Goal: Information Seeking & Learning: Learn about a topic

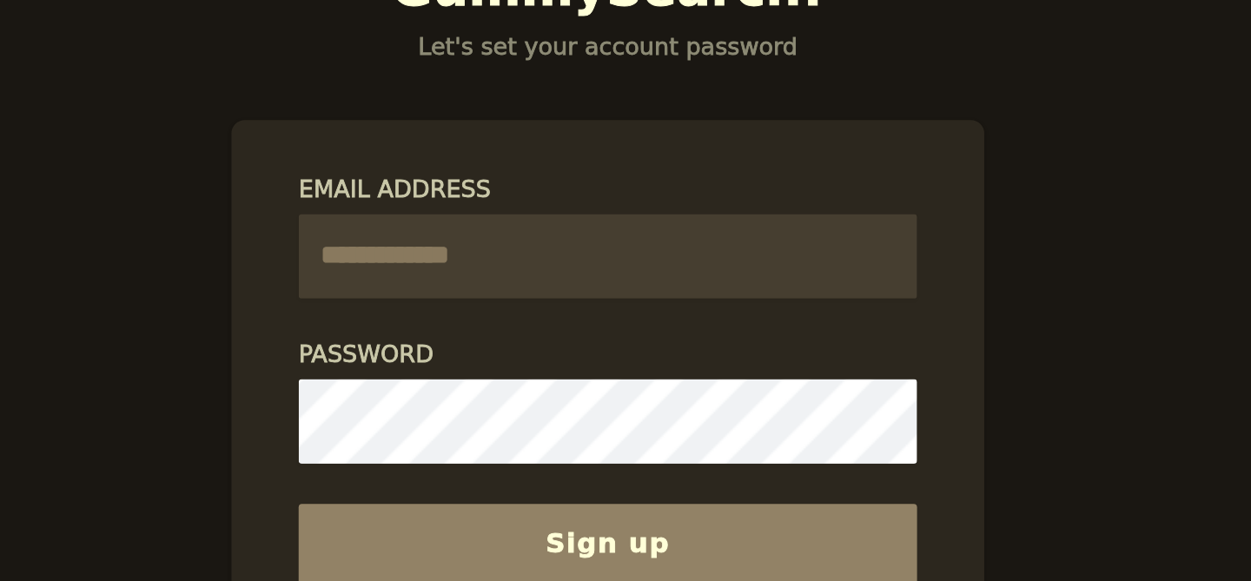
click at [603, 285] on input "Email Address" at bounding box center [626, 294] width 280 height 38
type input "**********"
click at [572, 292] on input "**********" at bounding box center [626, 294] width 280 height 38
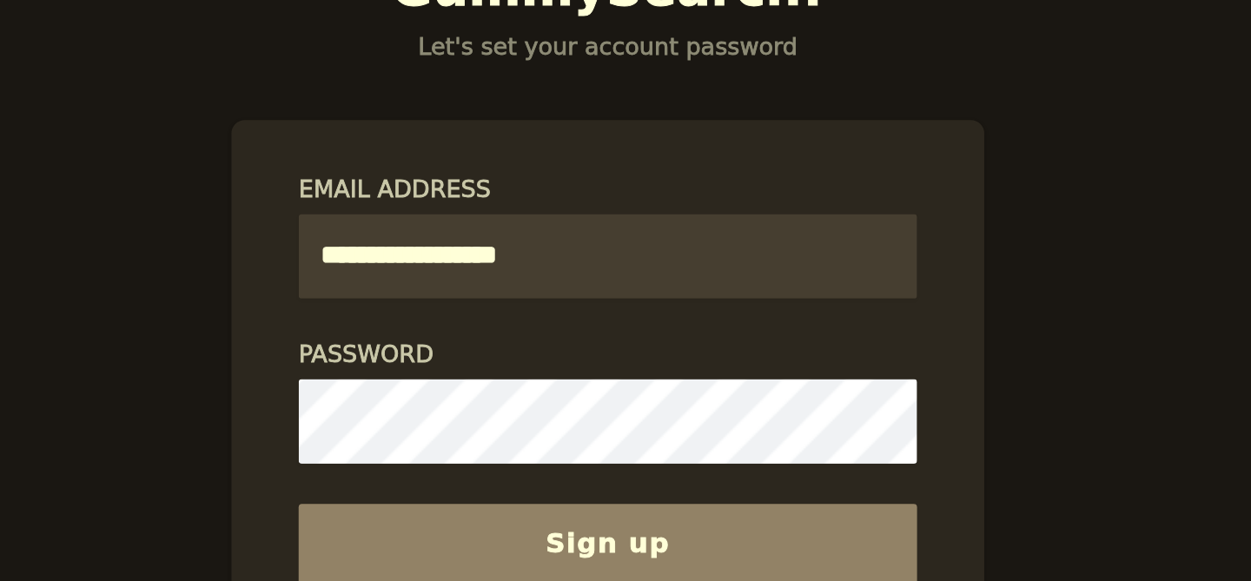
type input "**********"
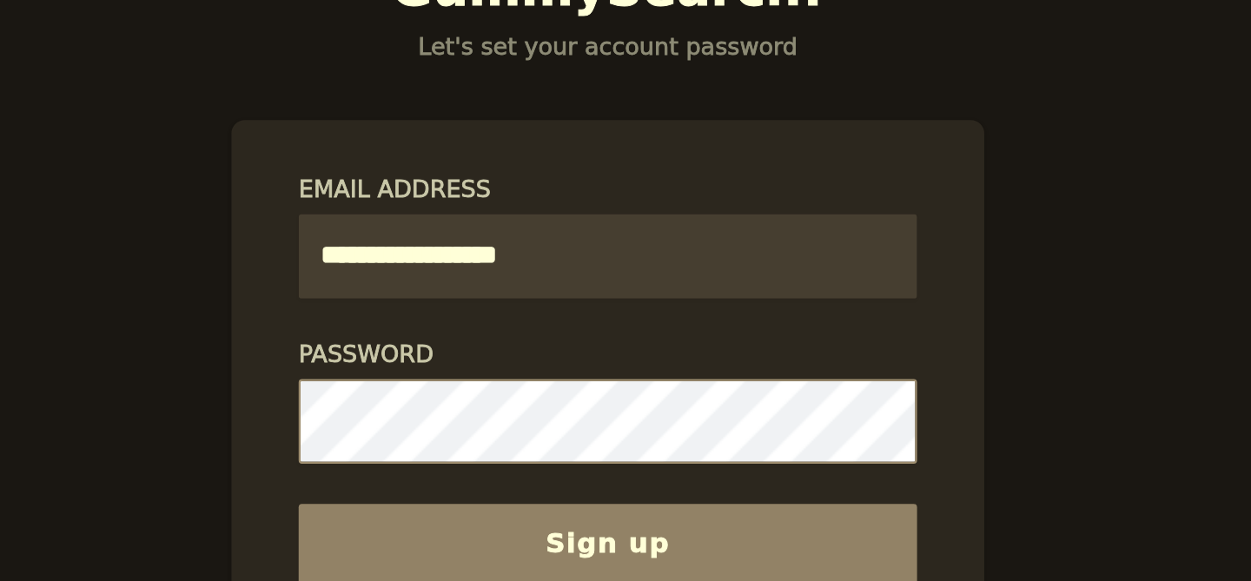
click at [486, 407] on button "Sign up" at bounding box center [626, 425] width 280 height 36
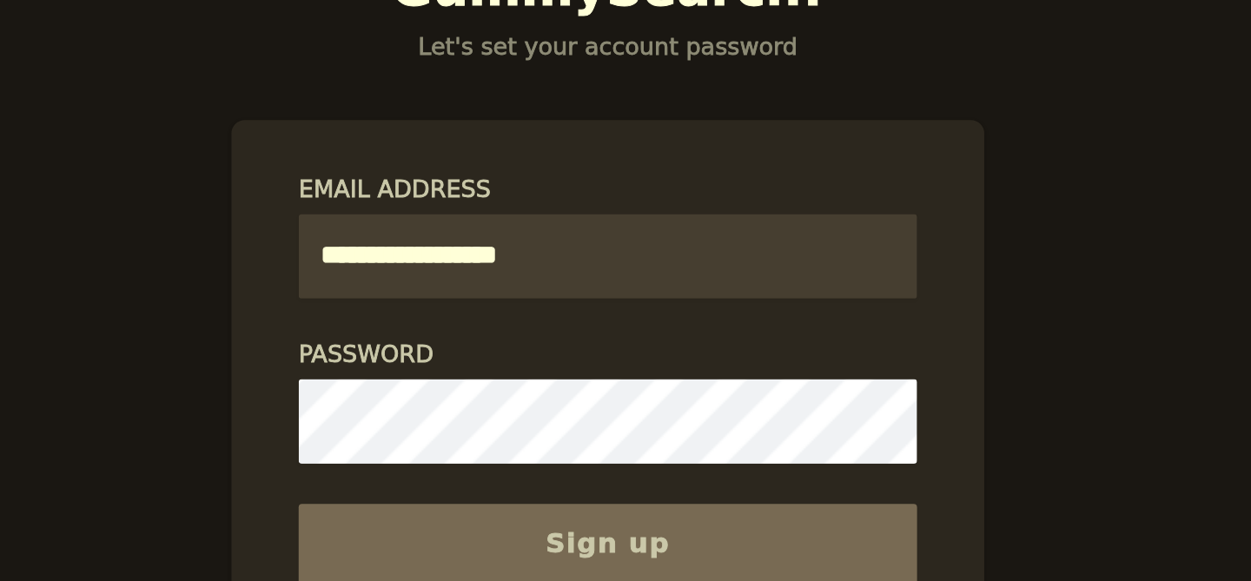
click at [441, 319] on div "**********" at bounding box center [625, 290] width 1251 height 581
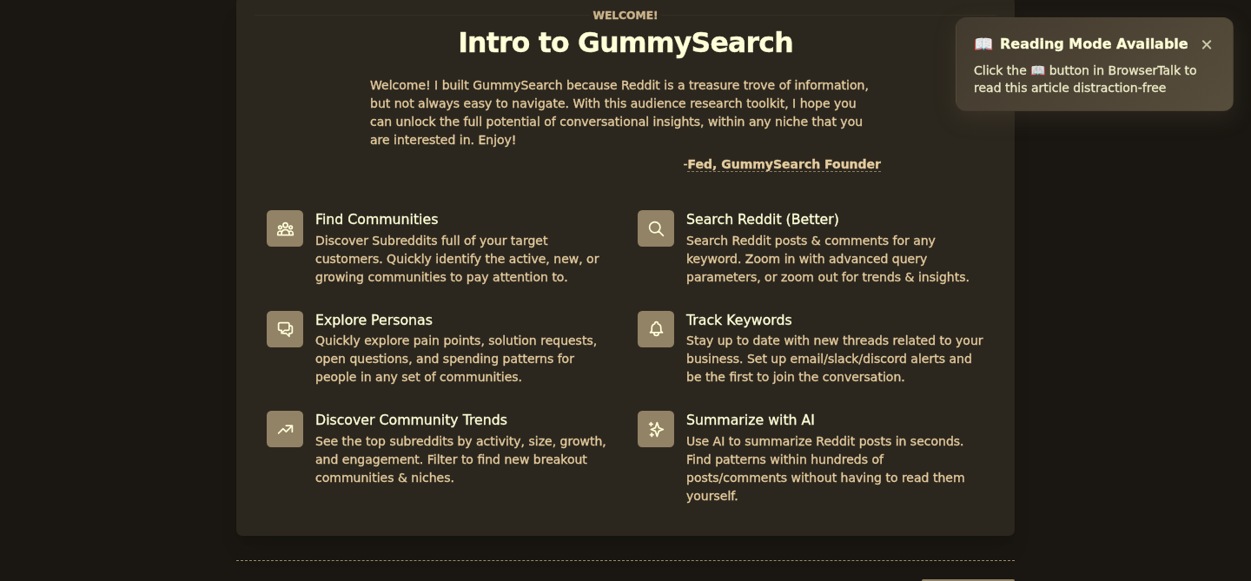
scroll to position [98, 0]
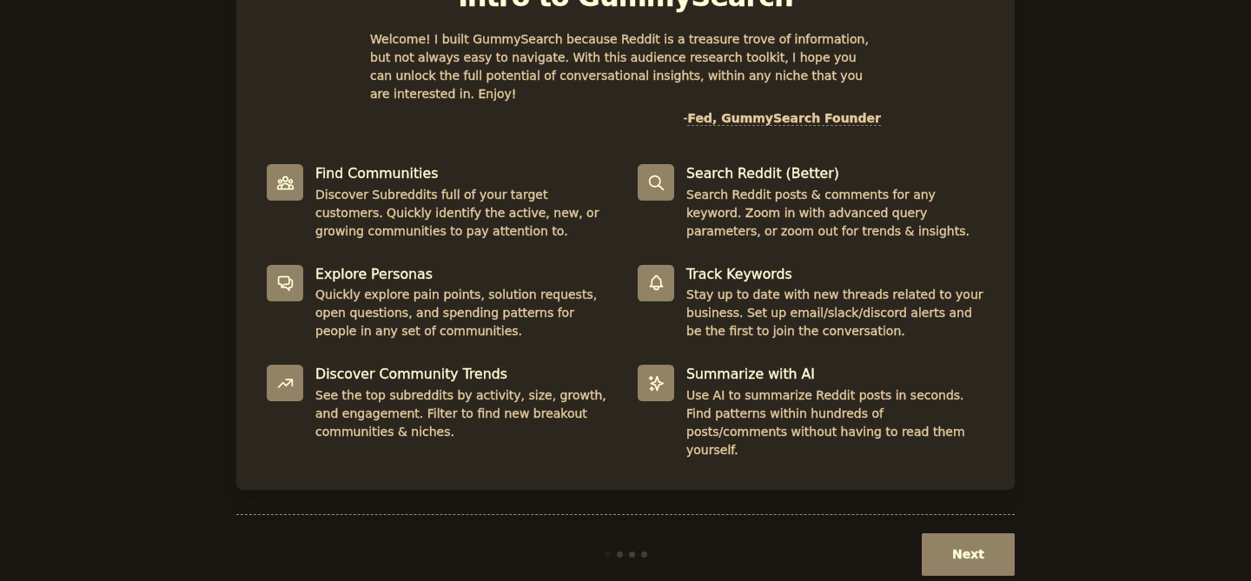
click at [949, 533] on button "Next" at bounding box center [968, 554] width 93 height 43
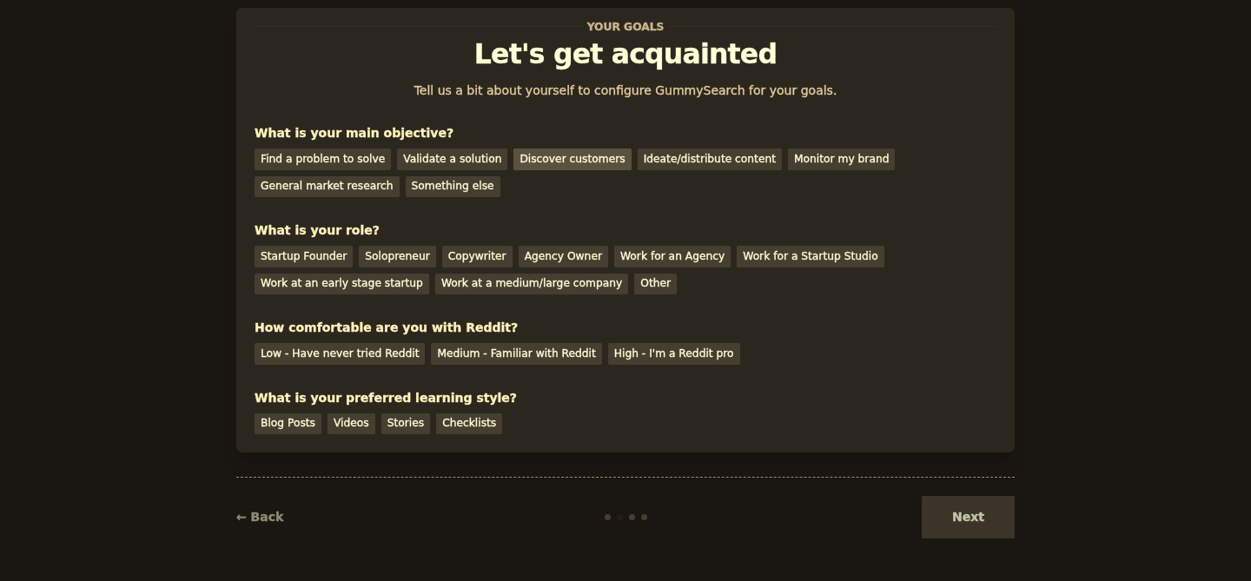
click at [544, 154] on div "Discover customers" at bounding box center [571, 160] width 117 height 22
click at [270, 259] on div "Startup Founder" at bounding box center [304, 257] width 98 height 22
click at [390, 252] on div "Solopreneur" at bounding box center [397, 257] width 76 height 22
click at [320, 254] on div "Startup Founder" at bounding box center [304, 257] width 98 height 22
click at [348, 421] on div "Videos" at bounding box center [351, 424] width 48 height 22
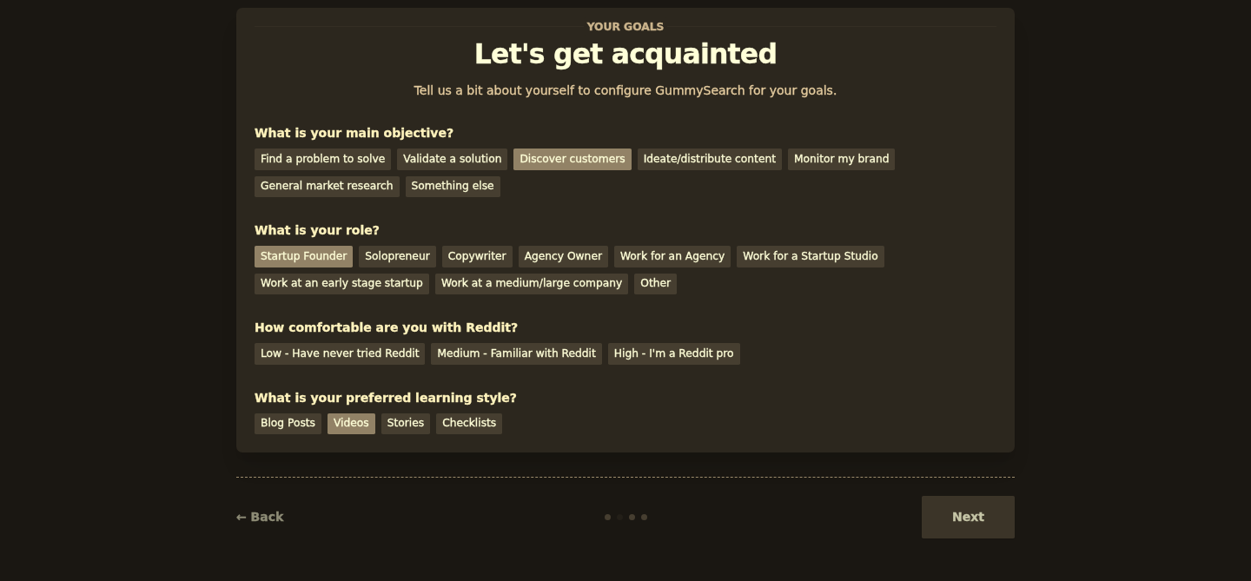
click at [975, 519] on div "Next" at bounding box center [885, 517] width 260 height 43
click at [963, 521] on div "Next" at bounding box center [885, 517] width 260 height 43
click at [963, 514] on div "Next" at bounding box center [885, 517] width 260 height 43
click at [312, 162] on div "Find a problem to solve" at bounding box center [323, 160] width 136 height 22
click at [524, 150] on div "Discover customers" at bounding box center [571, 160] width 117 height 22
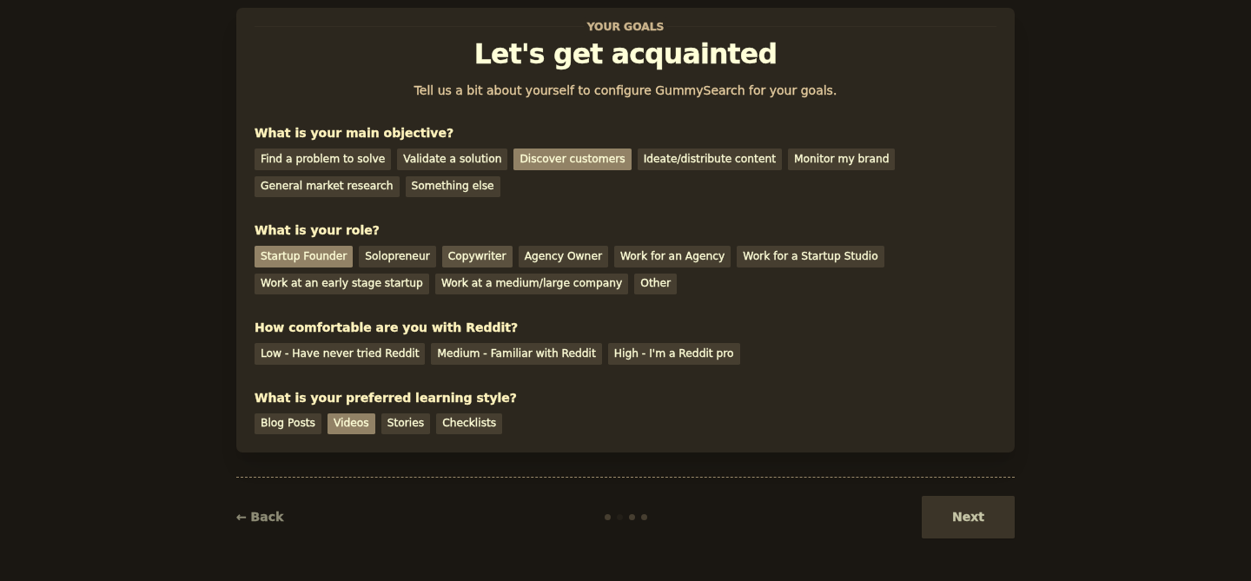
click at [479, 261] on div "Copywriter" at bounding box center [477, 257] width 70 height 22
click at [308, 248] on div "Startup Founder" at bounding box center [304, 257] width 98 height 22
click at [473, 354] on div "Medium - Familiar with Reddit" at bounding box center [516, 354] width 170 height 22
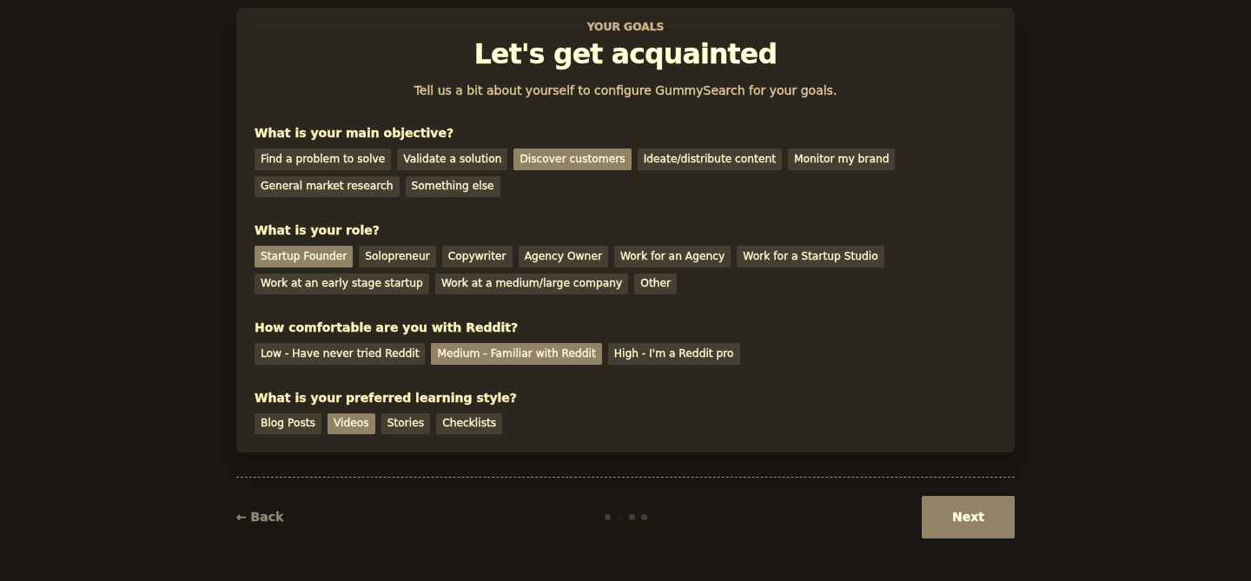
click at [962, 510] on button "Next" at bounding box center [968, 517] width 93 height 43
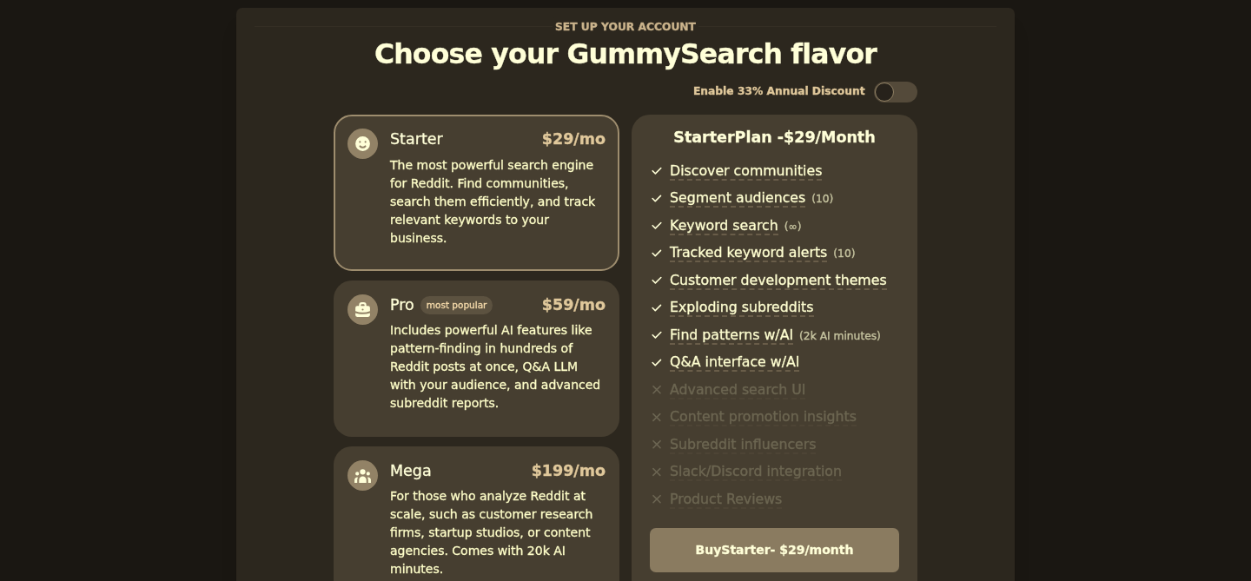
scroll to position [42, 0]
click at [482, 317] on div "Pro most popular $ 59 /mo Includes powerful AI features like pattern-finding in…" at bounding box center [497, 353] width 215 height 119
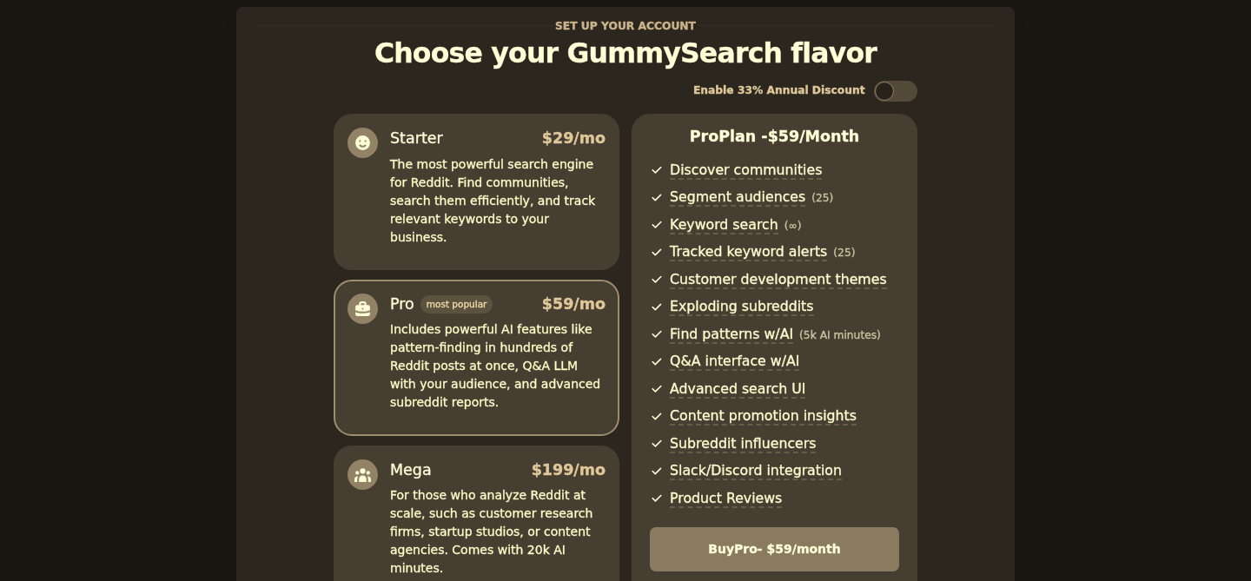
click at [510, 505] on p "For those who analyze Reddit at scale, such as customer research firms, startup…" at bounding box center [497, 531] width 215 height 91
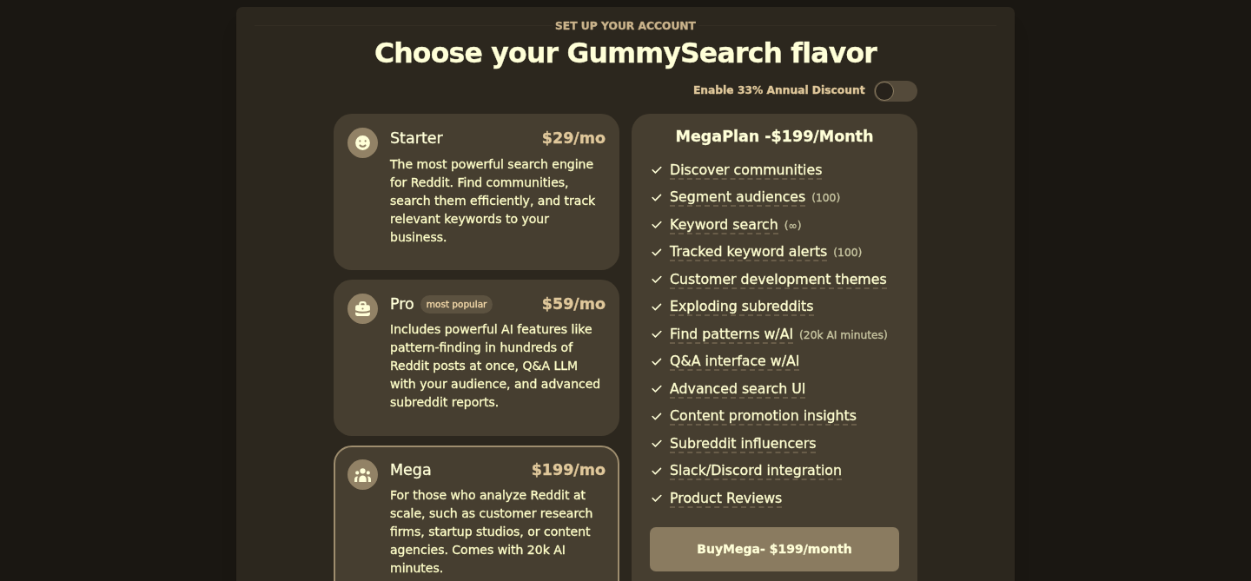
click at [508, 353] on p "Includes powerful AI features like pattern-finding in hundreds of Reddit posts …" at bounding box center [497, 366] width 215 height 91
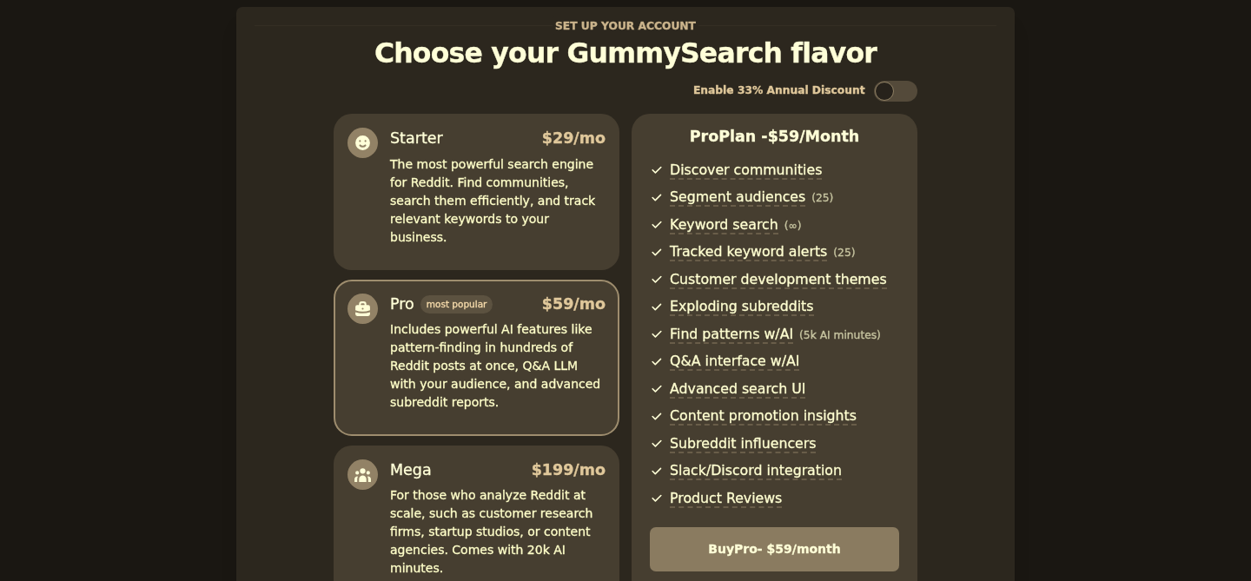
click at [526, 488] on p "For those who analyze Reddit at scale, such as customer research firms, startup…" at bounding box center [497, 531] width 215 height 91
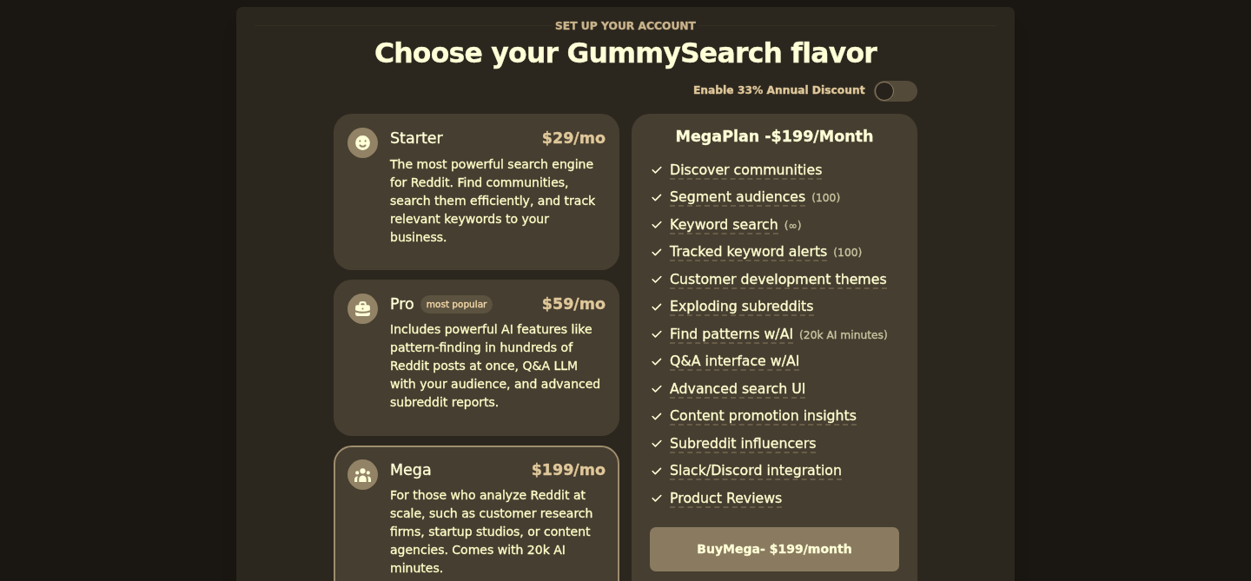
click at [526, 375] on p "Includes powerful AI features like pattern-finding in hundreds of Reddit posts …" at bounding box center [497, 366] width 215 height 91
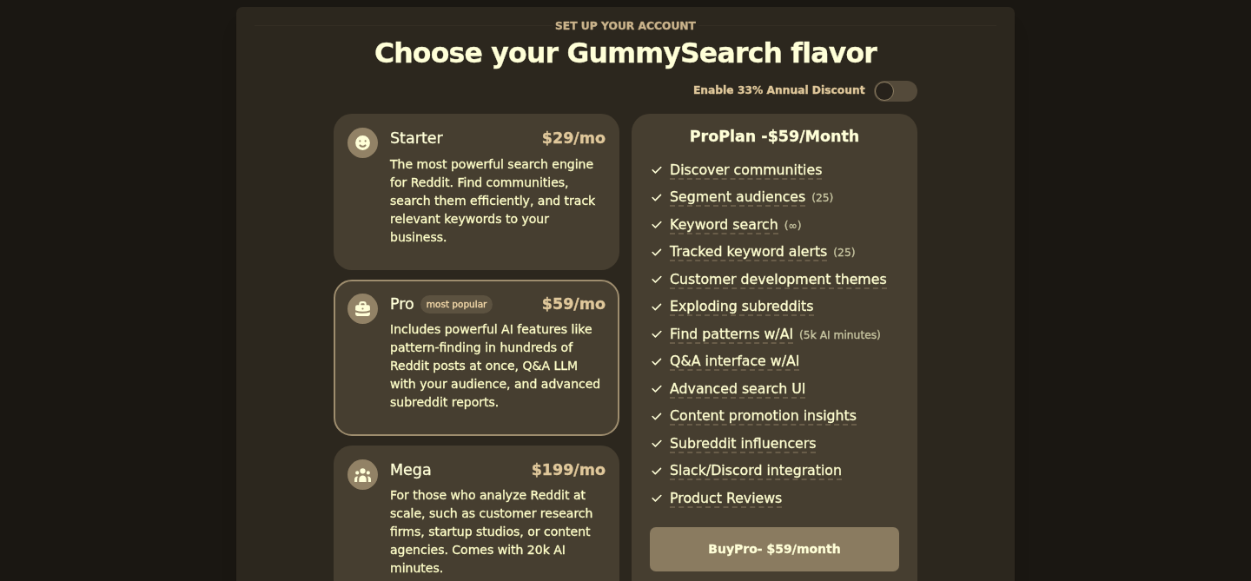
click at [460, 225] on p "The most powerful search engine for Reddit. Find communities, search them effic…" at bounding box center [497, 200] width 215 height 91
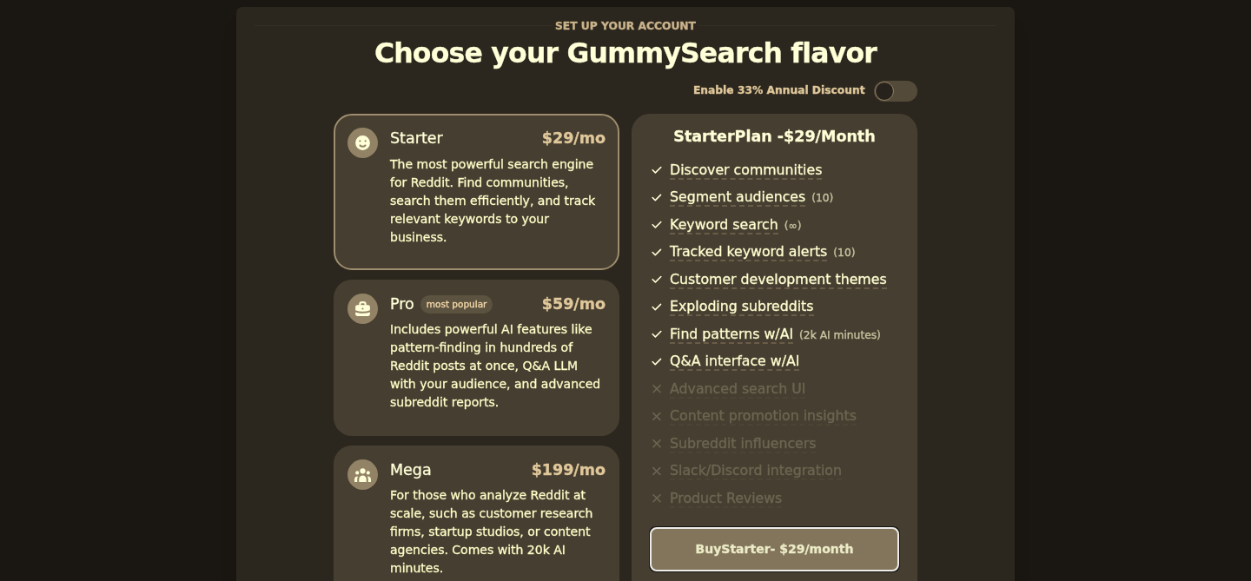
click at [837, 555] on div "Buy Starter - $ 29 /month" at bounding box center [775, 549] width 248 height 18
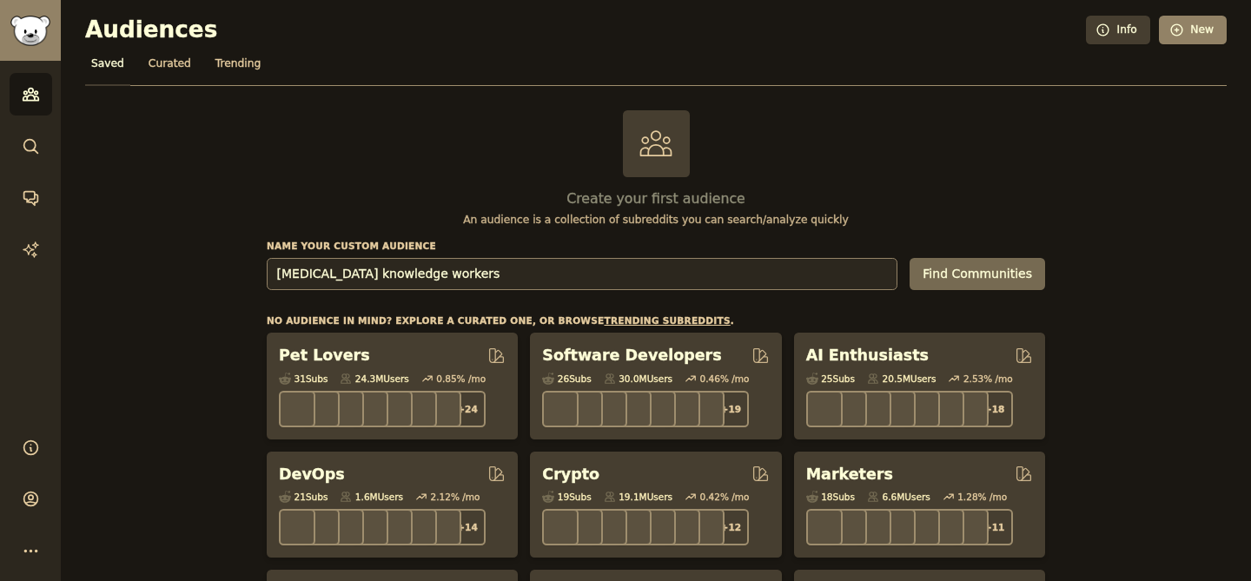
type input "low vision knowledge workers"
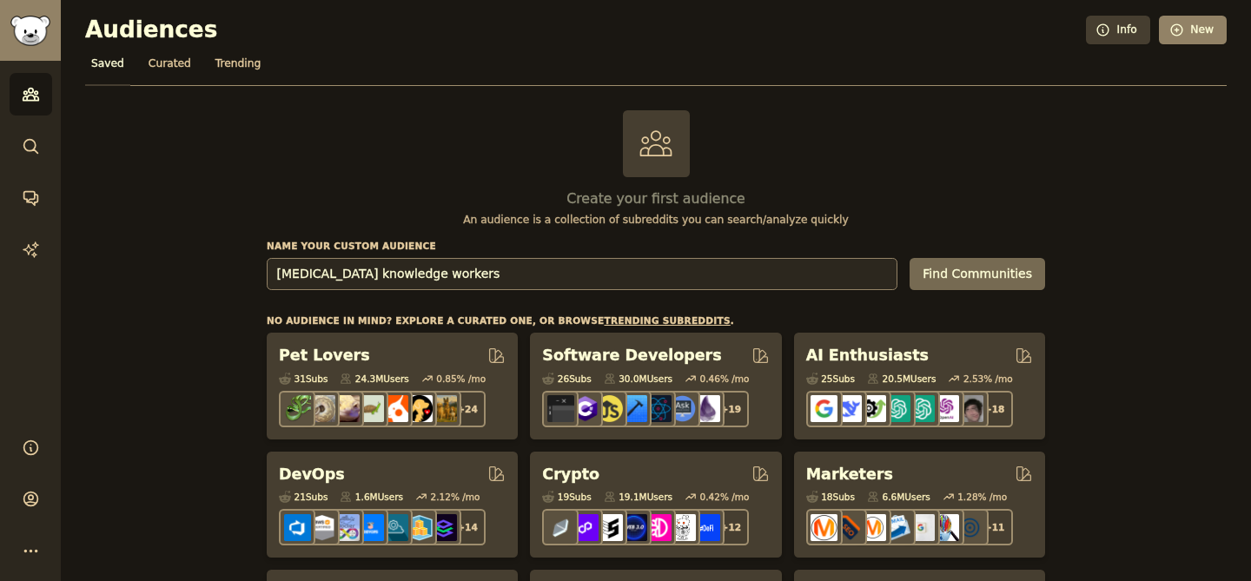
click at [910, 258] on button "Find Communities" at bounding box center [978, 274] width 136 height 32
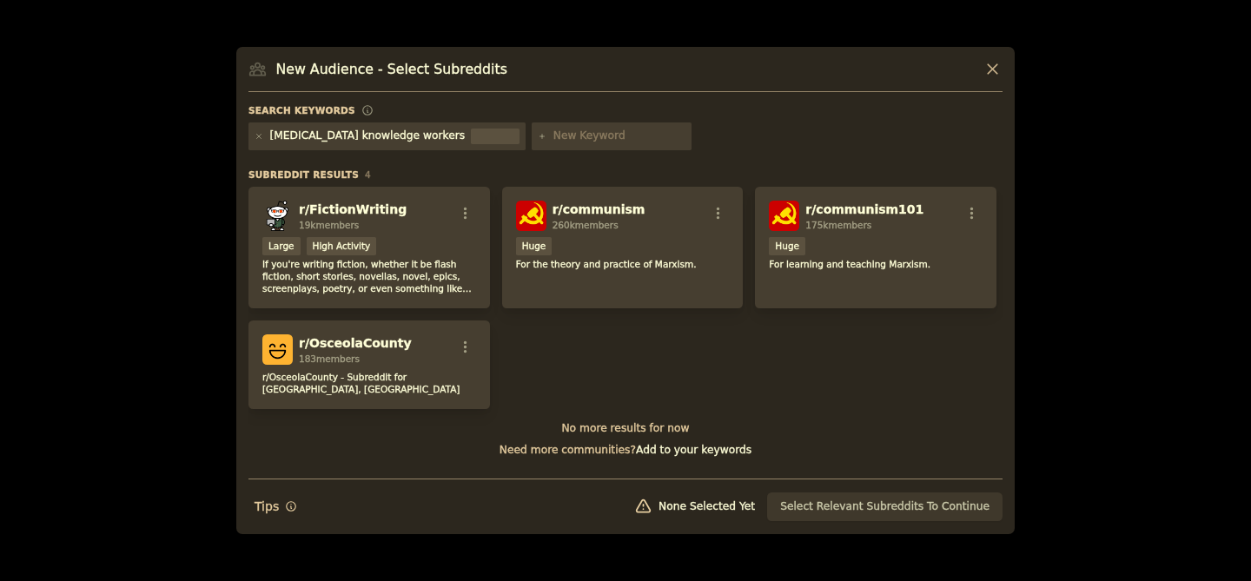
click at [429, 60] on h3 "New Audience - Select Subreddits" at bounding box center [391, 69] width 231 height 18
click at [513, 69] on div "New Audience - Select Subreddits" at bounding box center [625, 75] width 754 height 33
click at [524, 76] on div "New Audience - Select Subreddits" at bounding box center [625, 75] width 754 height 33
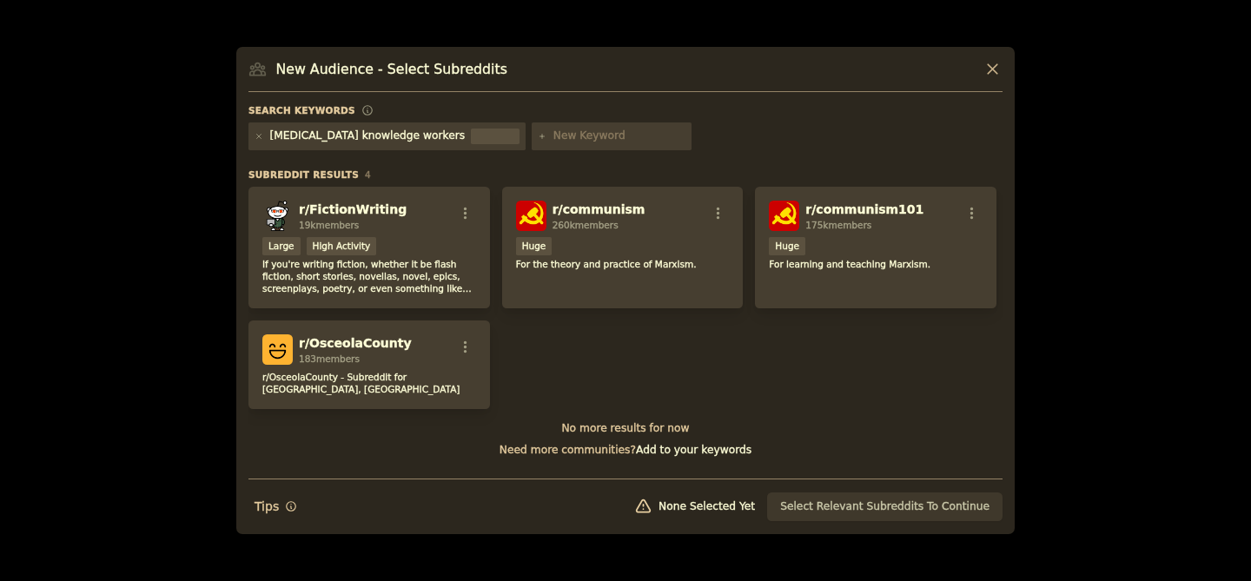
click at [524, 76] on div "New Audience - Select Subreddits" at bounding box center [625, 75] width 754 height 33
click at [493, 73] on h3 "New Audience - Select Subreddits" at bounding box center [391, 69] width 231 height 18
click at [257, 135] on icon at bounding box center [259, 136] width 4 height 4
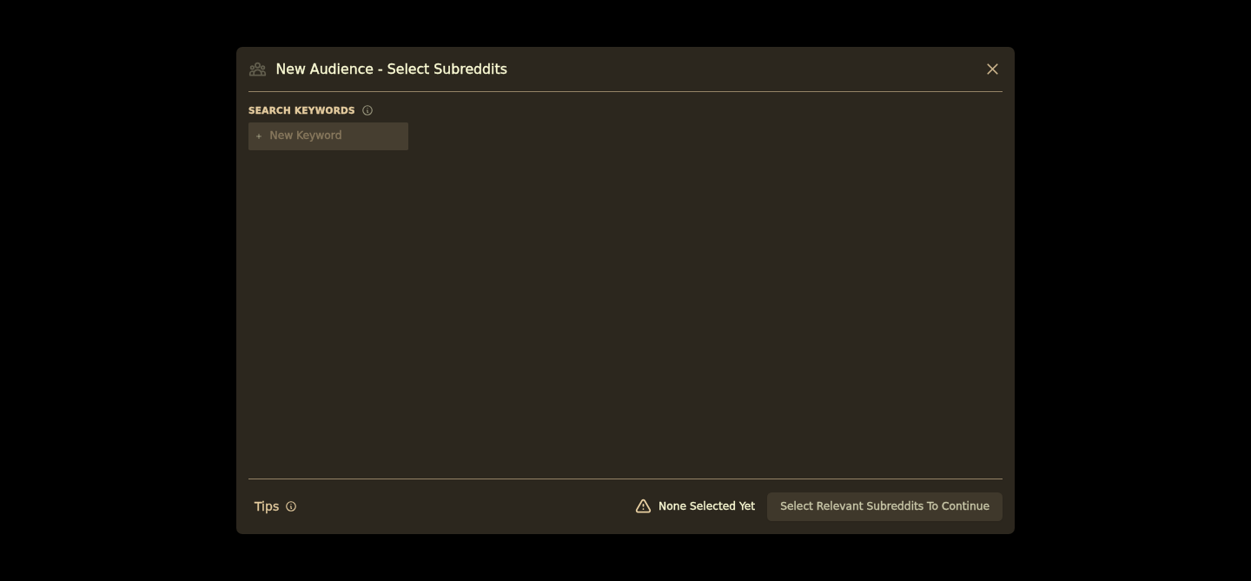
click at [296, 137] on input "text" at bounding box center [336, 137] width 132 height 16
type input "l"
type input "low vision"
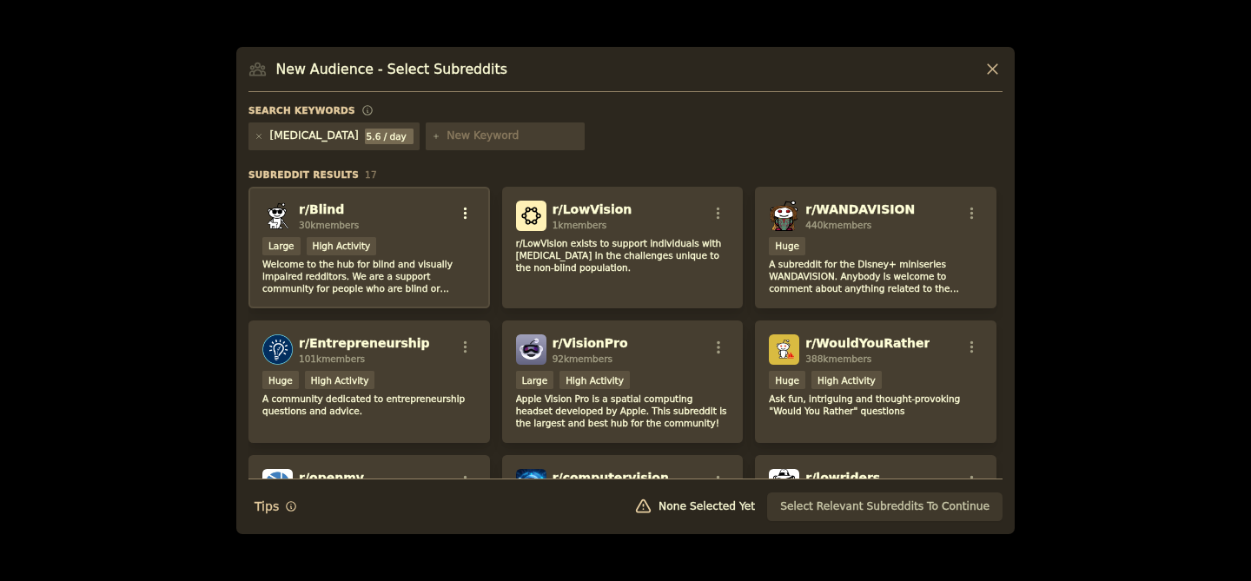
click at [464, 213] on icon "button" at bounding box center [465, 213] width 3 height 12
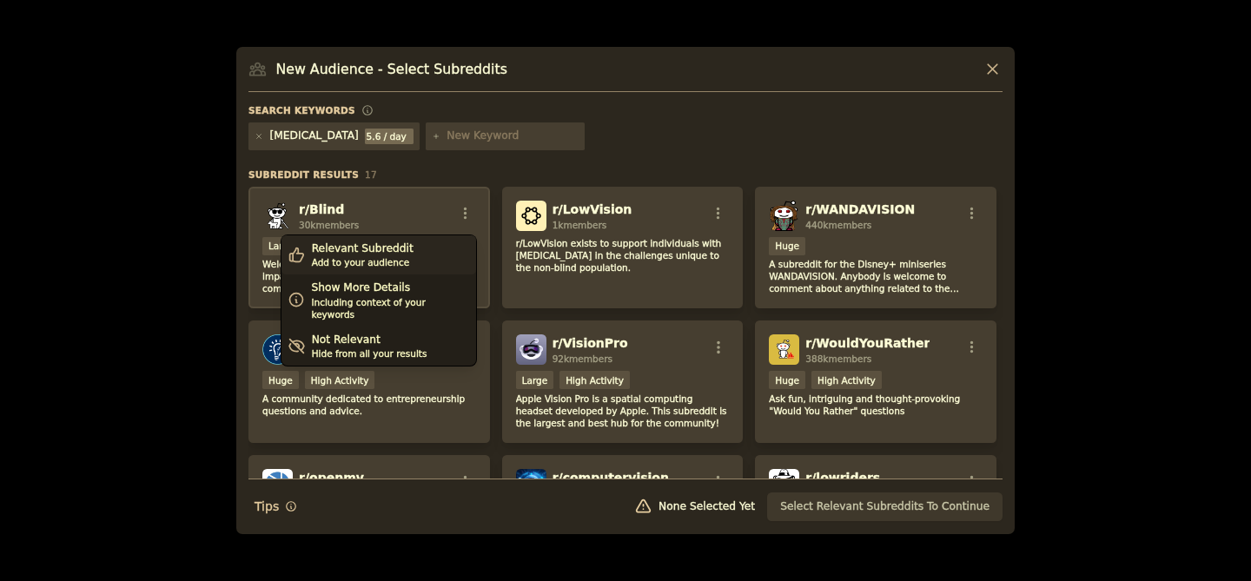
click at [428, 263] on div "Relevant Subreddit Add to your audience" at bounding box center [378, 255] width 195 height 40
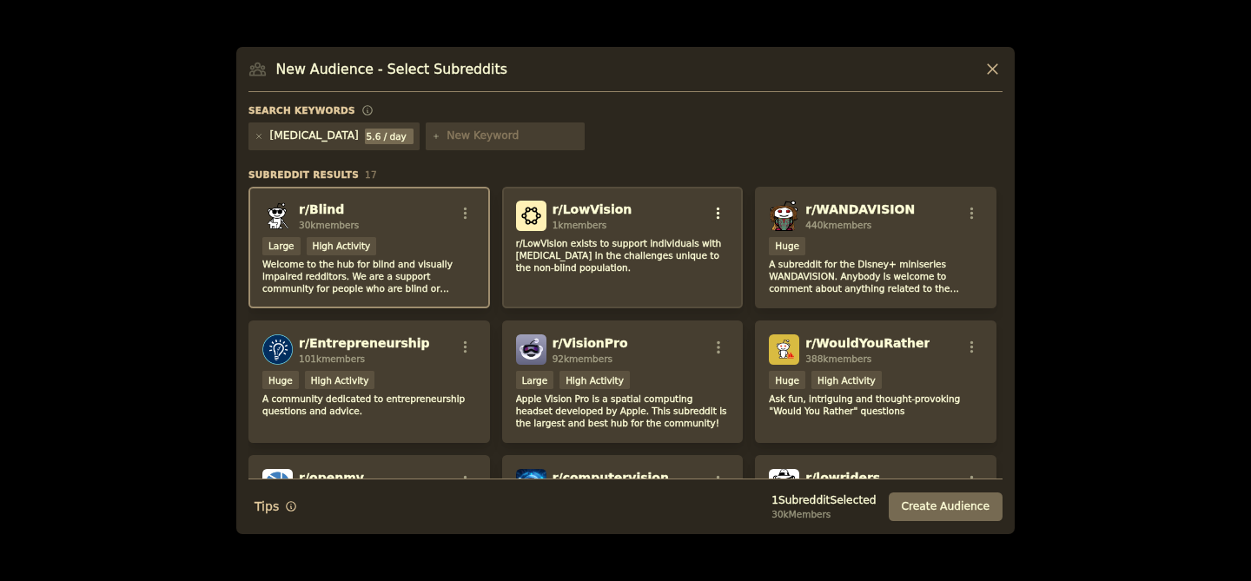
click at [717, 208] on icon "button" at bounding box center [719, 214] width 16 height 16
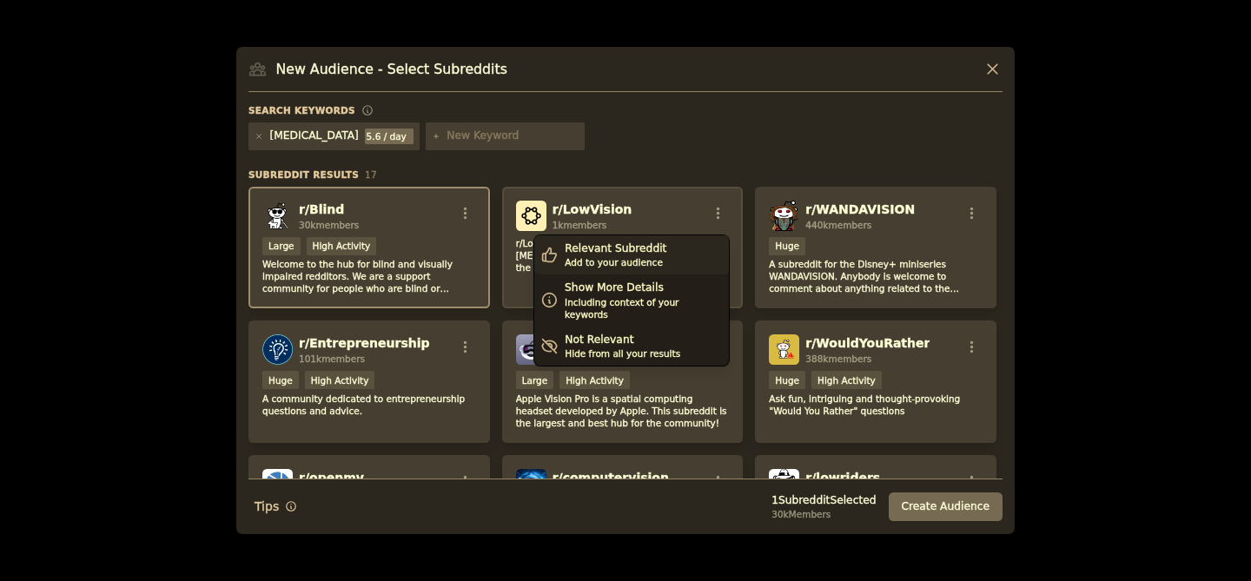
click at [673, 250] on div "Relevant Subreddit Add to your audience" at bounding box center [631, 255] width 195 height 40
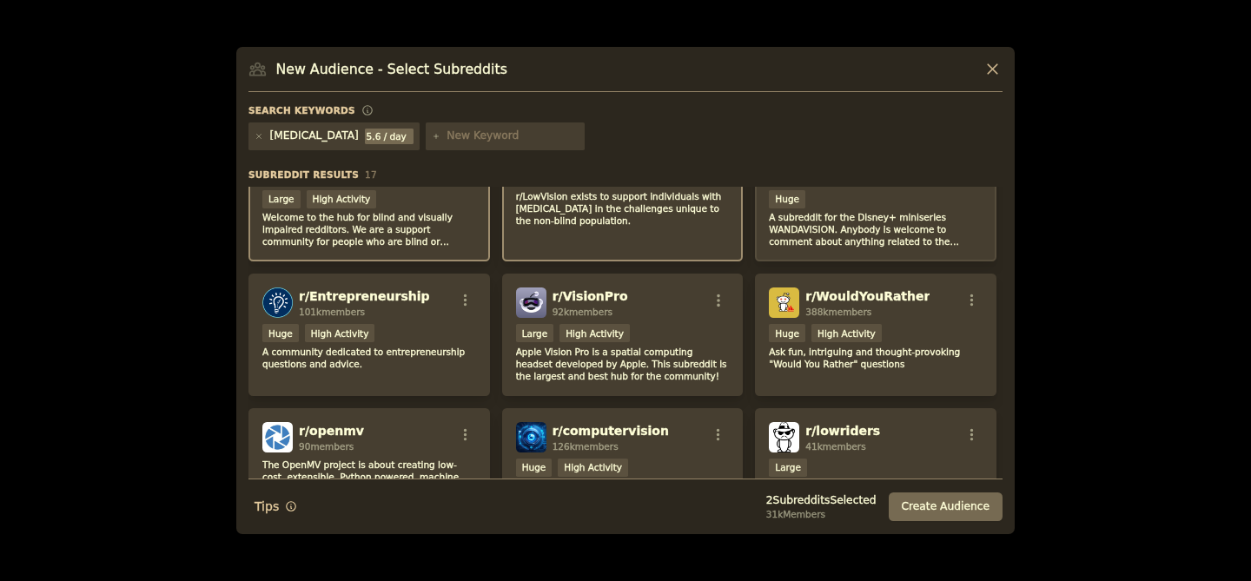
scroll to position [81, 0]
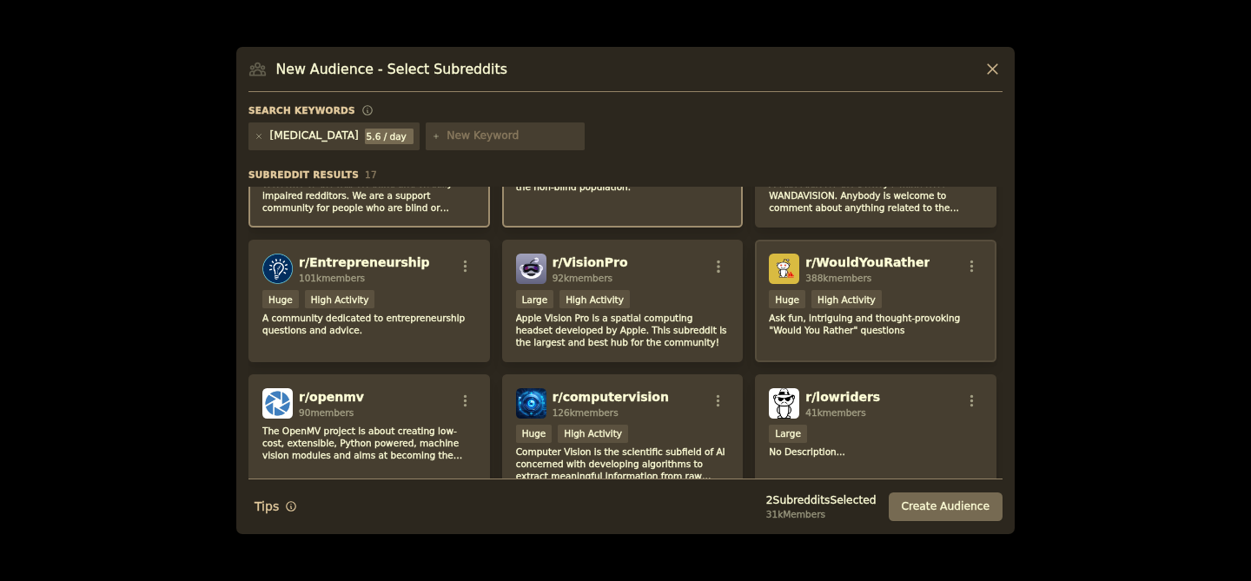
click at [969, 258] on div "r/ WouldYouRather 388k members" at bounding box center [876, 269] width 214 height 30
click at [970, 265] on icon "button" at bounding box center [972, 267] width 16 height 16
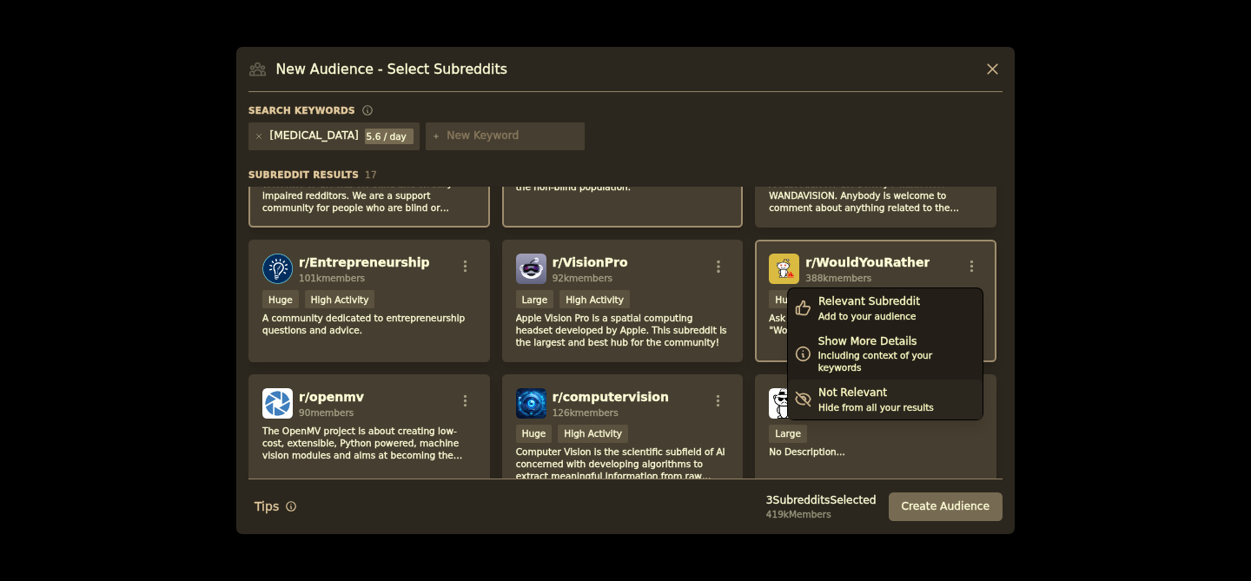
click at [855, 386] on div "Not Relevant" at bounding box center [876, 394] width 116 height 16
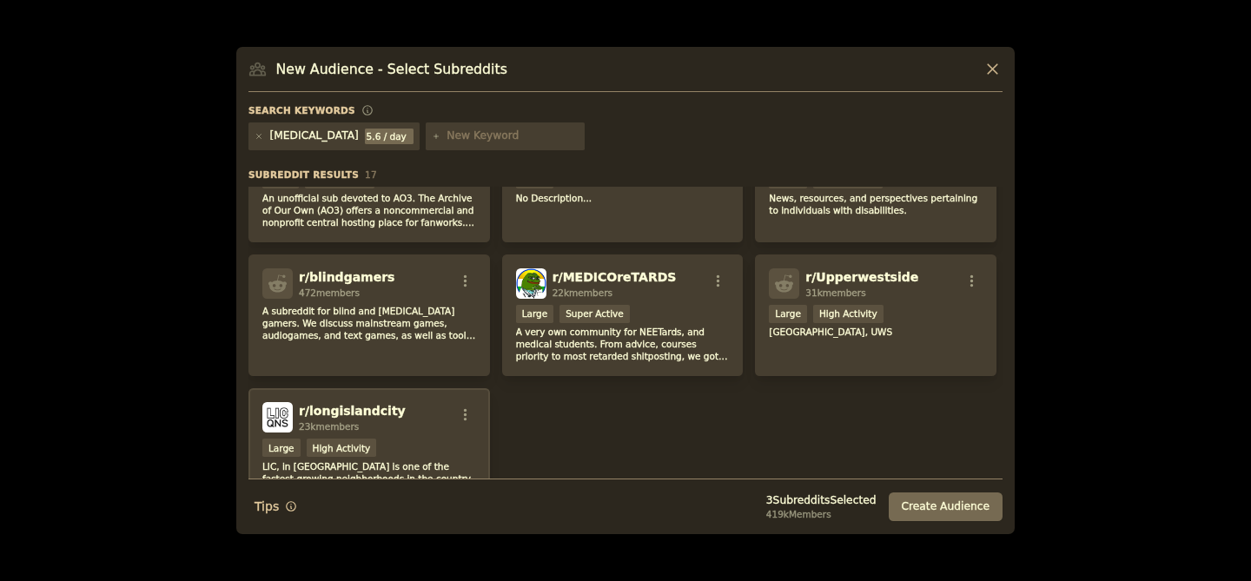
scroll to position [466, 0]
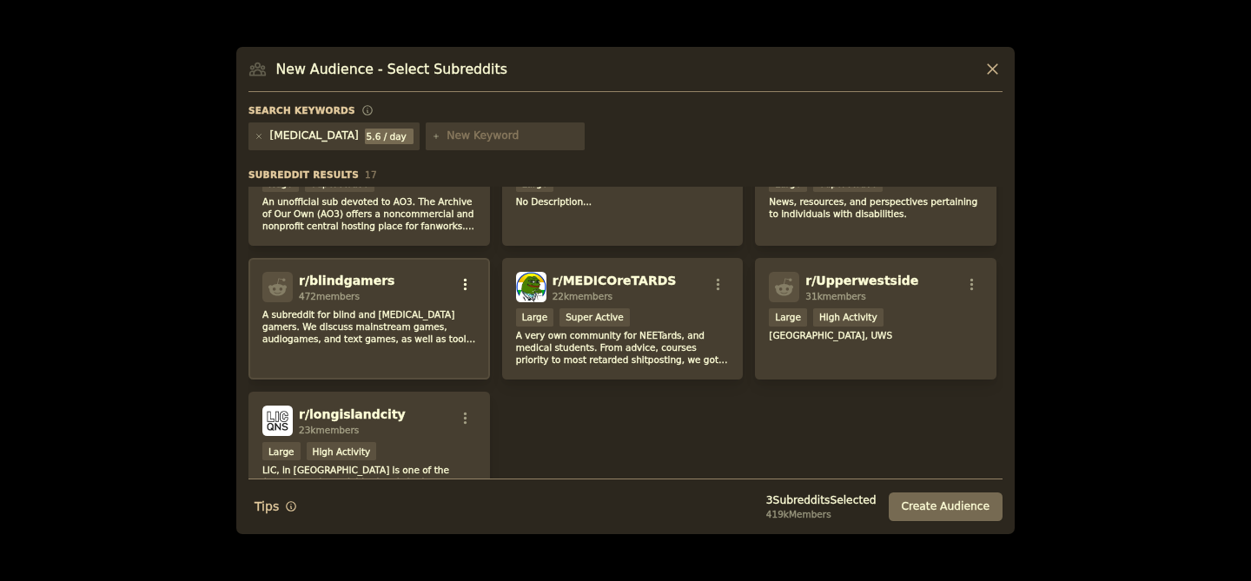
click at [469, 279] on icon "button" at bounding box center [466, 285] width 16 height 16
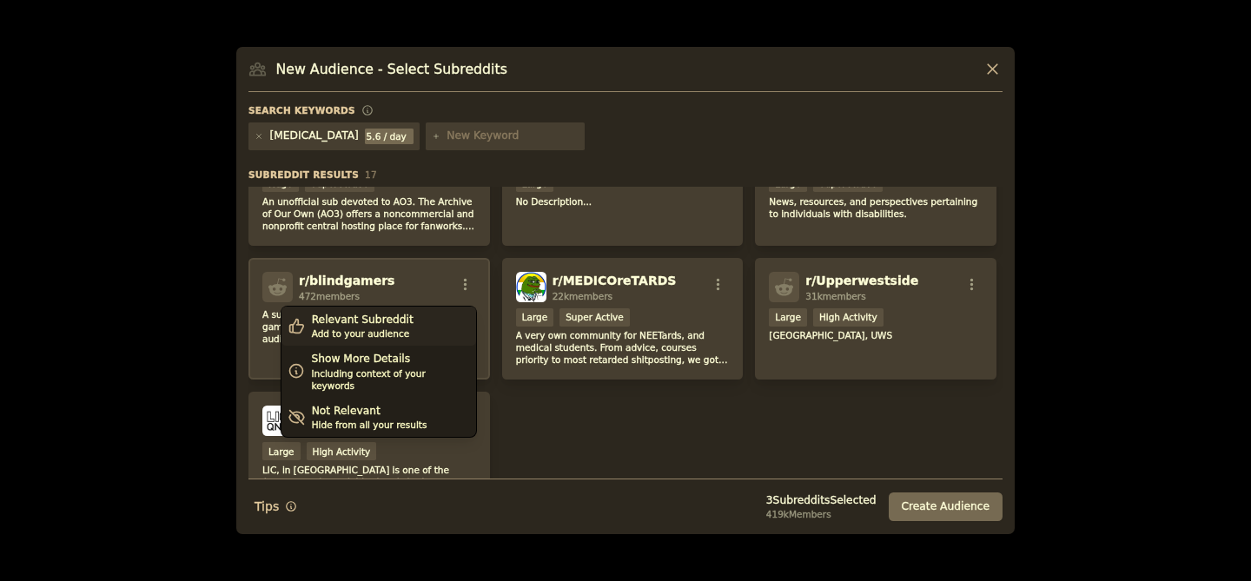
click at [423, 330] on div "Relevant Subreddit Add to your audience" at bounding box center [378, 327] width 195 height 40
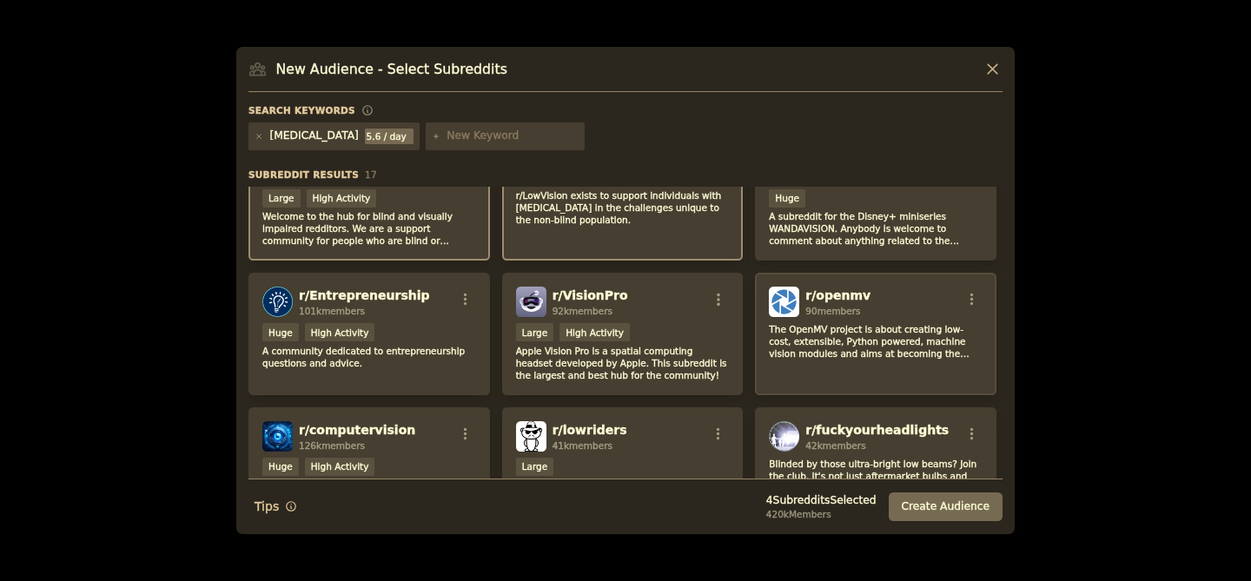
scroll to position [0, 0]
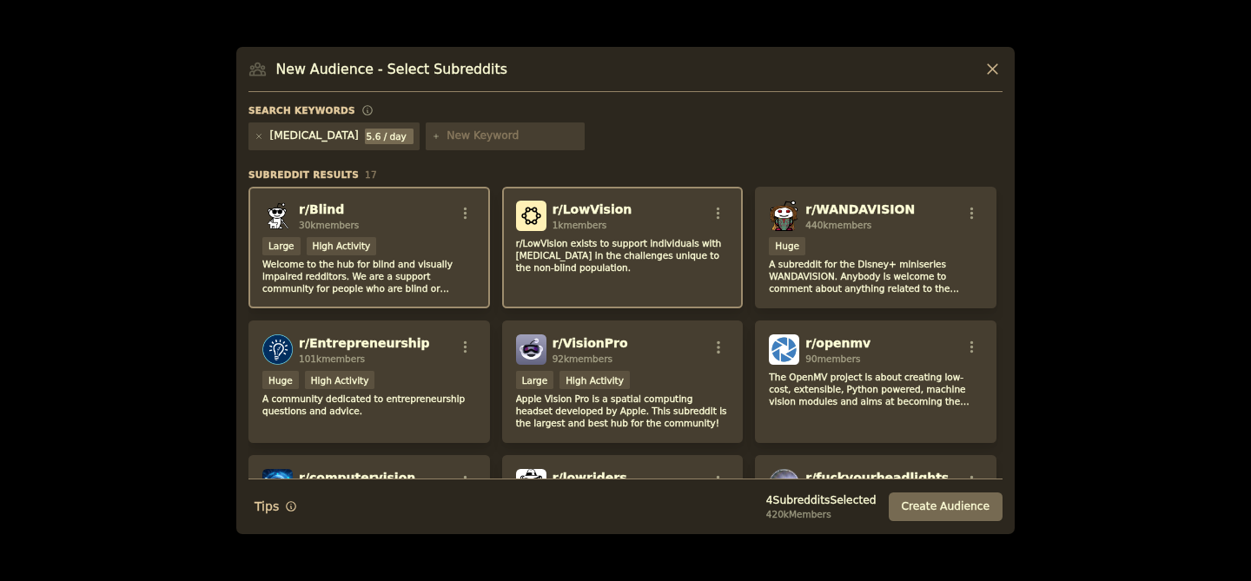
click at [447, 129] on input "text" at bounding box center [513, 137] width 132 height 16
click at [964, 513] on button "Create Audience" at bounding box center [946, 508] width 115 height 30
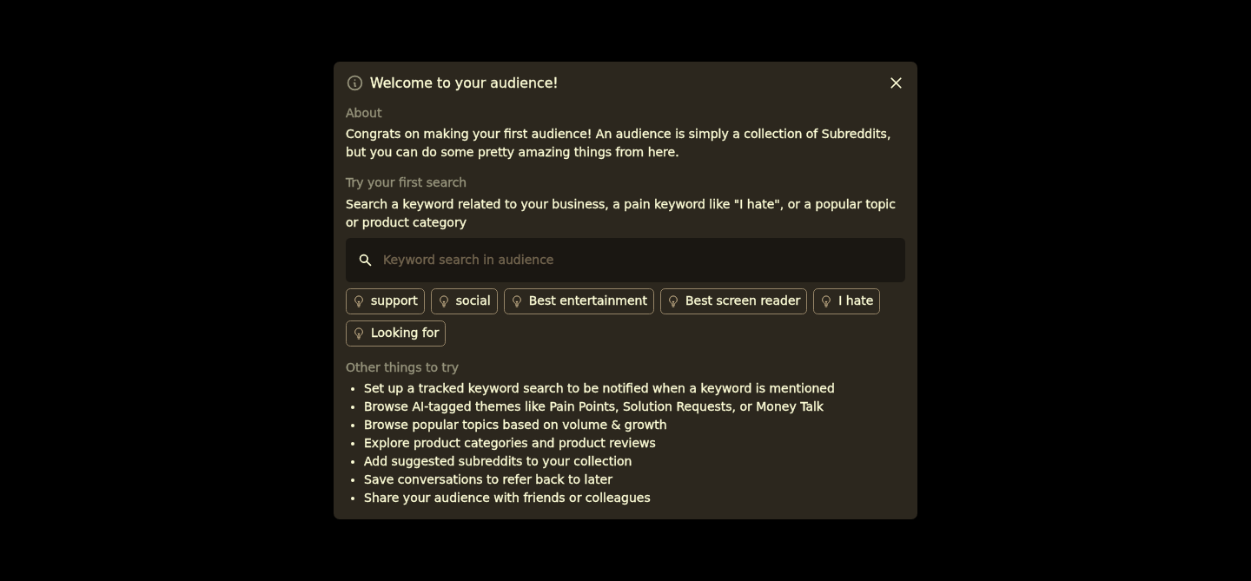
click at [422, 255] on input "text" at bounding box center [625, 260] width 559 height 44
type input "i want"
click at [421, 328] on div "Looking for" at bounding box center [405, 333] width 68 height 18
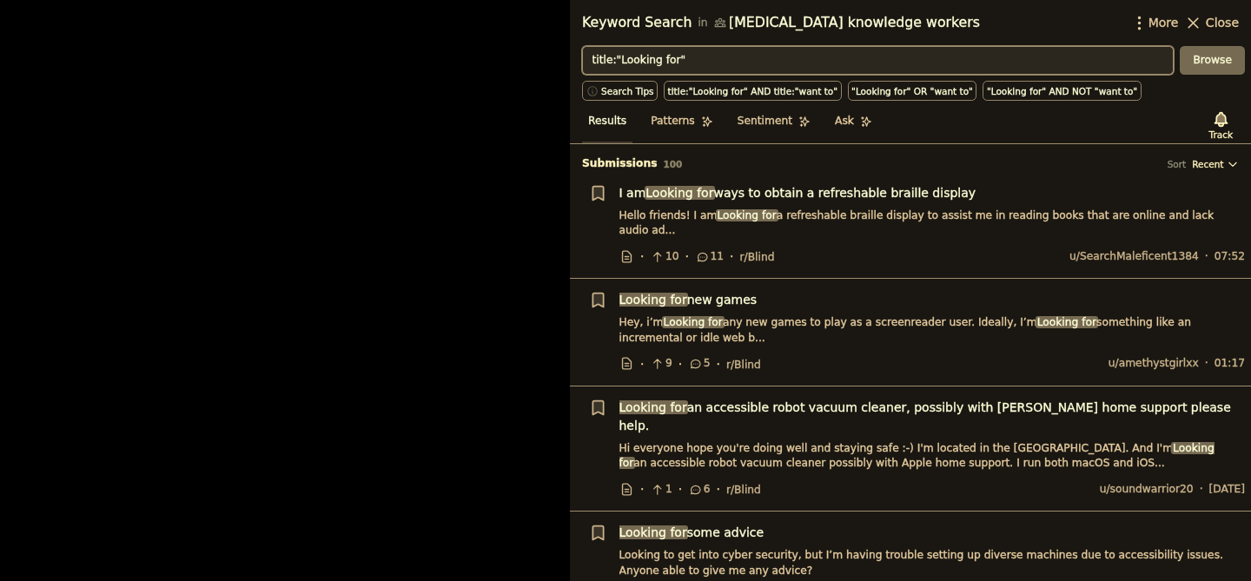
click at [720, 69] on input "title:"Looking for"" at bounding box center [878, 61] width 592 height 30
type input "screen reader"
click at [1180, 46] on button "Browse" at bounding box center [1212, 61] width 65 height 30
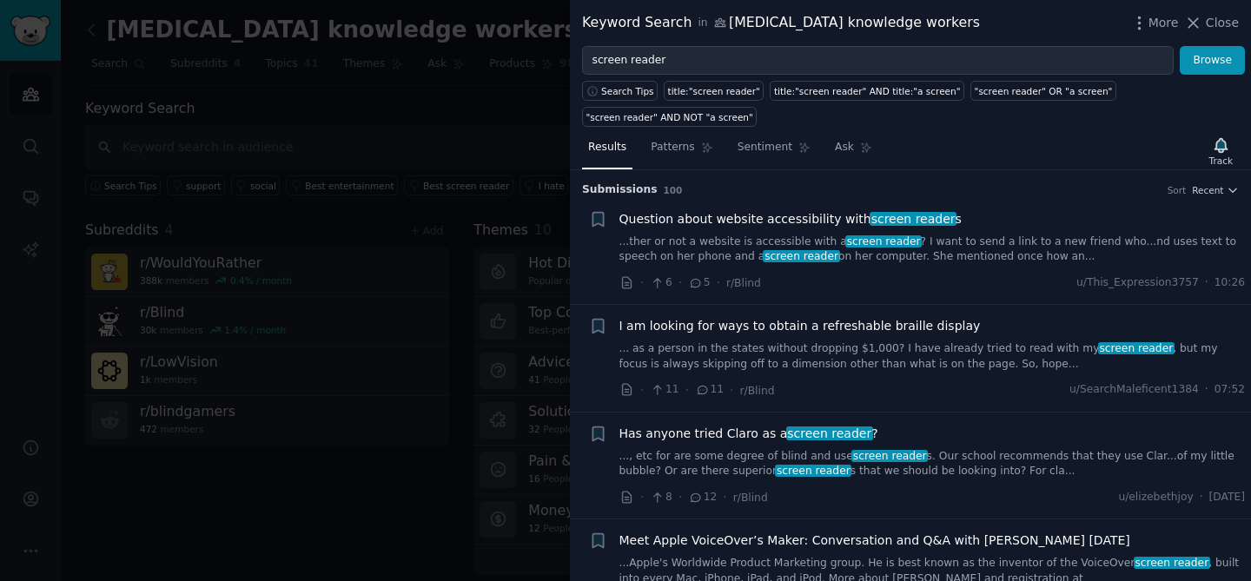
click at [433, 60] on div at bounding box center [625, 290] width 1251 height 581
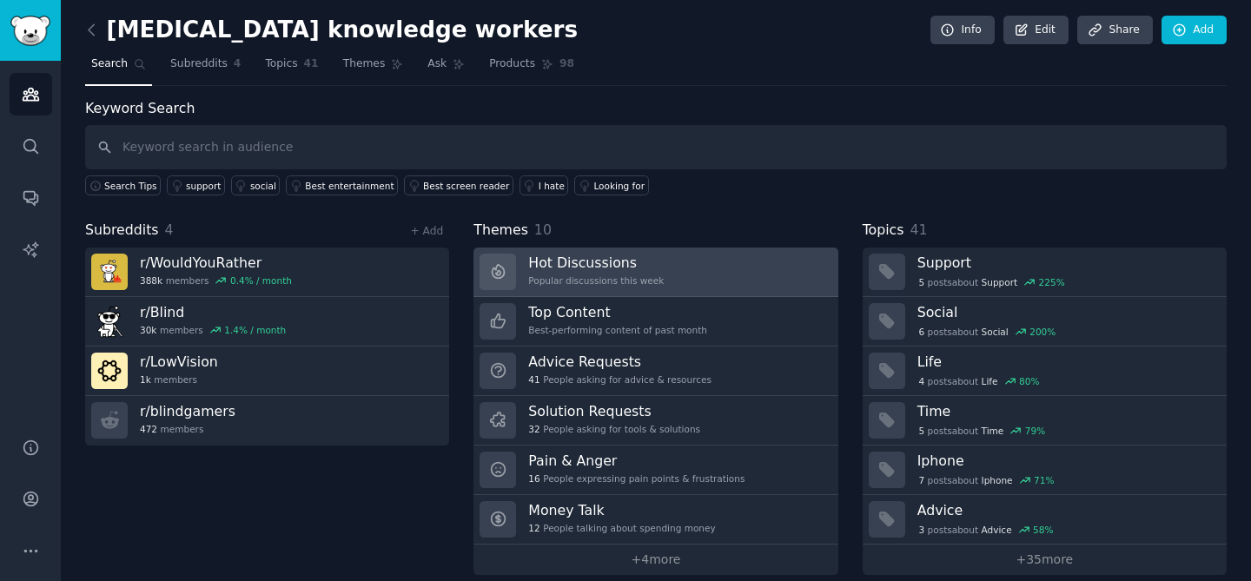
click at [597, 268] on h3 "Hot Discussions" at bounding box center [596, 263] width 136 height 18
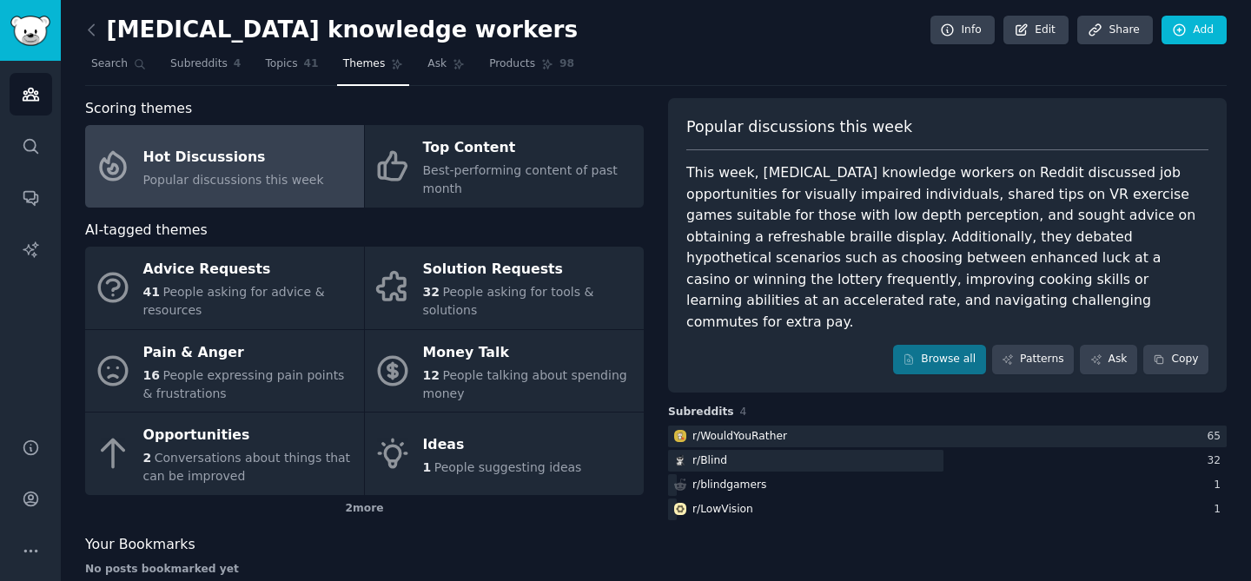
click at [773, 121] on span "Popular discussions this week" at bounding box center [799, 127] width 226 height 22
click at [817, 128] on span "Popular discussions this week" at bounding box center [799, 127] width 226 height 22
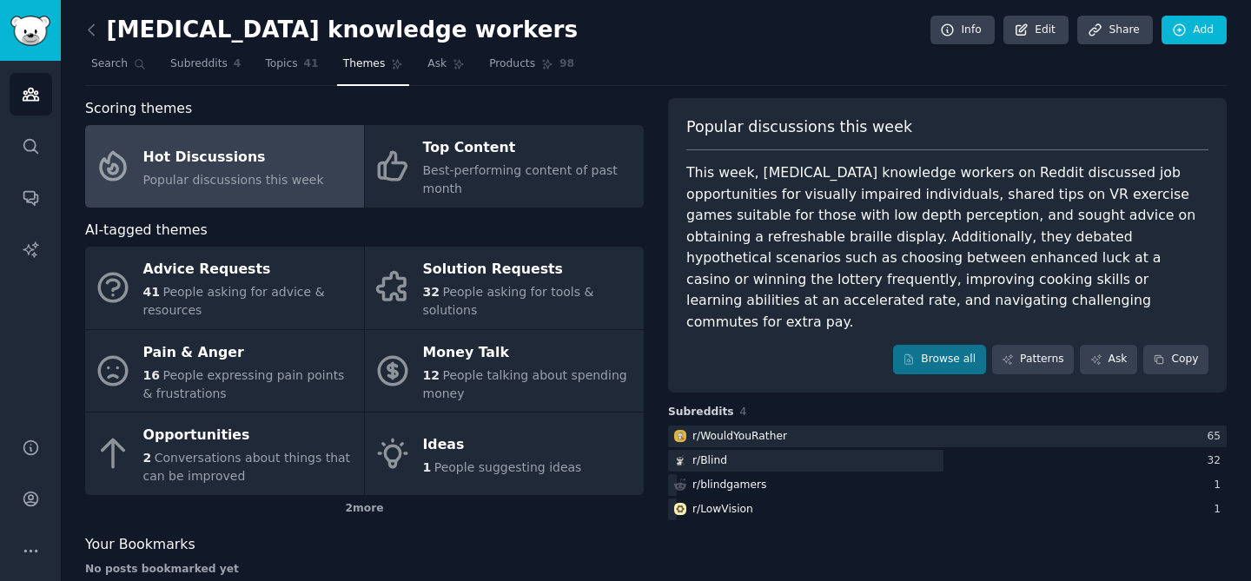
click at [876, 119] on span "Popular discussions this week" at bounding box center [799, 127] width 226 height 22
click at [937, 122] on div "Popular discussions this week" at bounding box center [947, 133] width 522 height 35
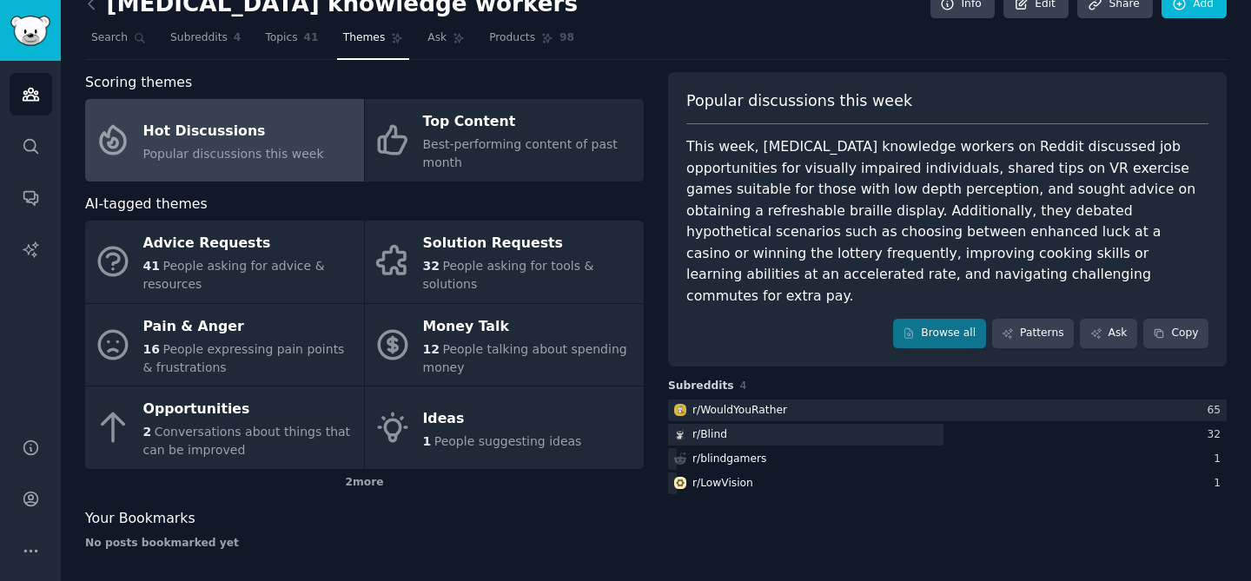
scroll to position [32, 0]
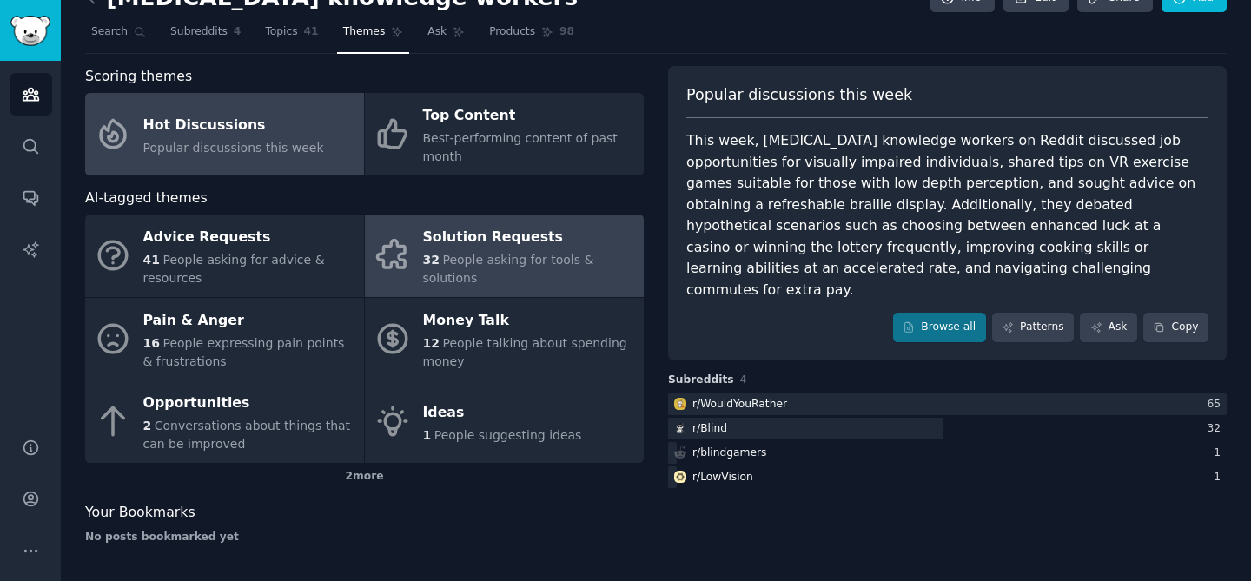
click at [519, 238] on div "Solution Requests" at bounding box center [529, 238] width 212 height 28
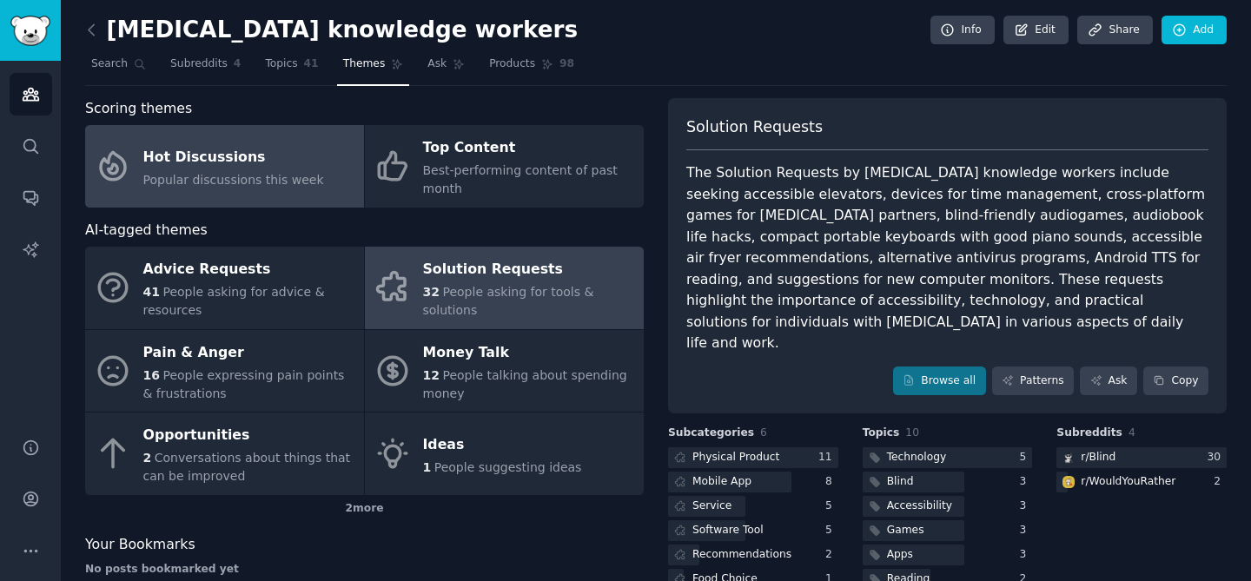
click at [170, 151] on div "Hot Discussions" at bounding box center [233, 157] width 181 height 28
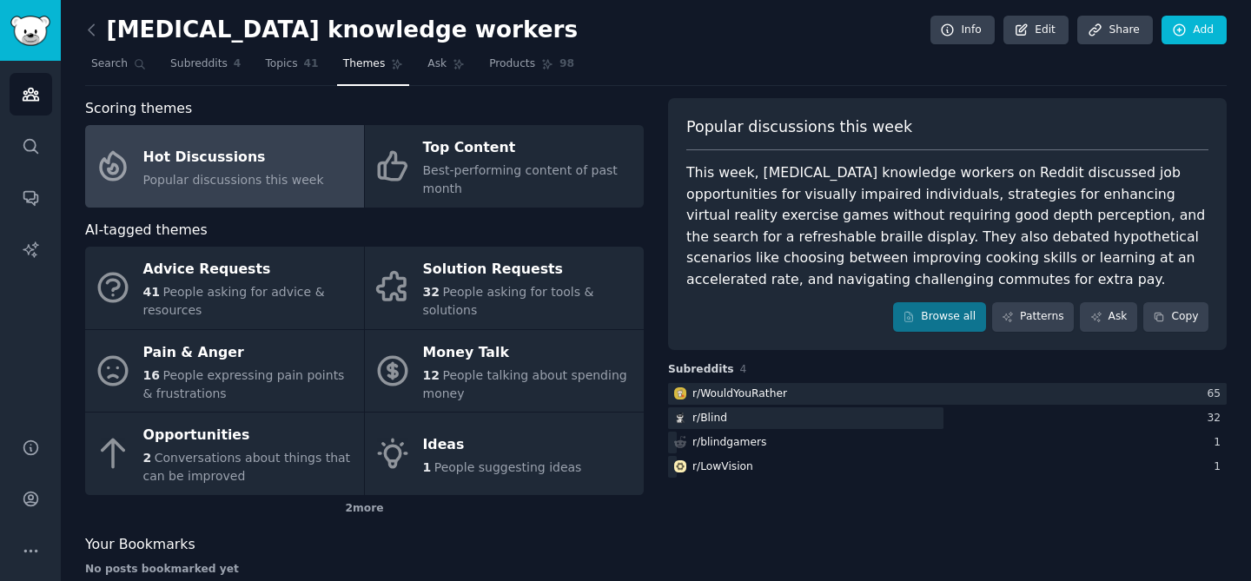
click at [199, 174] on span "Popular discussions this week" at bounding box center [233, 180] width 181 height 14
click at [276, 68] on span "Topics" at bounding box center [281, 64] width 32 height 16
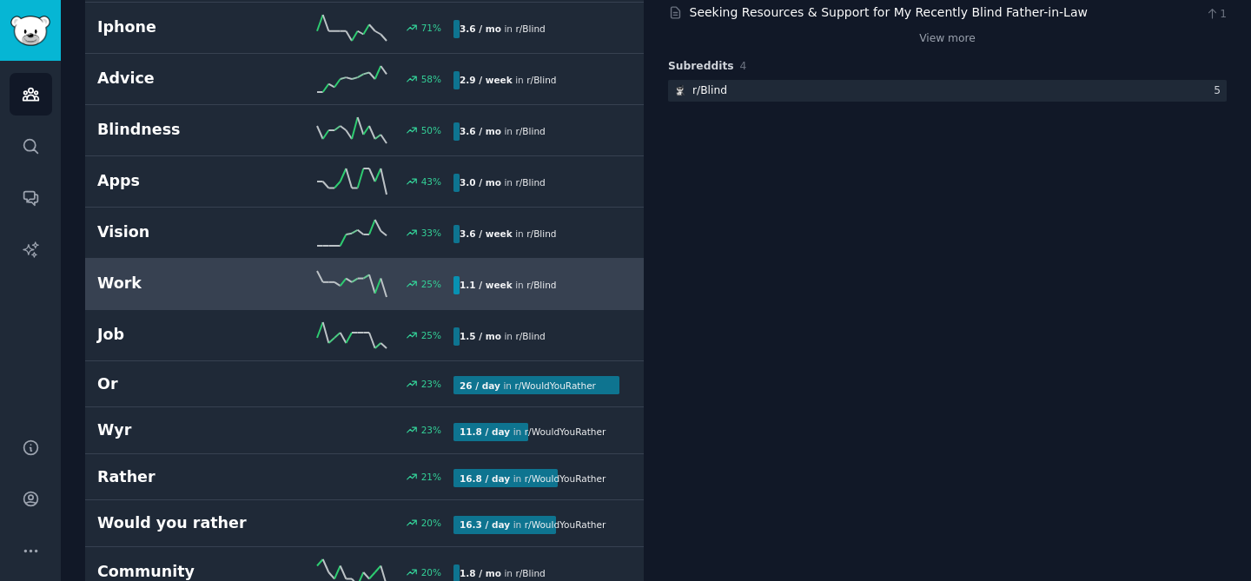
scroll to position [378, 0]
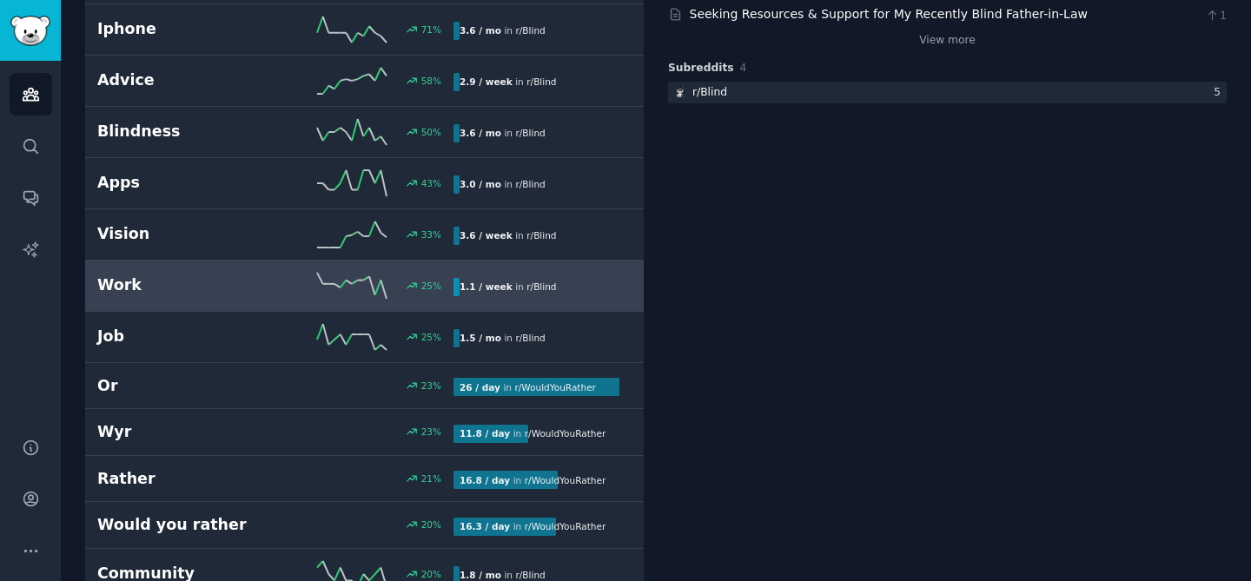
click at [561, 273] on div "Work 25 % 1.1 / week in r/ Blind" at bounding box center [364, 286] width 534 height 26
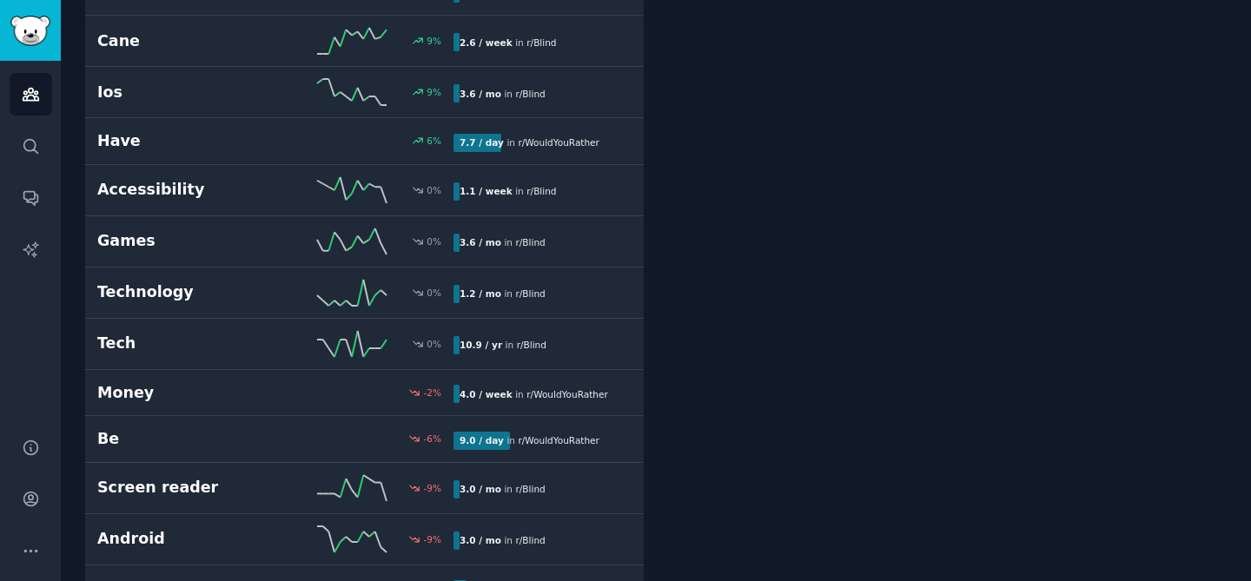
scroll to position [1257, 0]
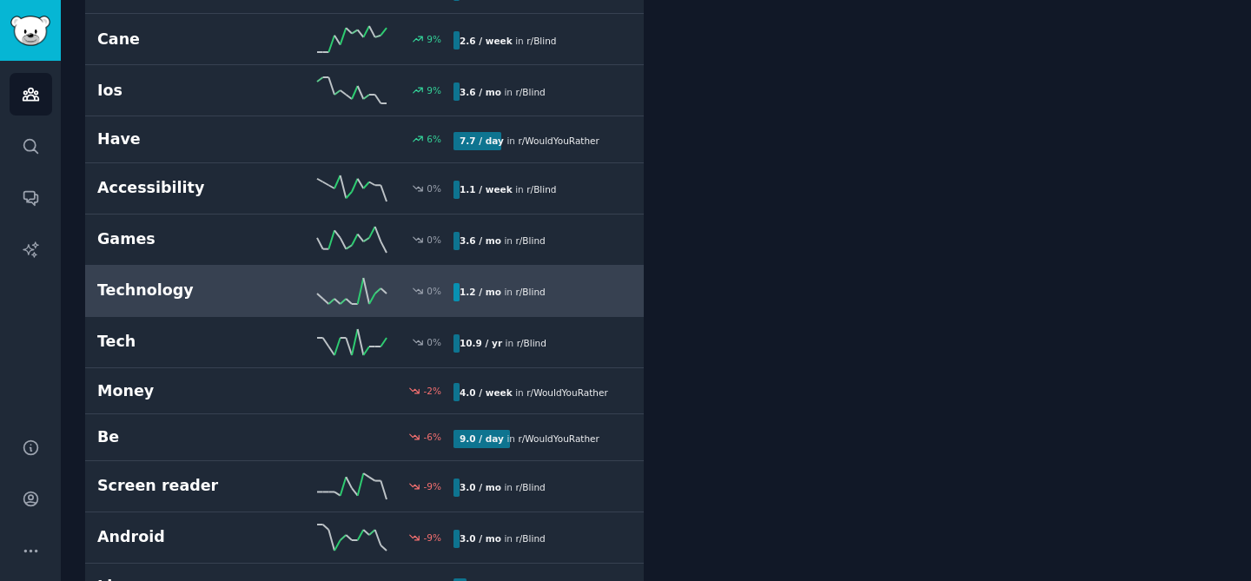
click at [117, 278] on div "Technology 0 % 1.2 / mo in r/ Blind" at bounding box center [364, 291] width 534 height 26
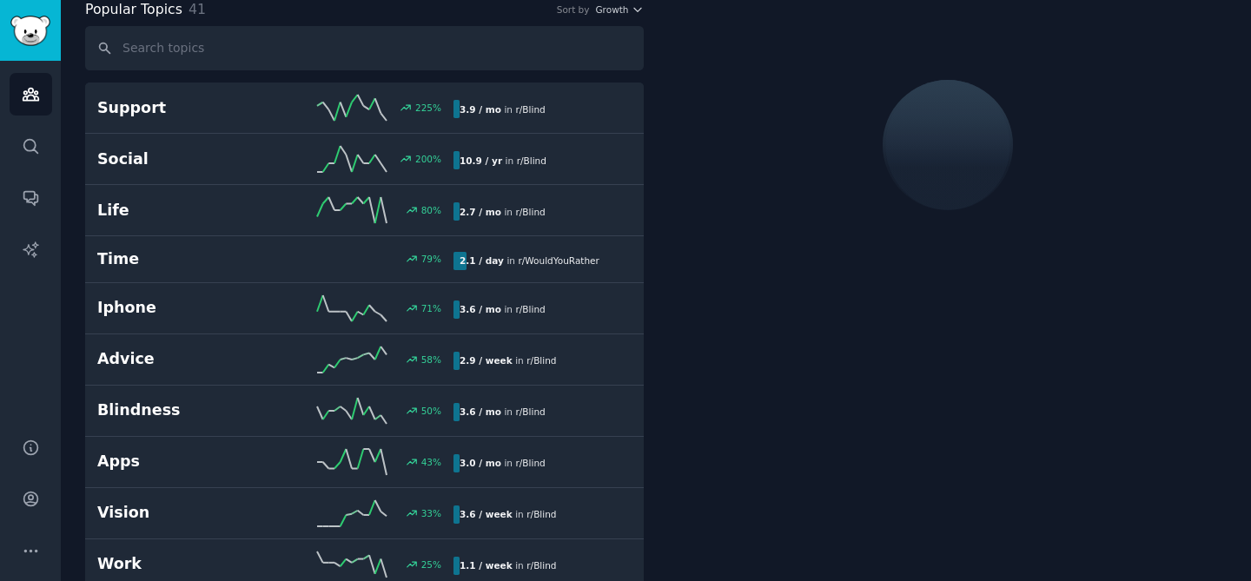
scroll to position [97, 0]
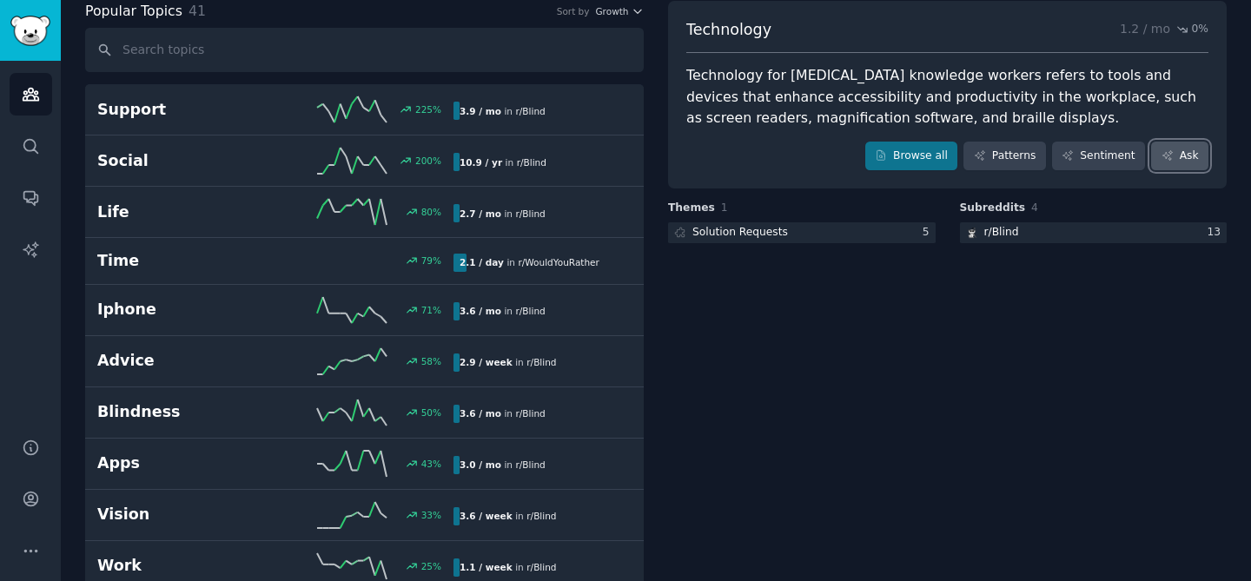
click at [1177, 155] on link "Ask" at bounding box center [1179, 157] width 57 height 30
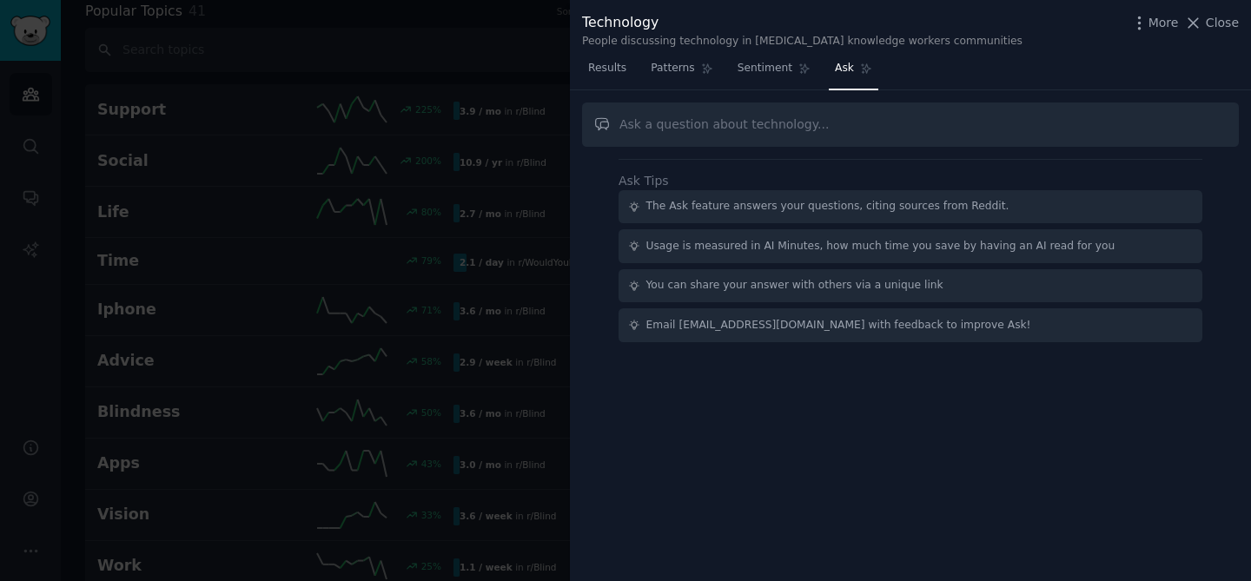
click at [776, 128] on input "text" at bounding box center [910, 125] width 657 height 44
type input "what do they mostly use and love?"
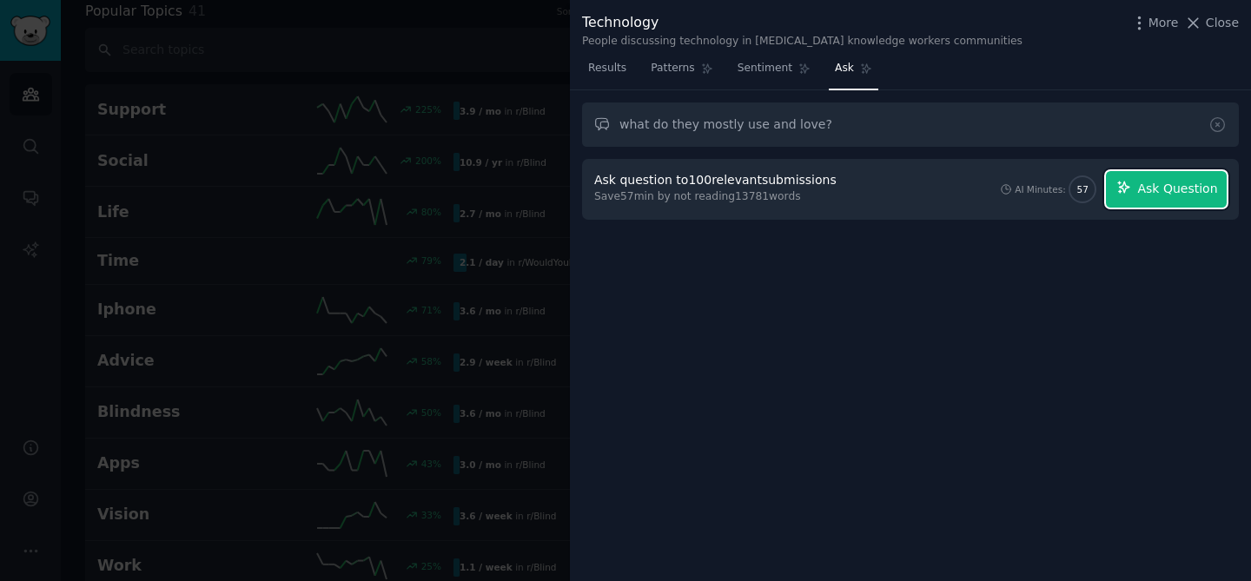
click at [1201, 189] on span "Ask Question" at bounding box center [1177, 189] width 80 height 18
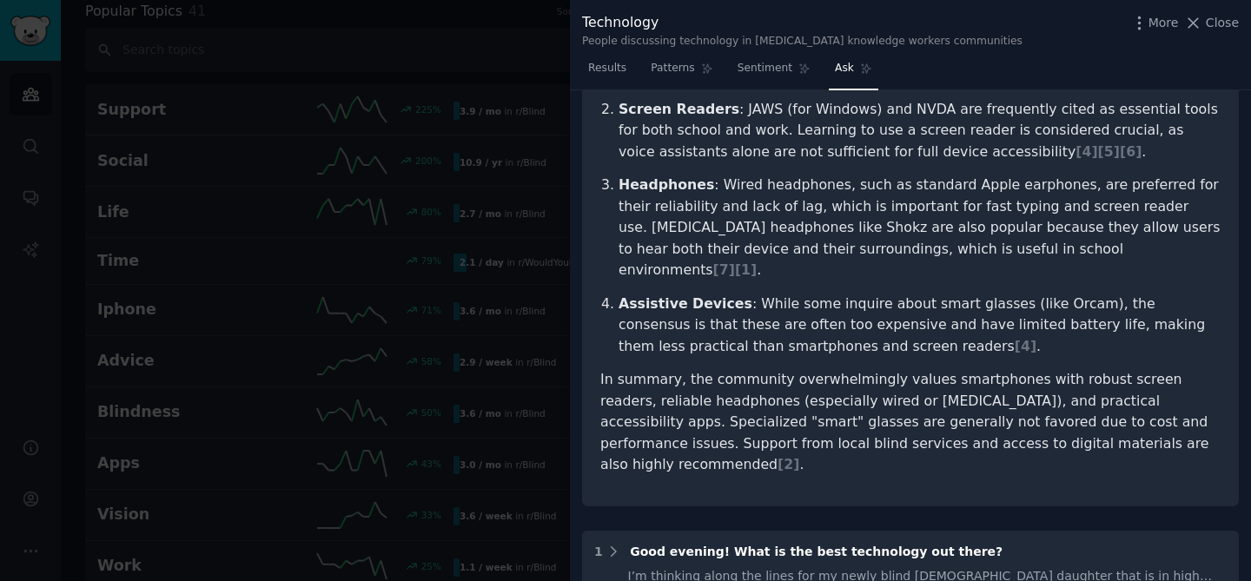
scroll to position [412, 0]
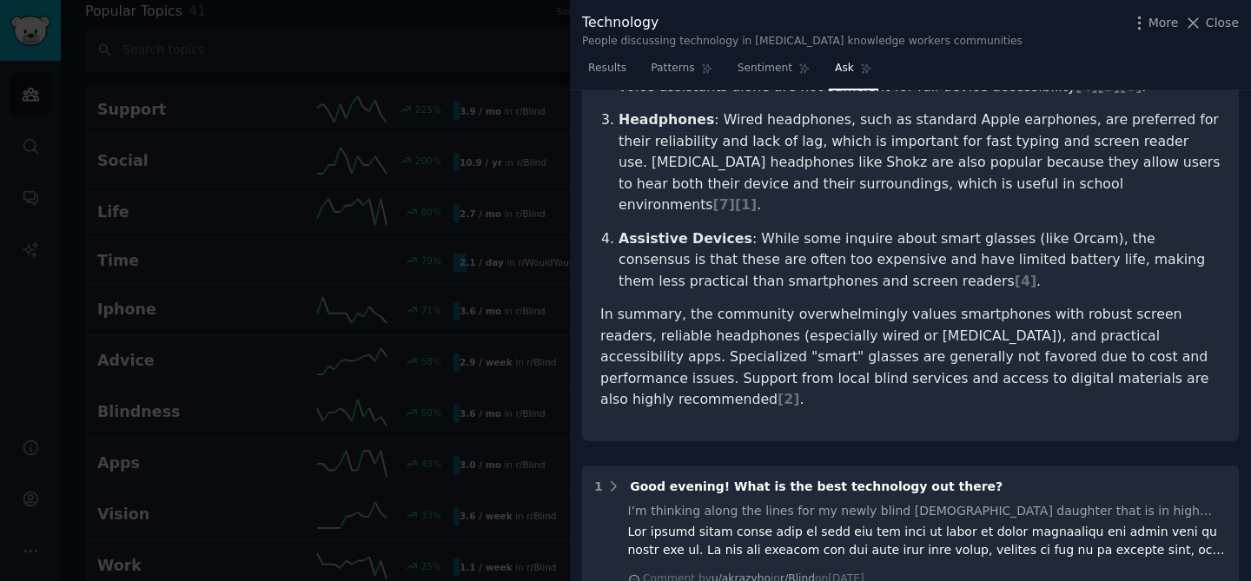
click at [433, 202] on div at bounding box center [625, 290] width 1251 height 581
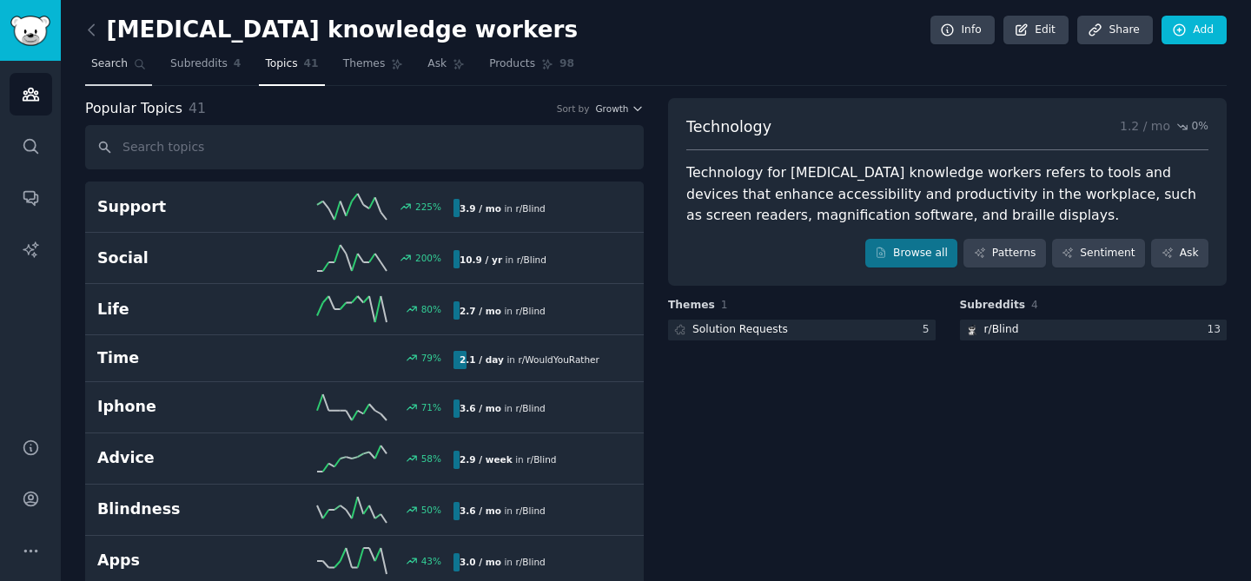
click at [118, 67] on span "Search" at bounding box center [109, 64] width 36 height 16
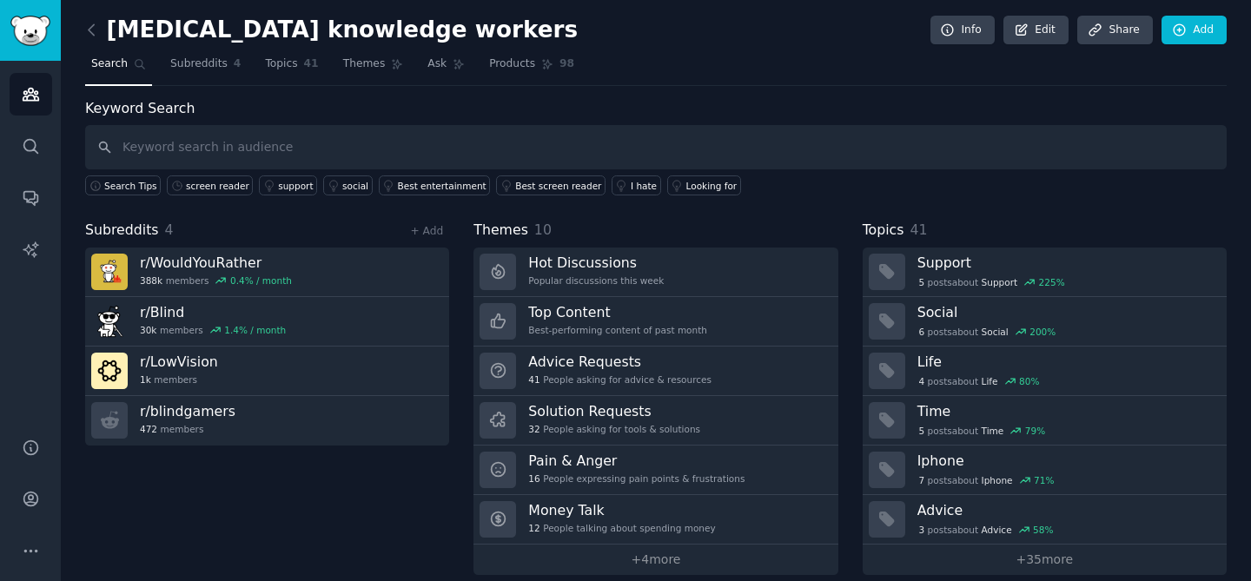
click at [166, 138] on input "text" at bounding box center [655, 147] width 1141 height 44
type input "what are peoples bihhest frustrations?"
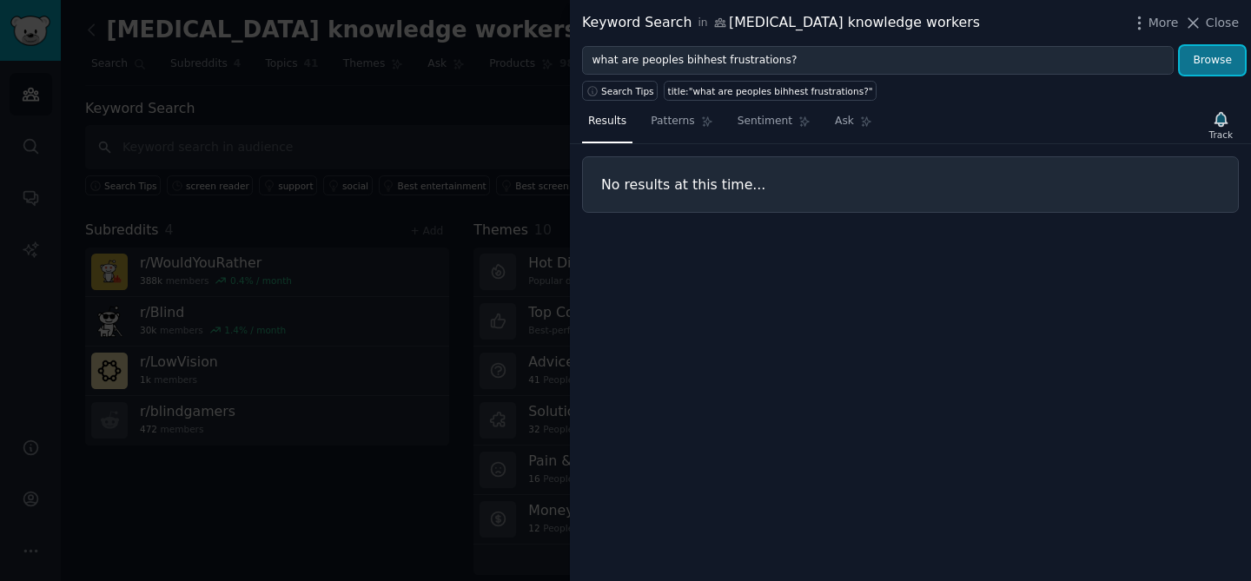
click at [1225, 61] on button "Browse" at bounding box center [1212, 61] width 65 height 30
click at [654, 129] on link "Patterns" at bounding box center [682, 126] width 74 height 36
click at [421, 120] on div at bounding box center [625, 290] width 1251 height 581
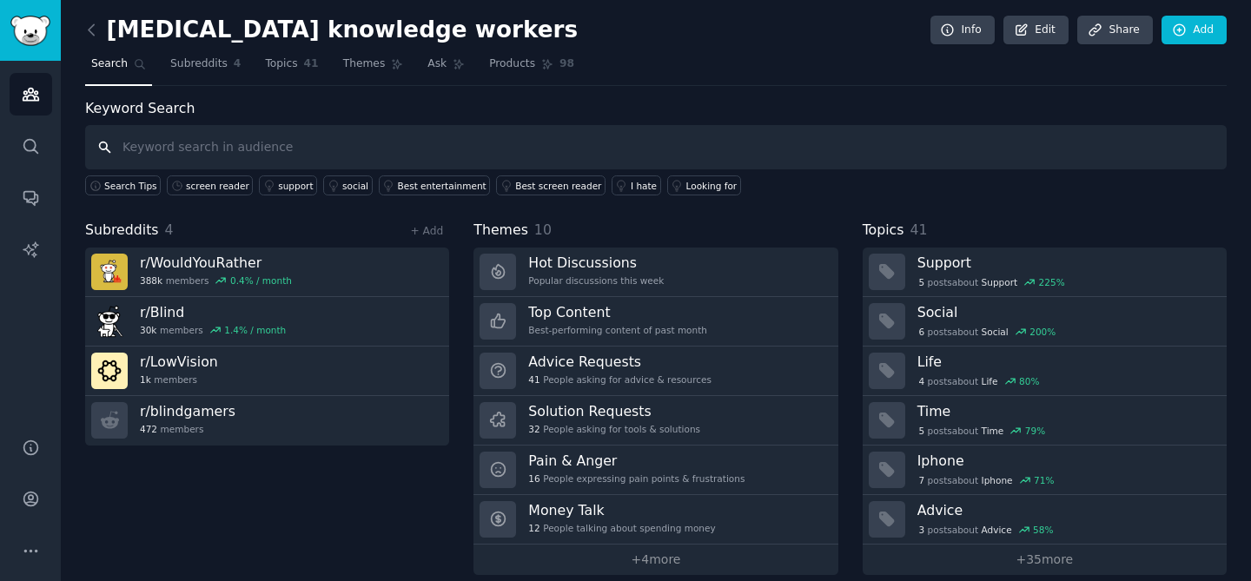
click at [181, 148] on input "text" at bounding box center [655, 147] width 1141 height 44
type input "screen reader"
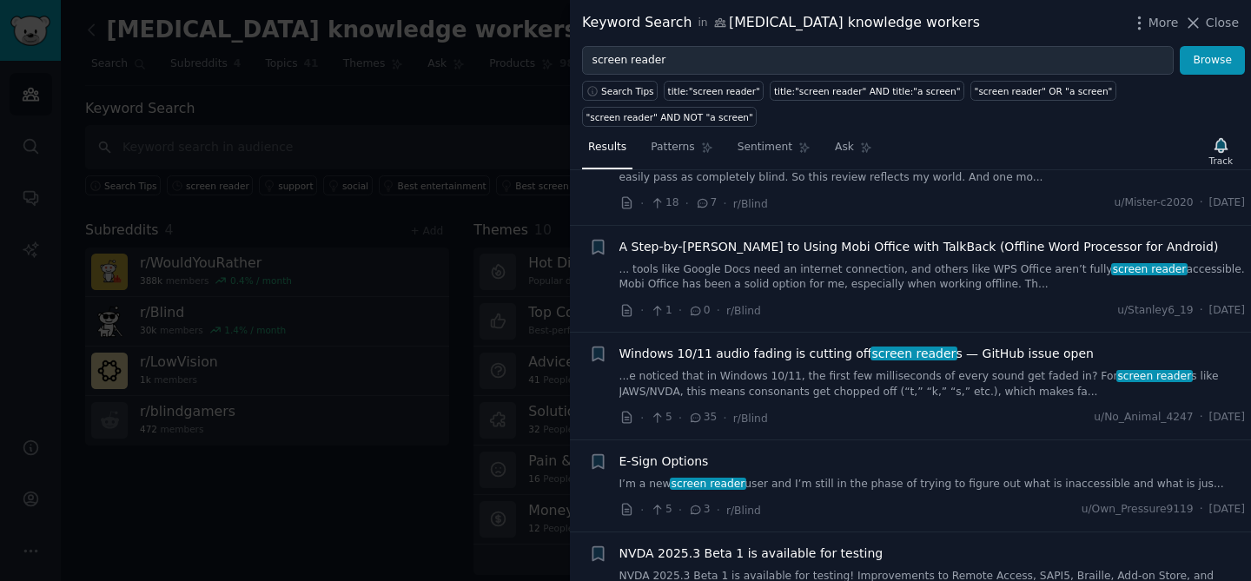
scroll to position [657, 0]
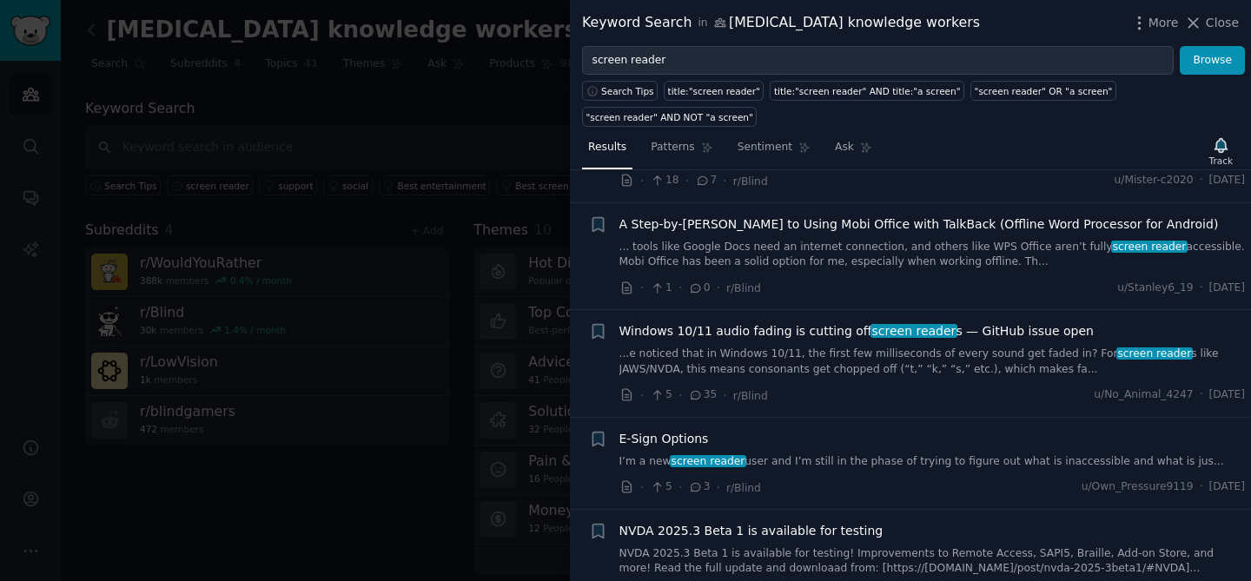
click at [305, 195] on div at bounding box center [625, 290] width 1251 height 581
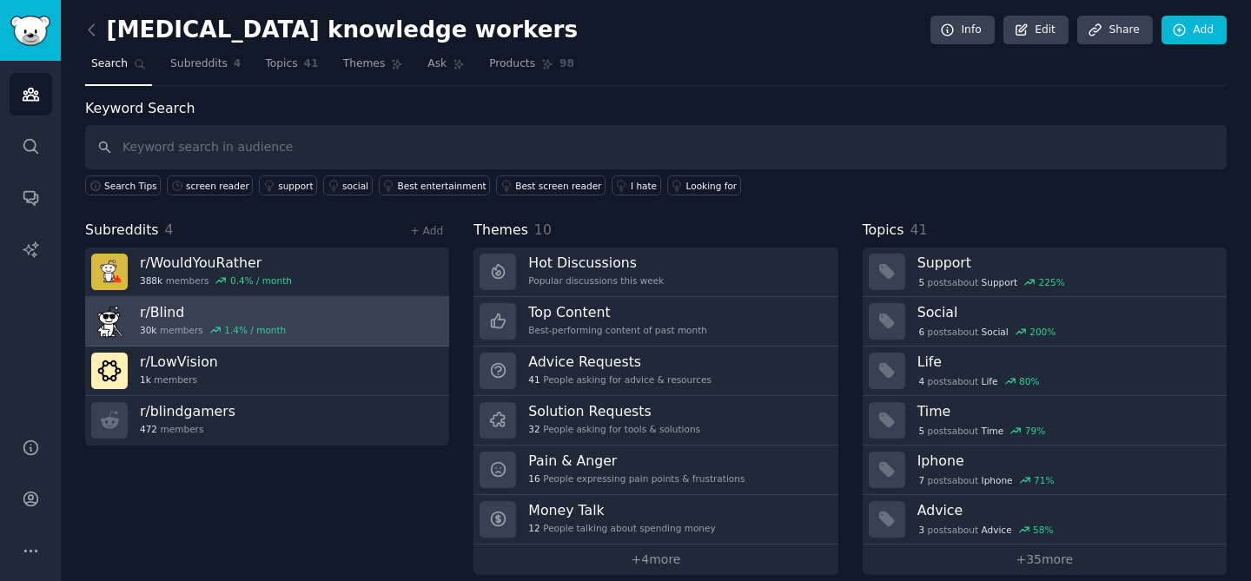
click at [157, 312] on h3 "r/ Blind" at bounding box center [213, 312] width 146 height 18
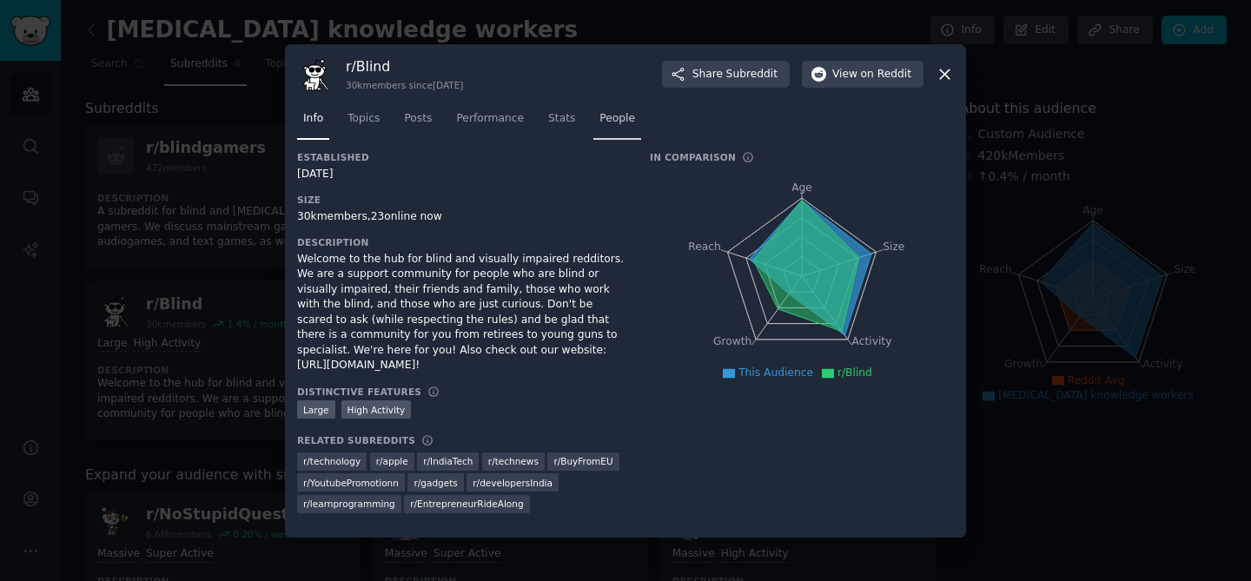
click at [621, 122] on span "People" at bounding box center [617, 119] width 36 height 16
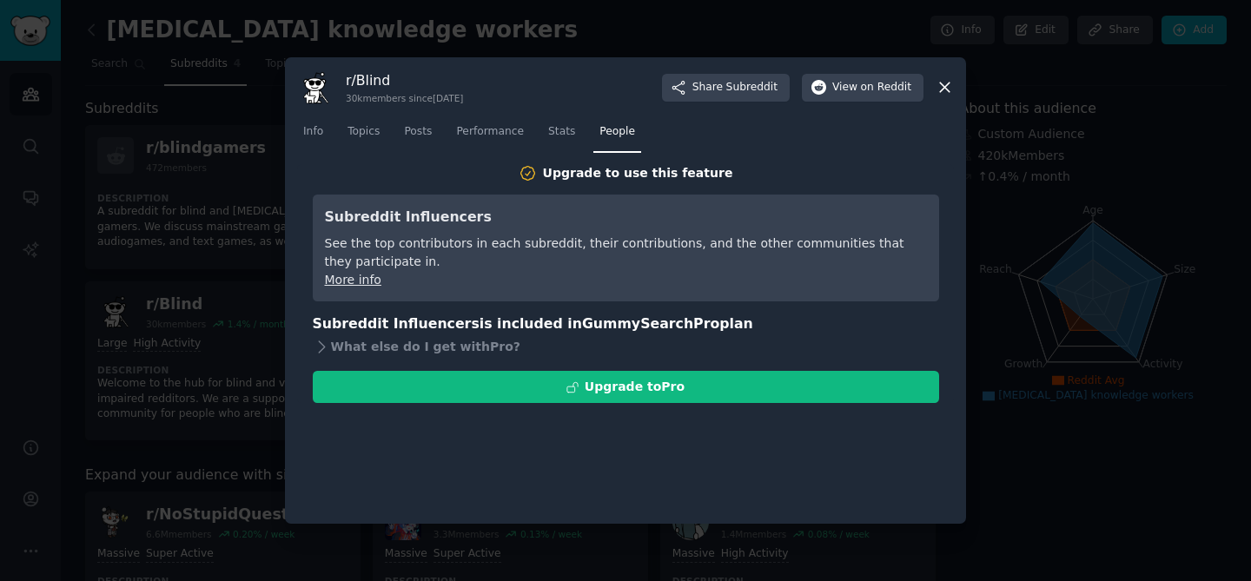
click at [338, 280] on link "More info" at bounding box center [353, 280] width 56 height 14
click at [360, 132] on span "Topics" at bounding box center [363, 132] width 32 height 16
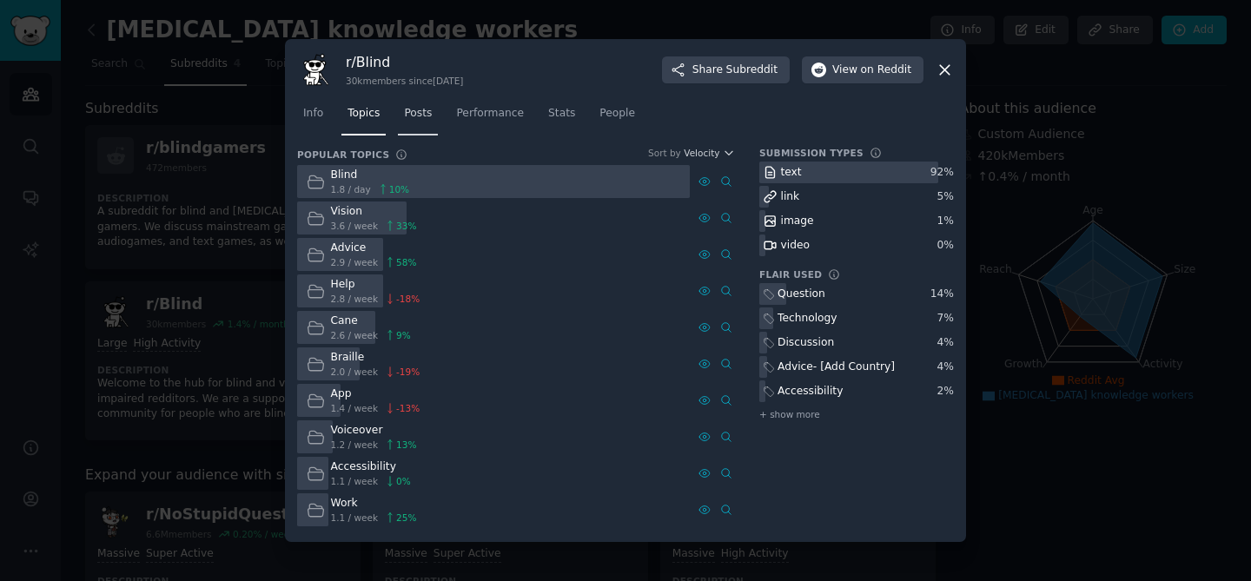
click at [420, 114] on span "Posts" at bounding box center [418, 114] width 28 height 16
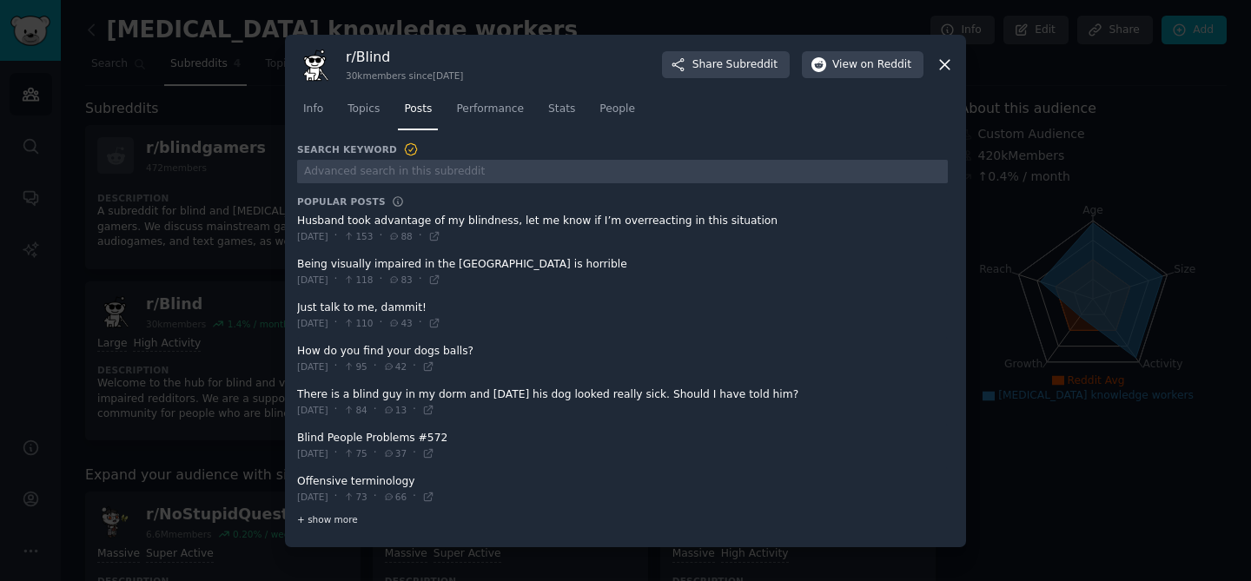
click at [334, 520] on span "+ show more" at bounding box center [327, 519] width 61 height 12
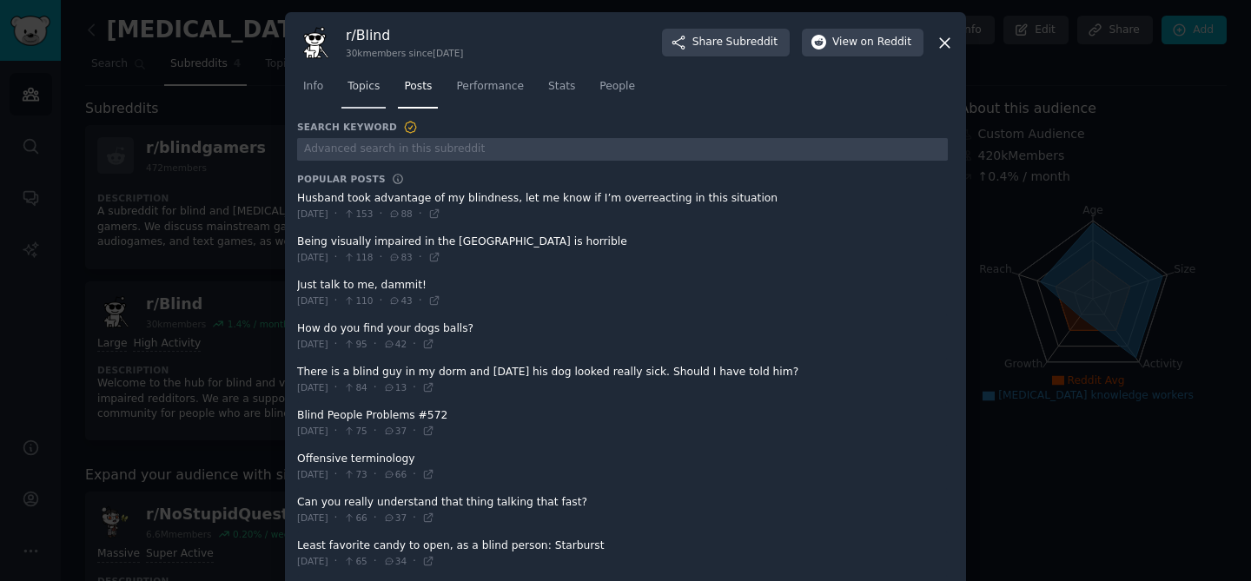
click at [361, 88] on span "Topics" at bounding box center [363, 87] width 32 height 16
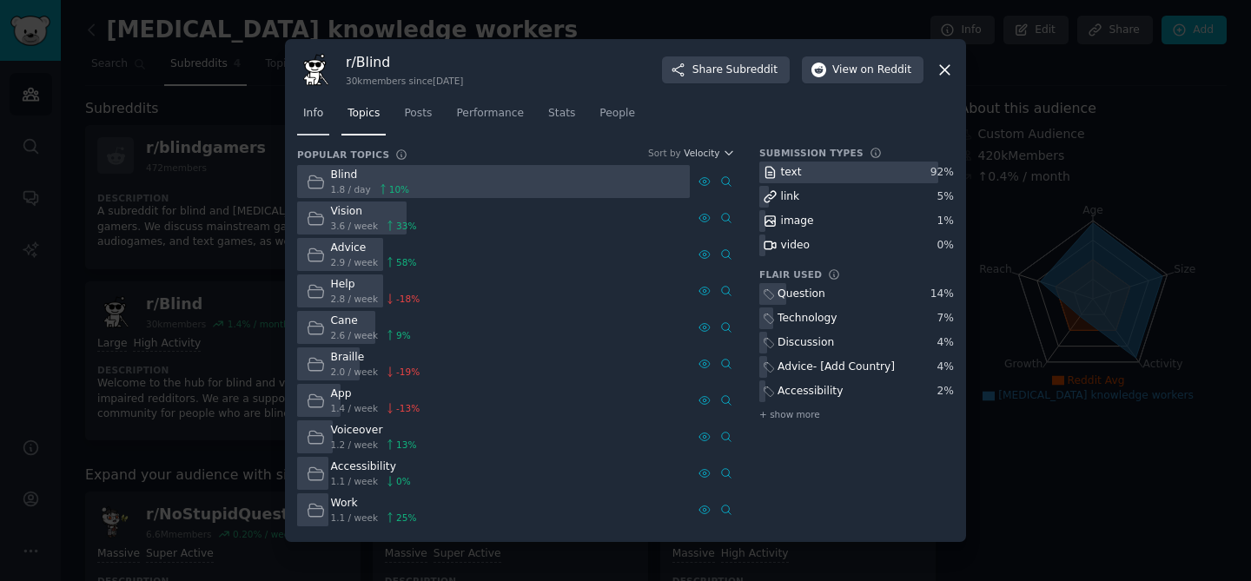
click at [313, 115] on span "Info" at bounding box center [313, 114] width 20 height 16
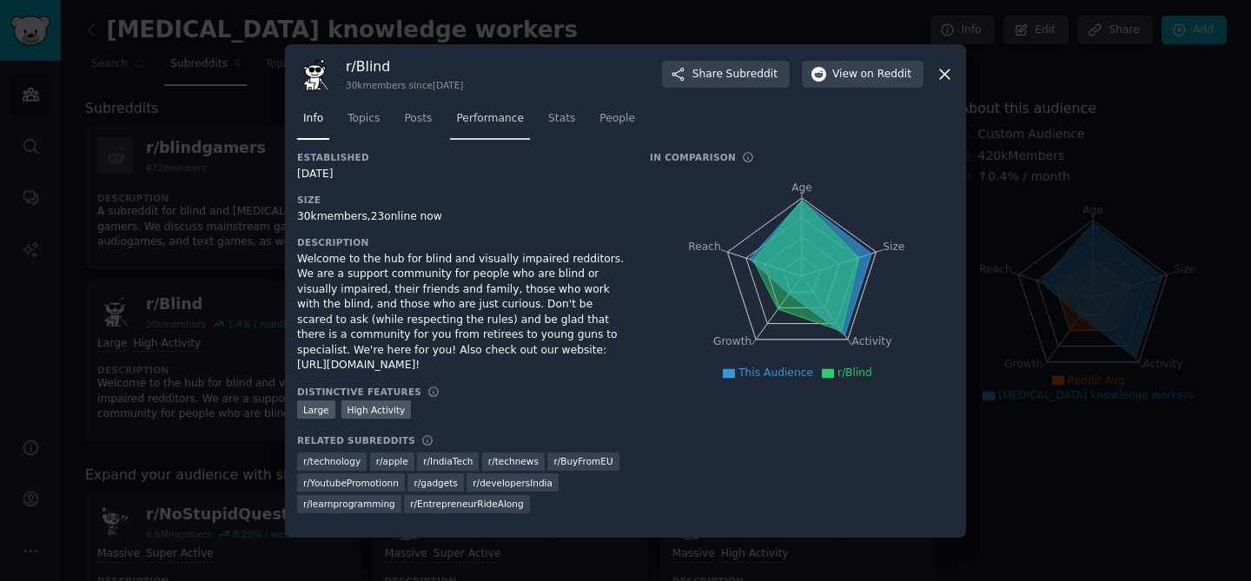
click at [483, 127] on span "Performance" at bounding box center [490, 119] width 68 height 16
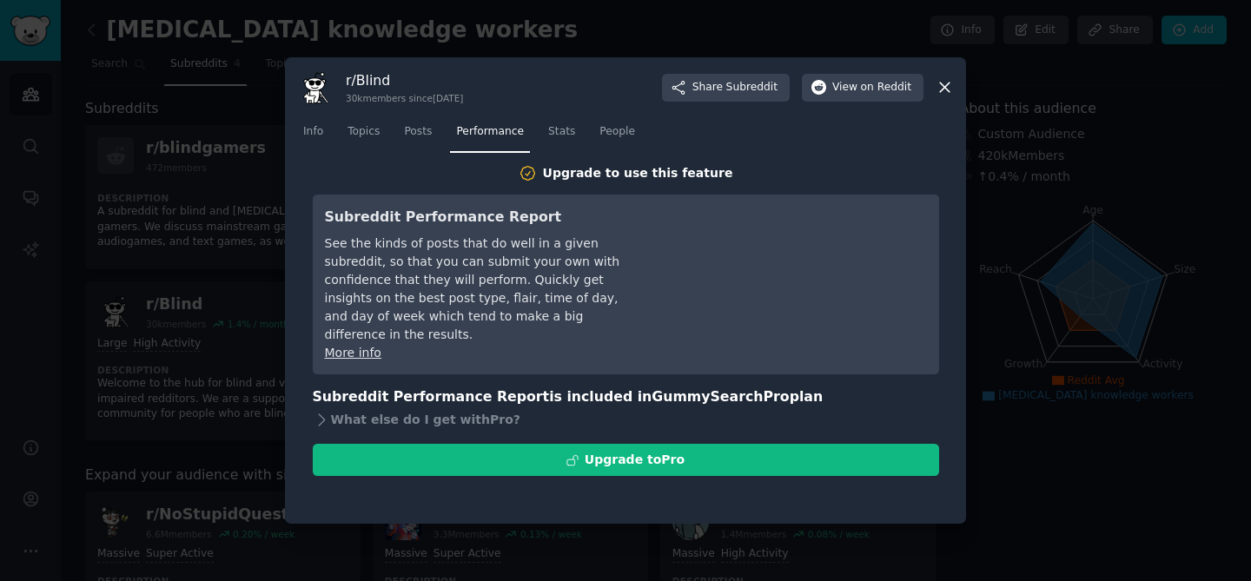
click at [616, 116] on div "Info Topics Posts Performance Stats People" at bounding box center [625, 135] width 657 height 59
click at [617, 129] on span "People" at bounding box center [617, 132] width 36 height 16
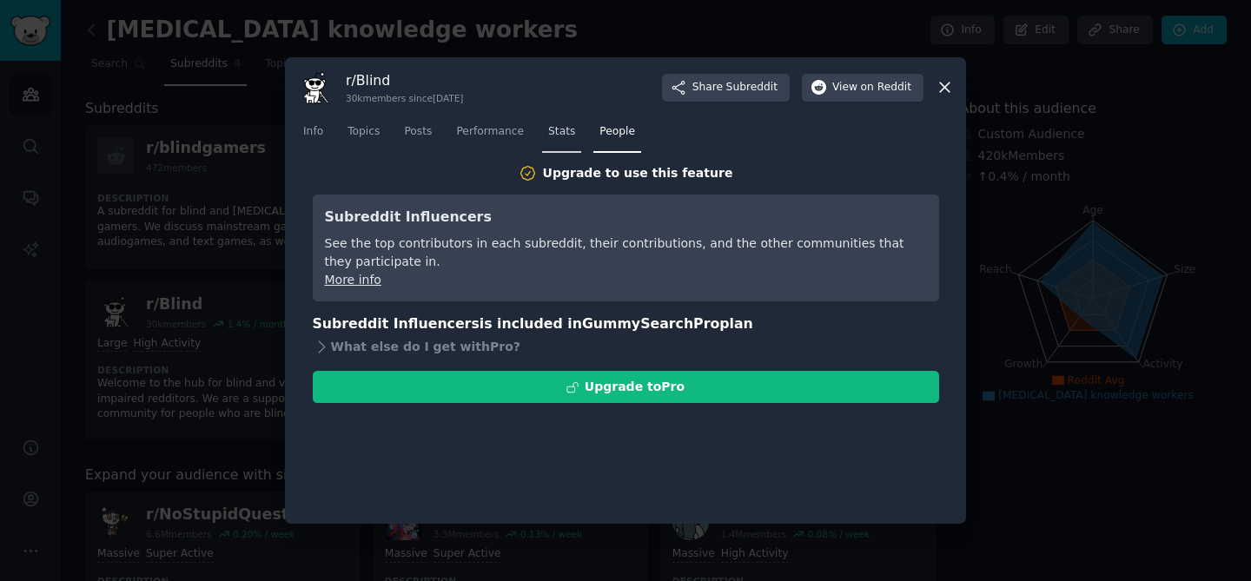
click at [567, 133] on span "Stats" at bounding box center [561, 132] width 27 height 16
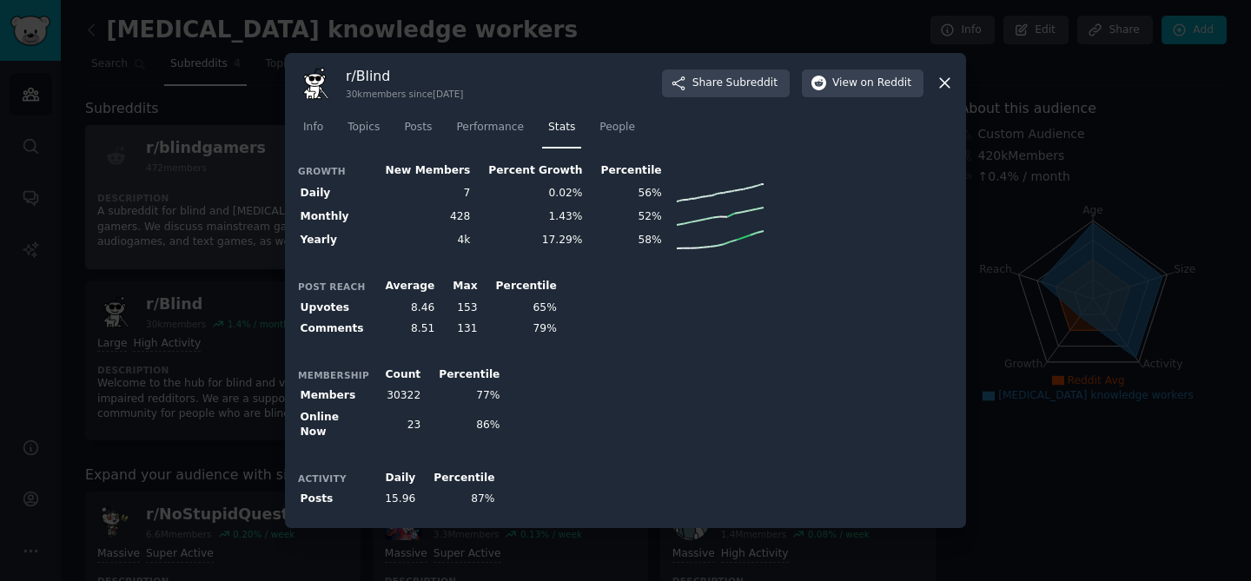
click at [243, 215] on div at bounding box center [625, 290] width 1251 height 581
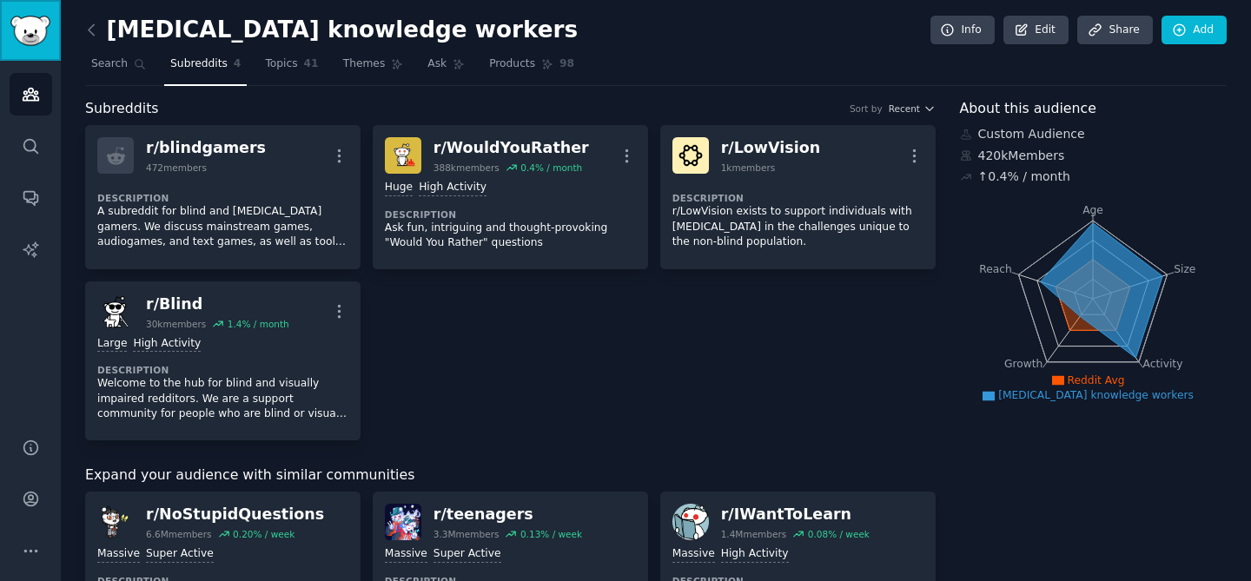
click at [36, 41] on img "Sidebar" at bounding box center [30, 31] width 40 height 30
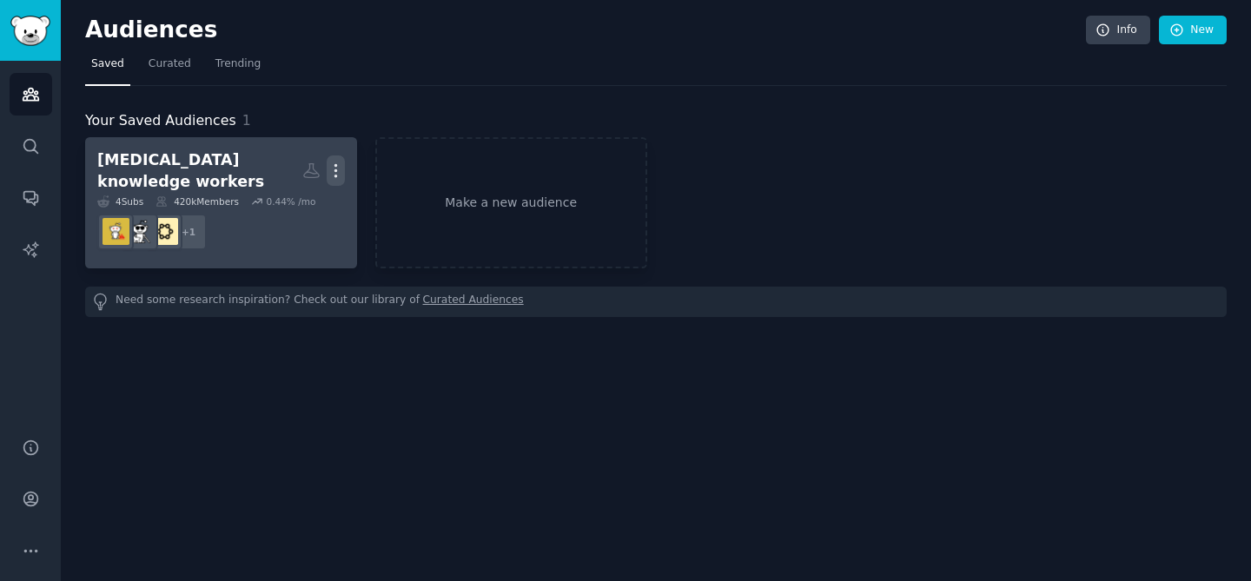
click at [336, 171] on icon "button" at bounding box center [335, 171] width 2 height 12
click at [294, 175] on p "View" at bounding box center [282, 177] width 29 height 18
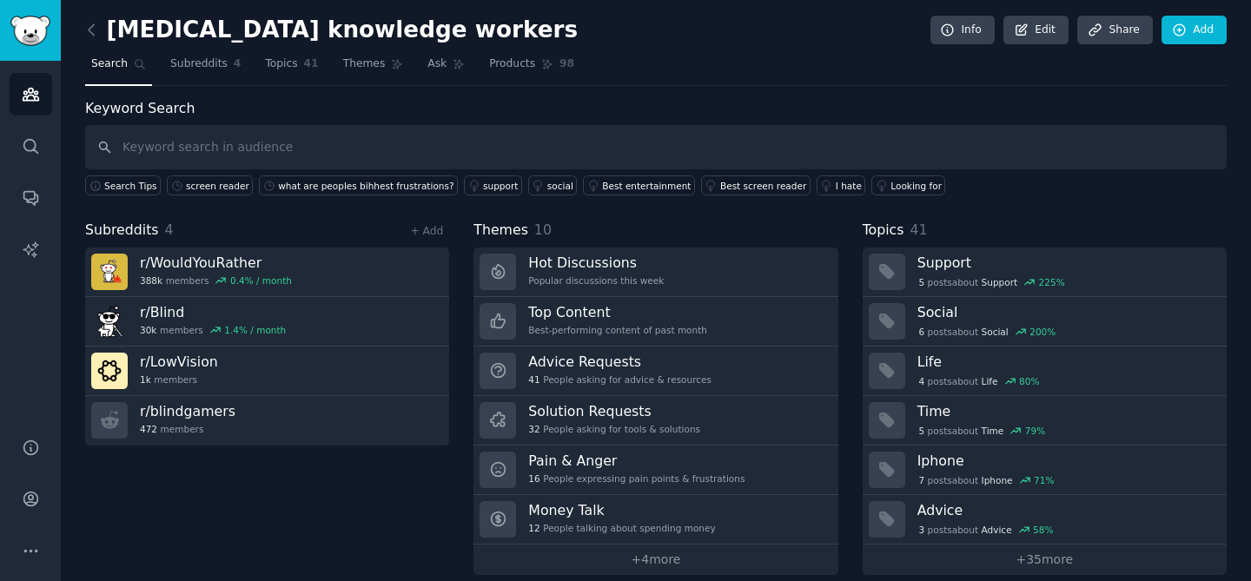
click at [251, 19] on h2 "low vision knowledge workers" at bounding box center [331, 31] width 493 height 28
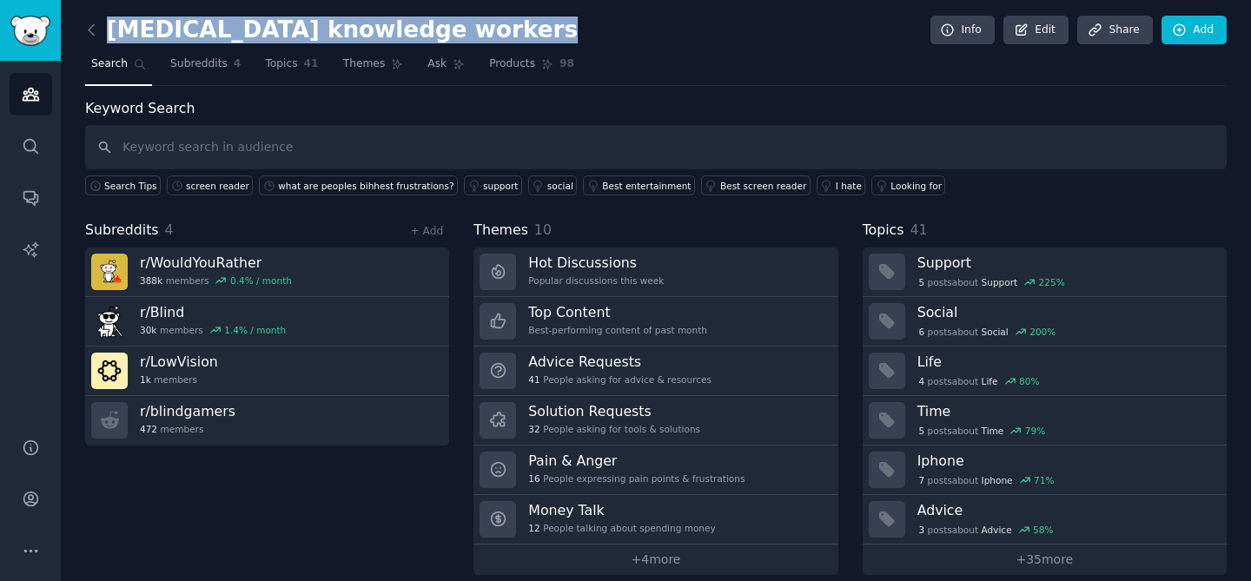
click at [251, 19] on h2 "low vision knowledge workers" at bounding box center [331, 31] width 493 height 28
click at [1041, 30] on link "Edit" at bounding box center [1035, 31] width 65 height 30
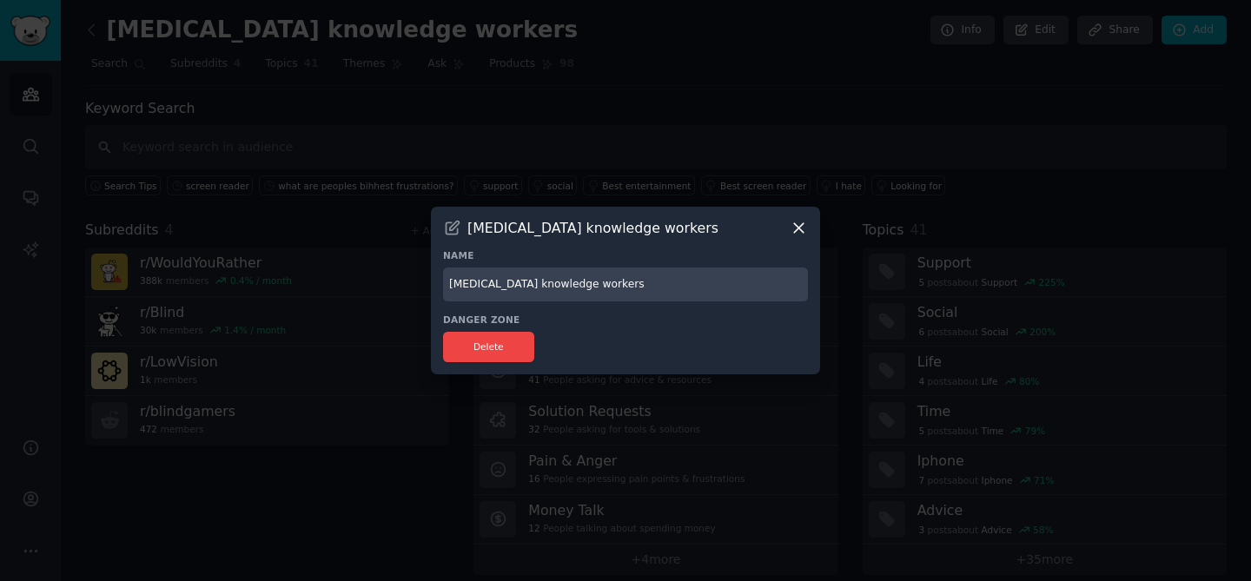
click at [548, 295] on input "low vision knowledge workers" at bounding box center [625, 285] width 365 height 34
type input "Blind and Low Vision"
click at [500, 357] on button "Delete" at bounding box center [488, 347] width 91 height 30
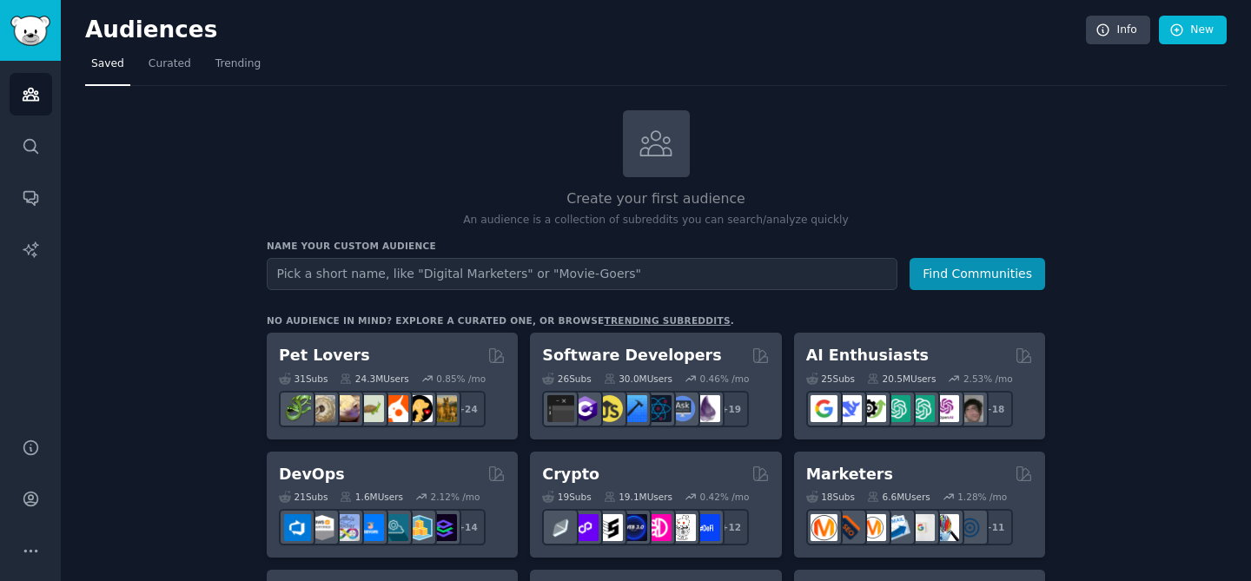
click at [345, 275] on input "text" at bounding box center [582, 274] width 631 height 32
type input "visually impaired"
click at [910, 258] on button "Find Communities" at bounding box center [978, 274] width 136 height 32
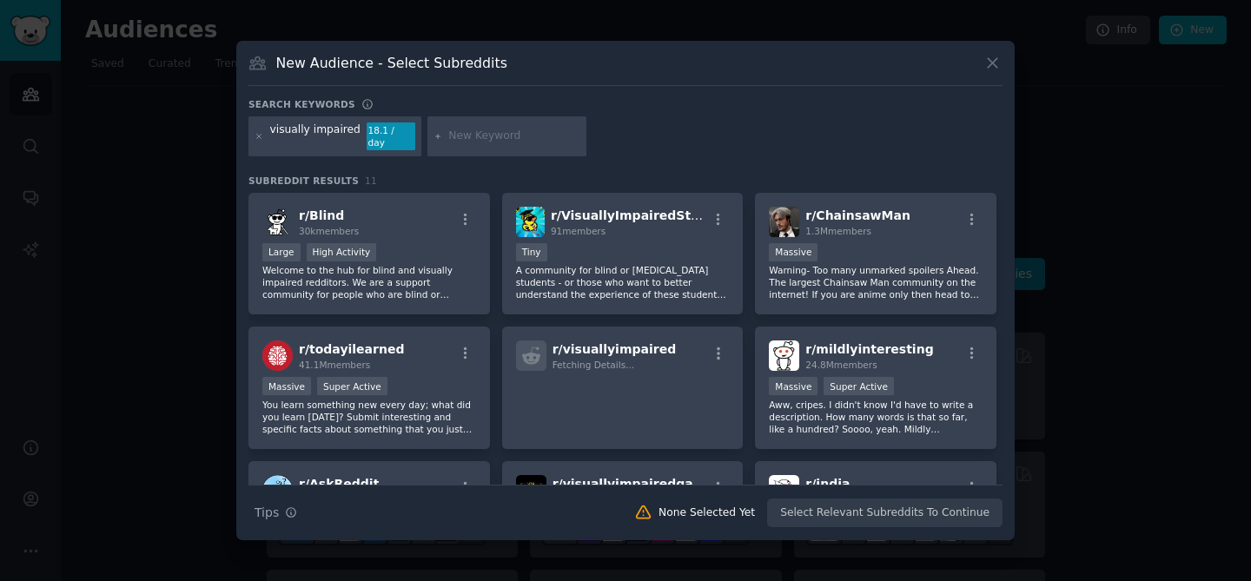
click at [151, 172] on div at bounding box center [625, 290] width 1251 height 581
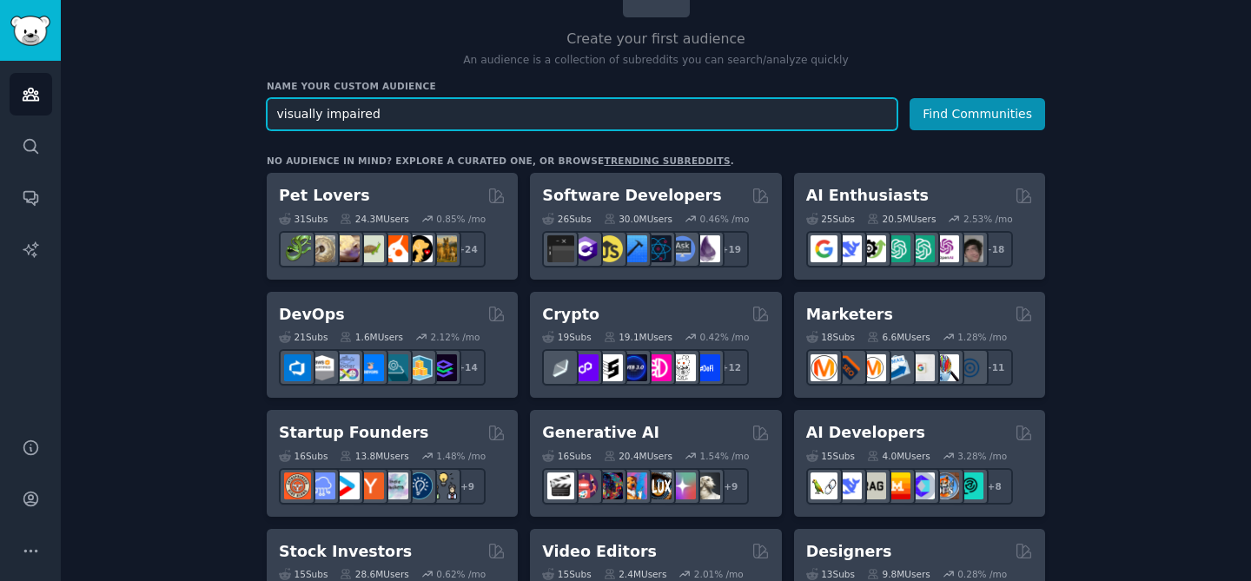
scroll to position [163, 0]
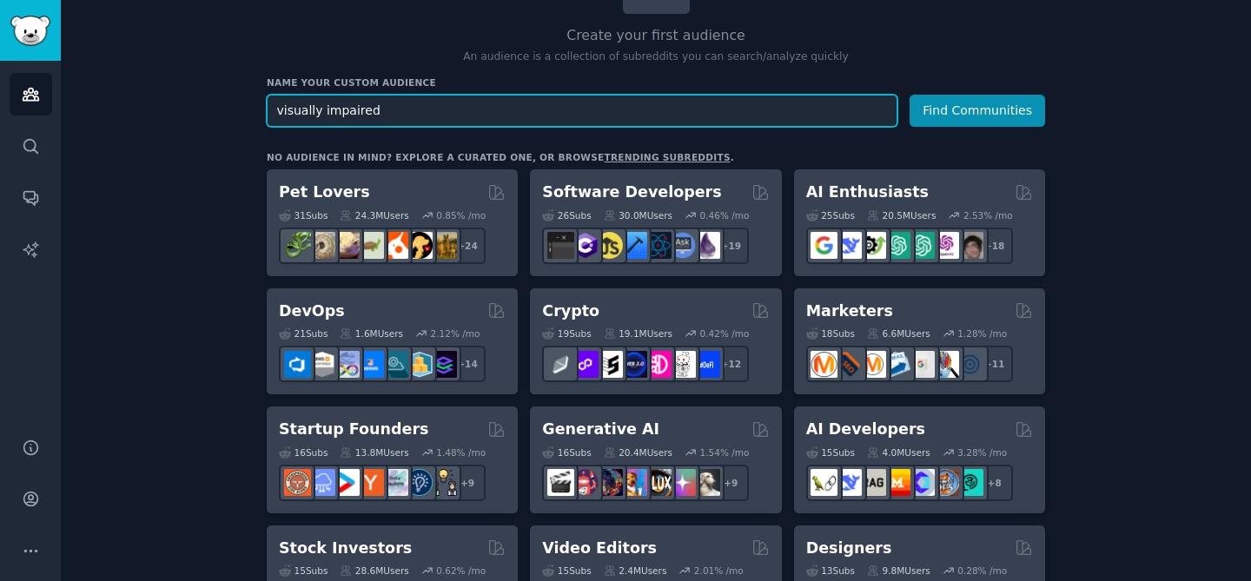
click at [396, 113] on input "visually impaired" at bounding box center [582, 111] width 631 height 32
click at [910, 95] on button "Find Communities" at bounding box center [978, 111] width 136 height 32
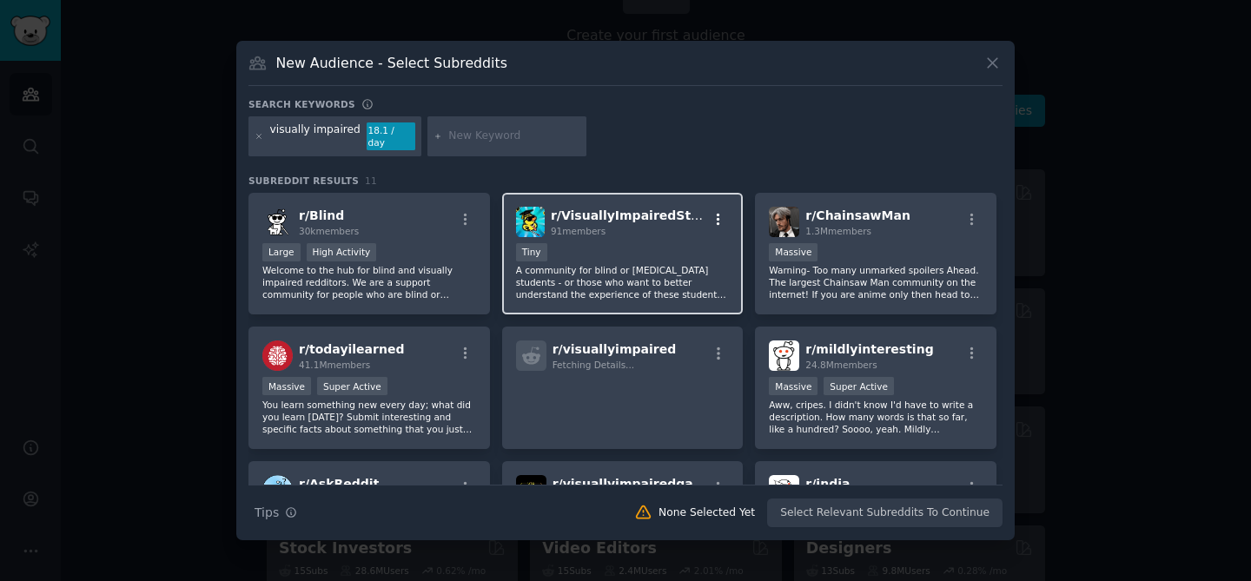
click at [719, 212] on icon "button" at bounding box center [719, 220] width 16 height 16
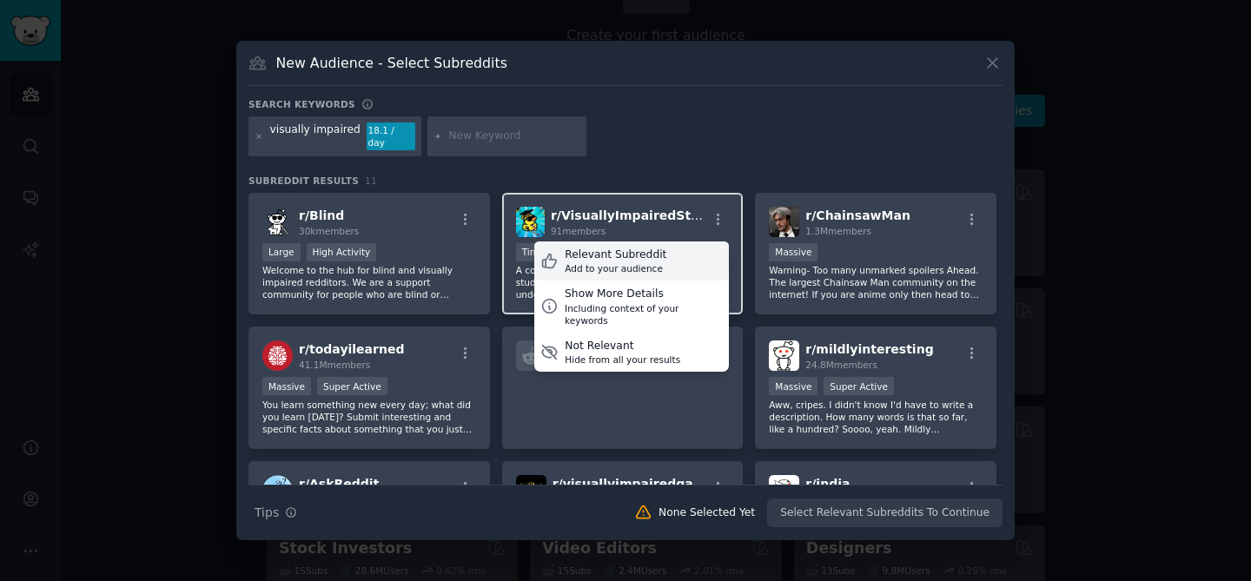
click at [659, 255] on div "Relevant Subreddit Add to your audience" at bounding box center [631, 261] width 195 height 40
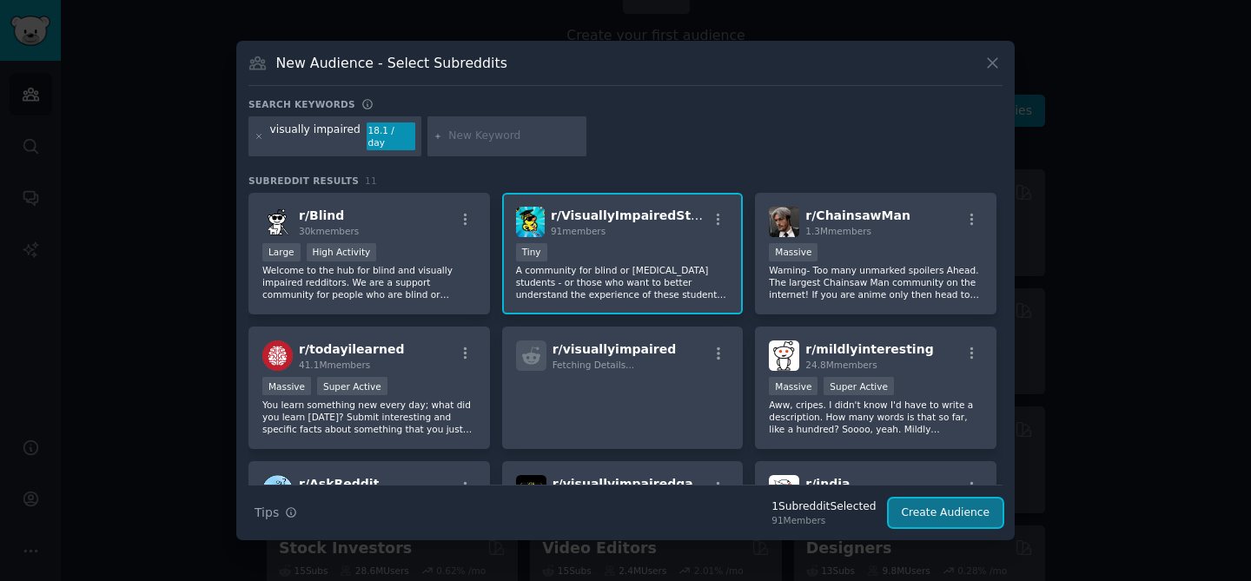
click at [939, 506] on button "Create Audience" at bounding box center [946, 514] width 115 height 30
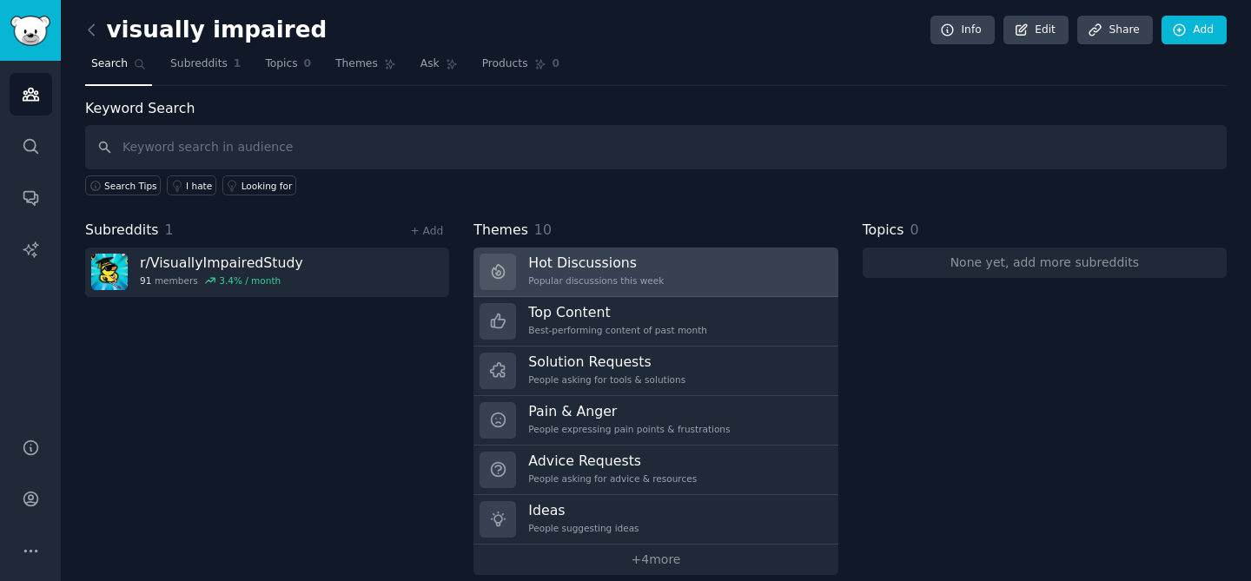
scroll to position [17, 0]
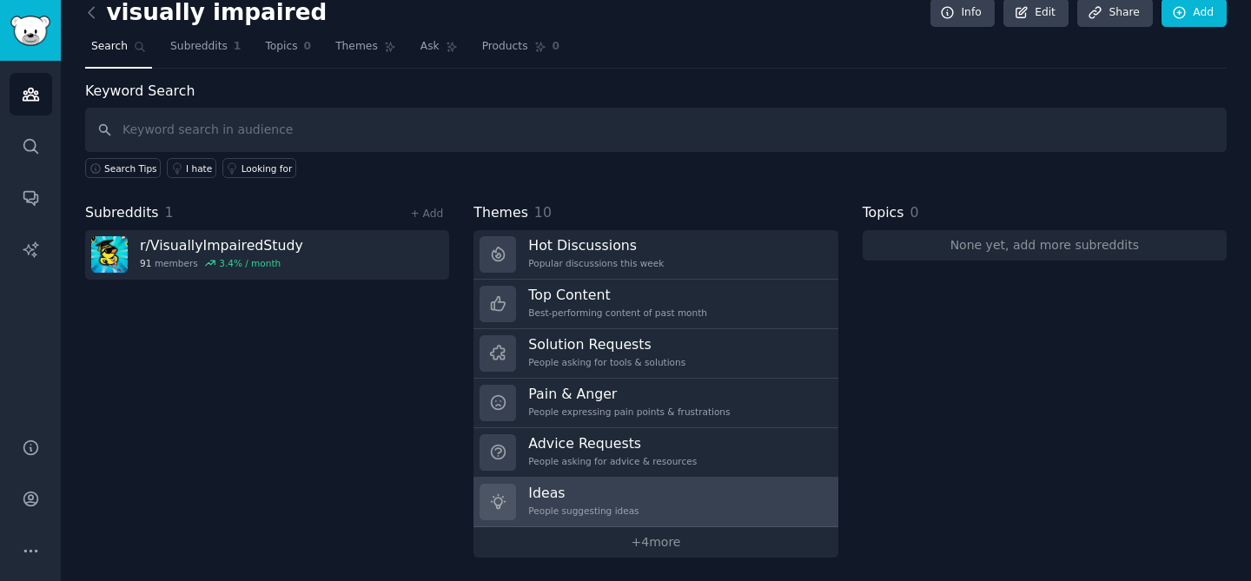
click at [598, 523] on link "Ideas People suggesting ideas" at bounding box center [655, 503] width 364 height 50
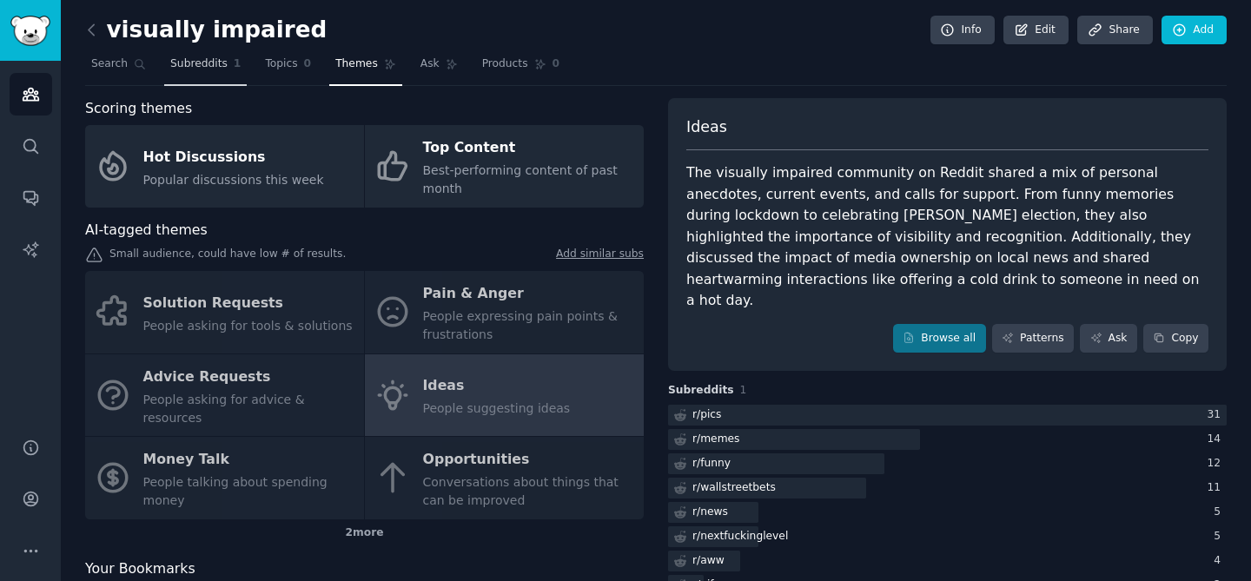
click at [218, 64] on span "Subreddits" at bounding box center [198, 64] width 57 height 16
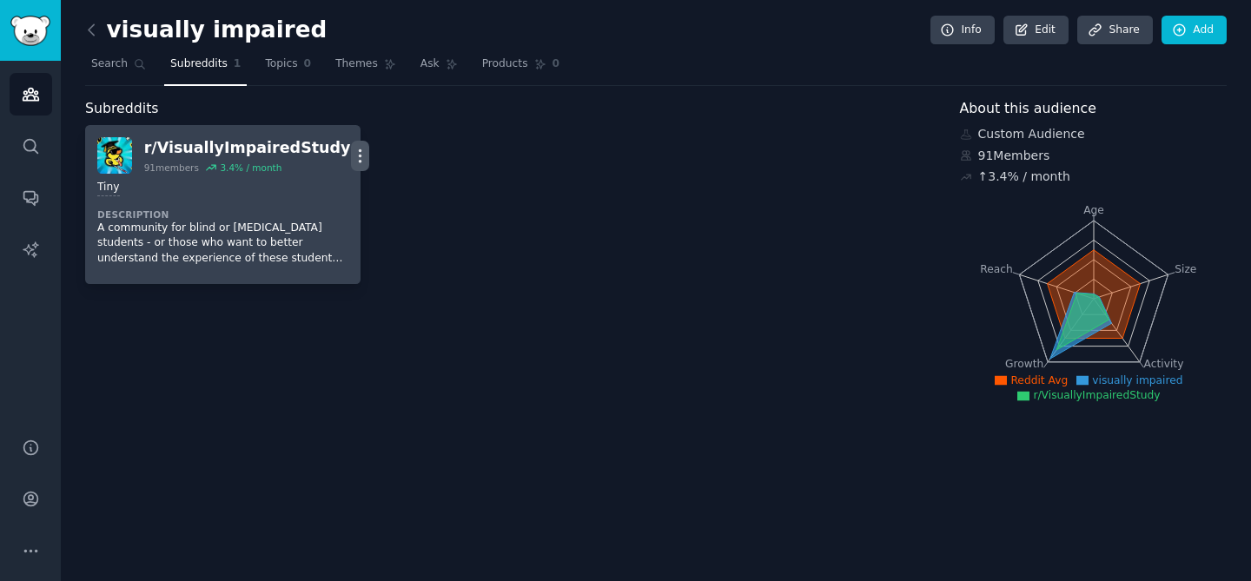
click at [351, 157] on icon "button" at bounding box center [360, 156] width 18 height 18
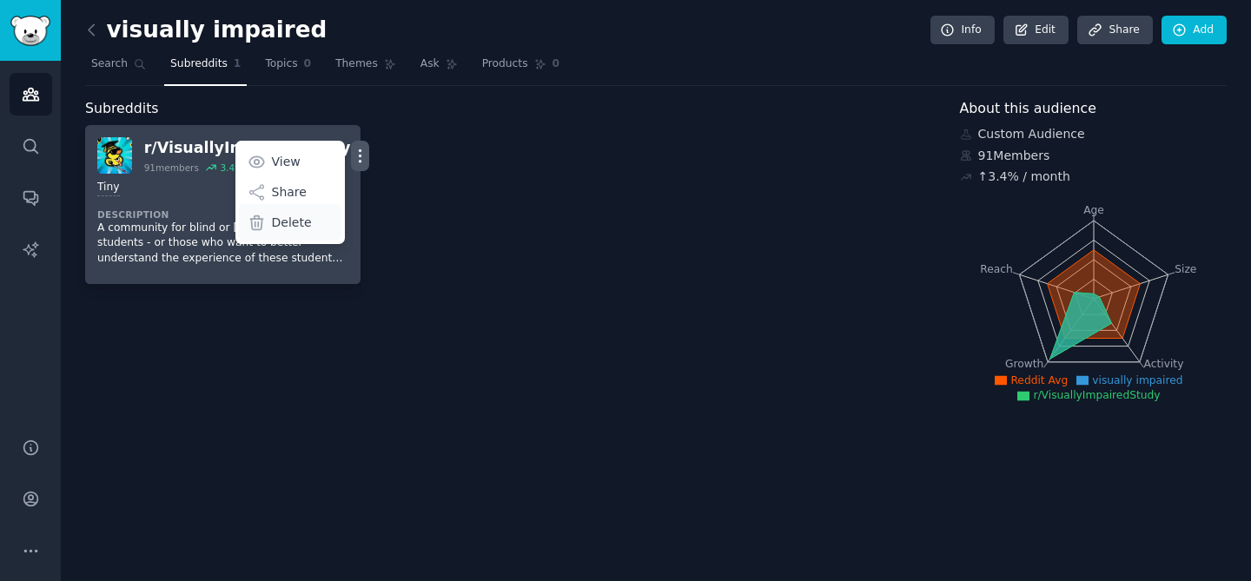
click at [281, 219] on p "Delete" at bounding box center [292, 223] width 40 height 18
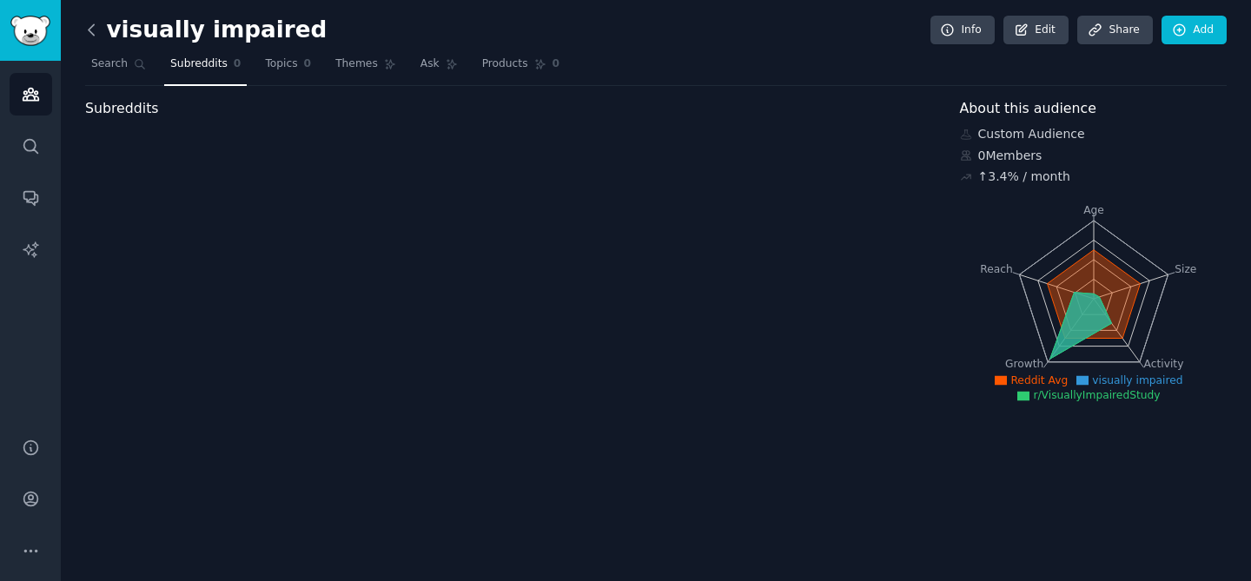
click at [93, 24] on icon at bounding box center [91, 29] width 5 height 10
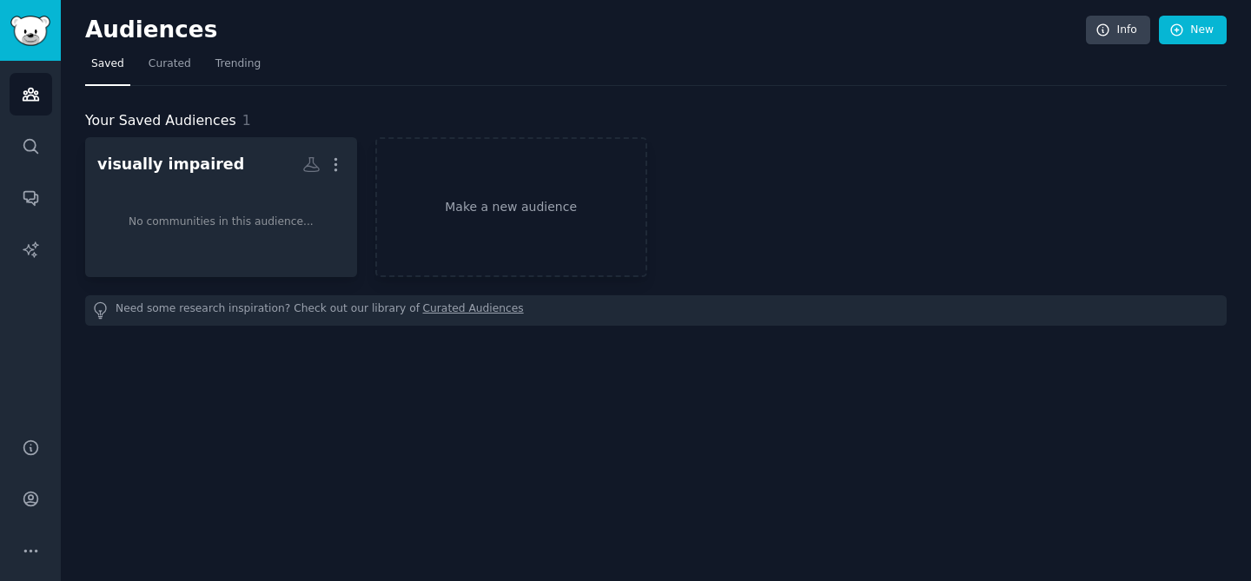
click at [117, 32] on h2 "Audiences" at bounding box center [585, 31] width 1001 height 28
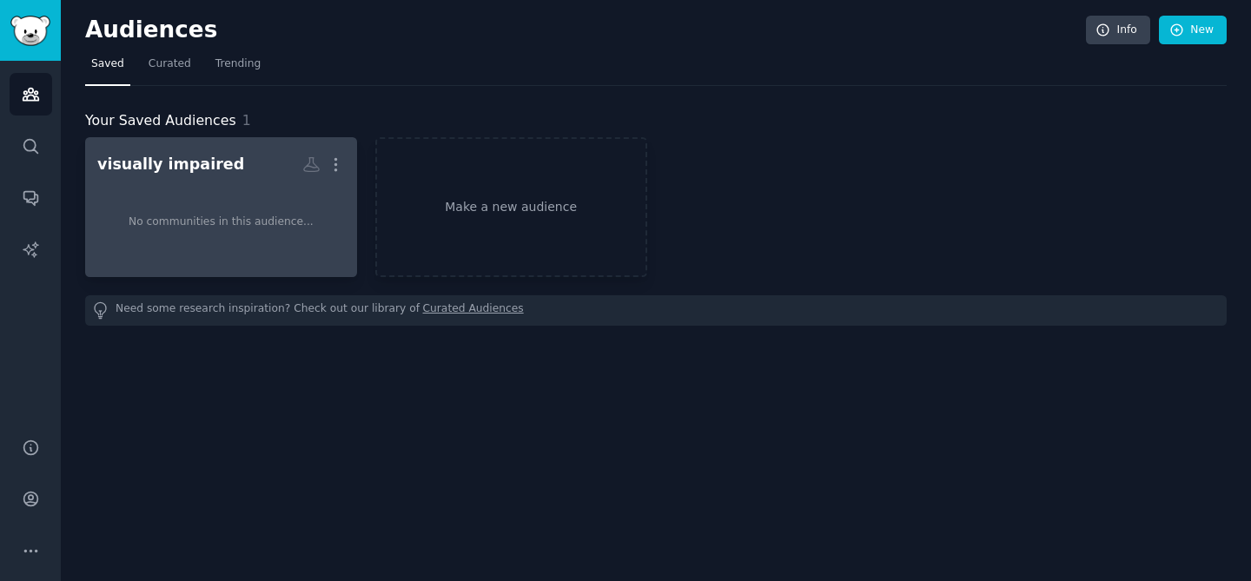
click at [189, 196] on div "No communities in this audience..." at bounding box center [221, 222] width 248 height 85
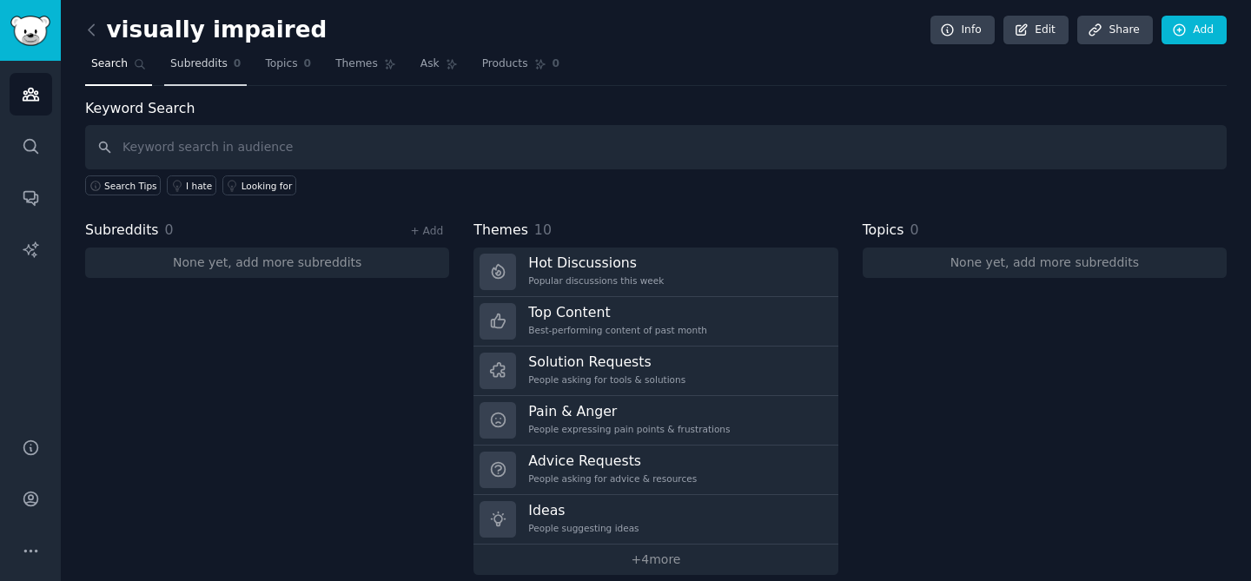
click at [189, 69] on span "Subreddits" at bounding box center [198, 64] width 57 height 16
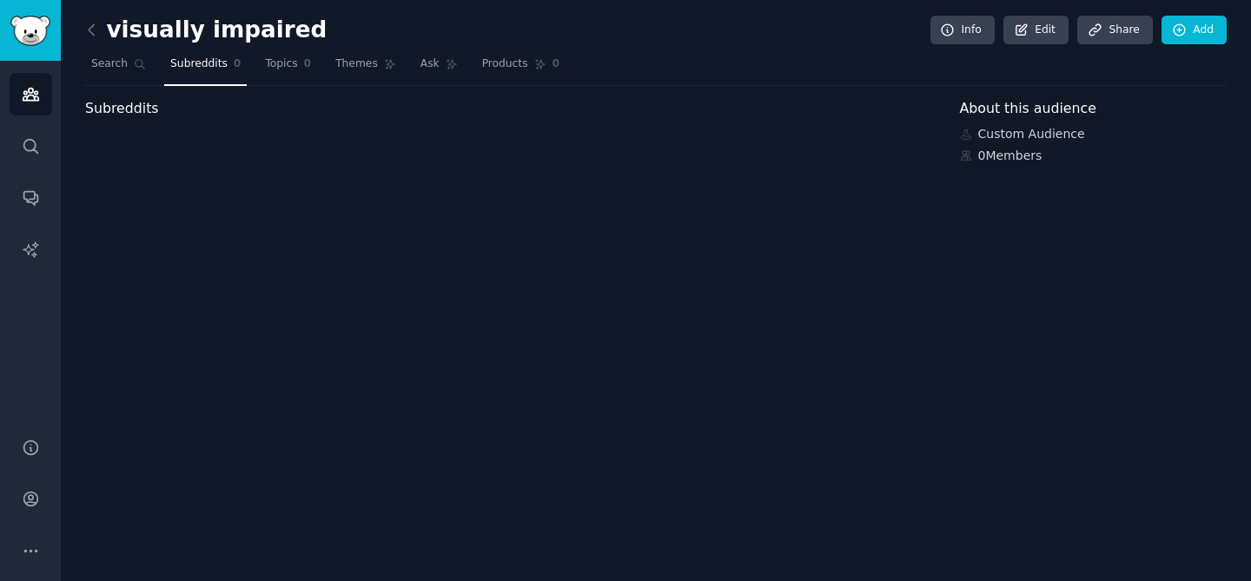
click at [112, 108] on span "Subreddits" at bounding box center [122, 109] width 74 height 22
click at [105, 168] on div "visually impaired Info Edit Share Add Search Subreddits 0 Topics 0 Themes Ask P…" at bounding box center [656, 290] width 1190 height 581
click at [103, 33] on link at bounding box center [96, 31] width 22 height 28
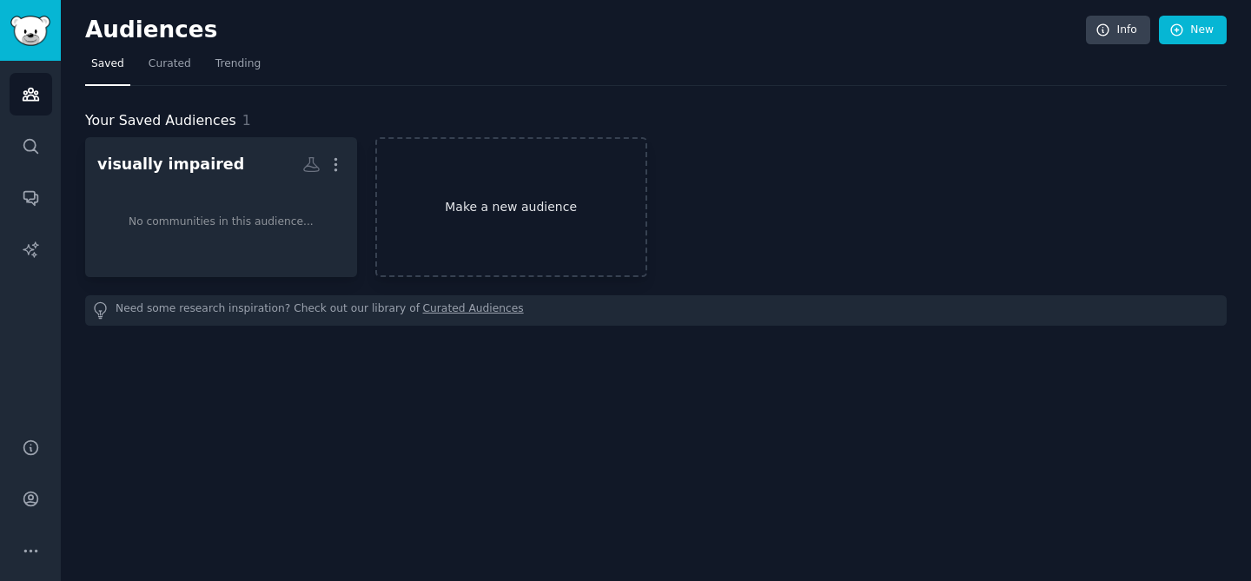
click at [526, 221] on link "Make a new audience" at bounding box center [511, 207] width 272 height 140
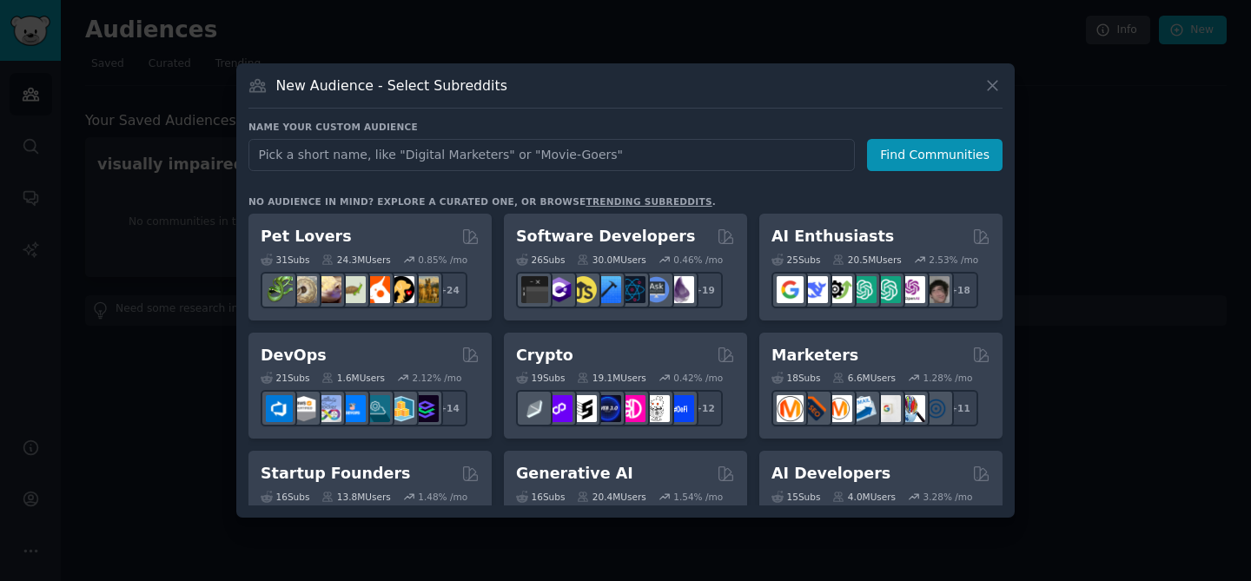
click at [403, 149] on input "text" at bounding box center [551, 155] width 606 height 32
type input "blind"
click button "Find Communities" at bounding box center [935, 155] width 136 height 32
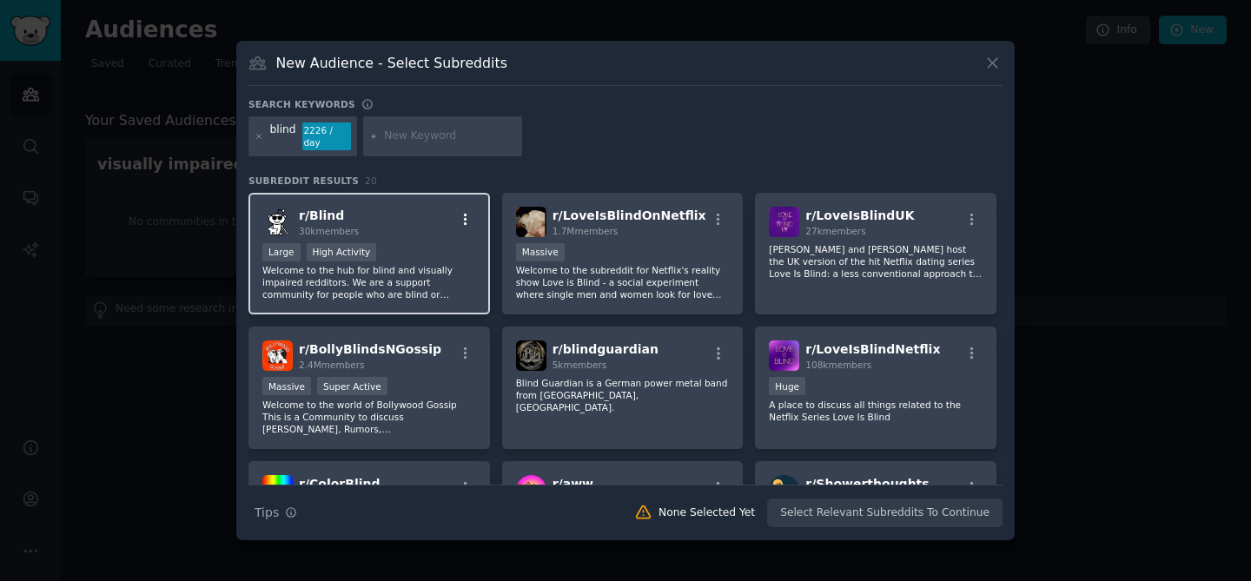
click at [466, 219] on icon "button" at bounding box center [466, 220] width 16 height 16
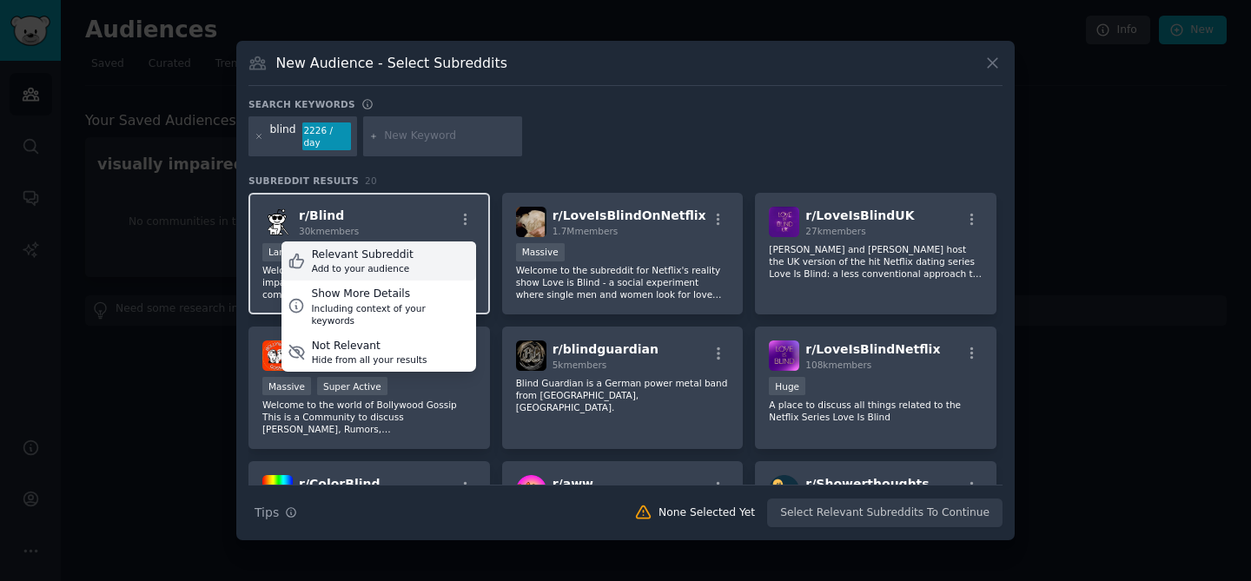
click at [429, 259] on div "Relevant Subreddit Add to your audience" at bounding box center [378, 261] width 195 height 40
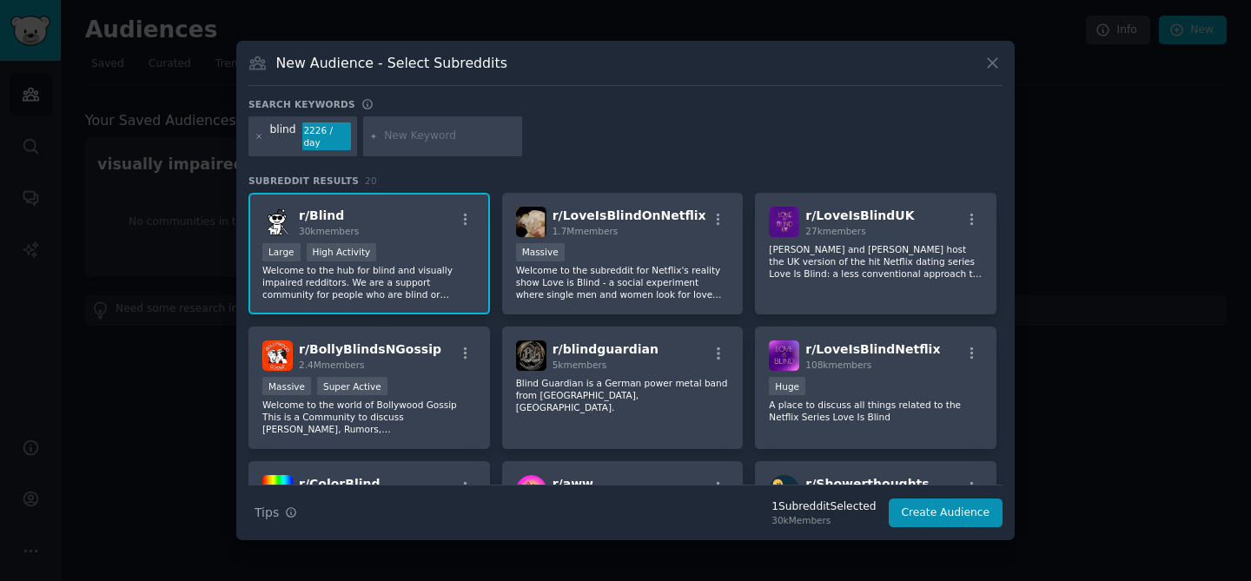
click at [407, 140] on input "text" at bounding box center [450, 137] width 132 height 16
type input "low vision"
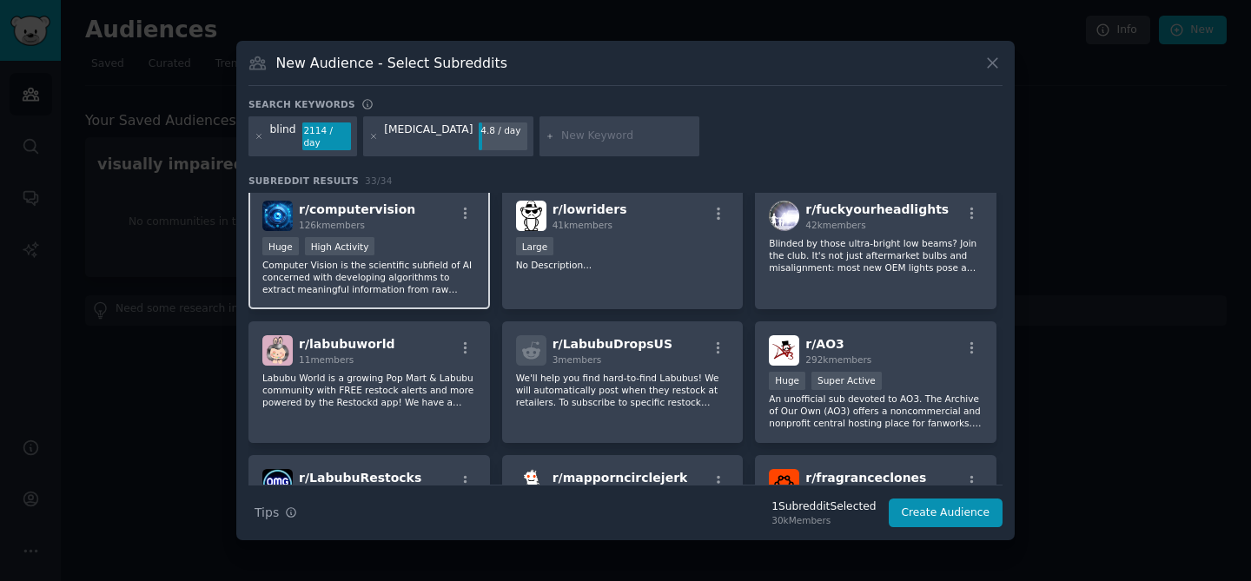
scroll to position [682, 0]
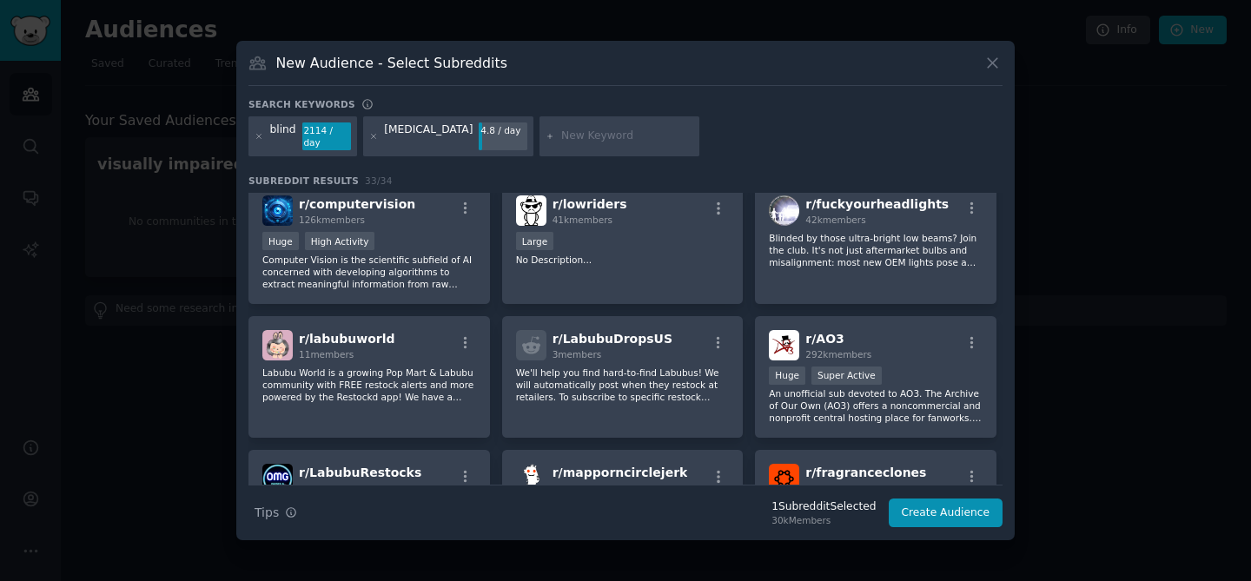
click at [568, 132] on input "text" at bounding box center [627, 137] width 132 height 16
type input "visually impaired"
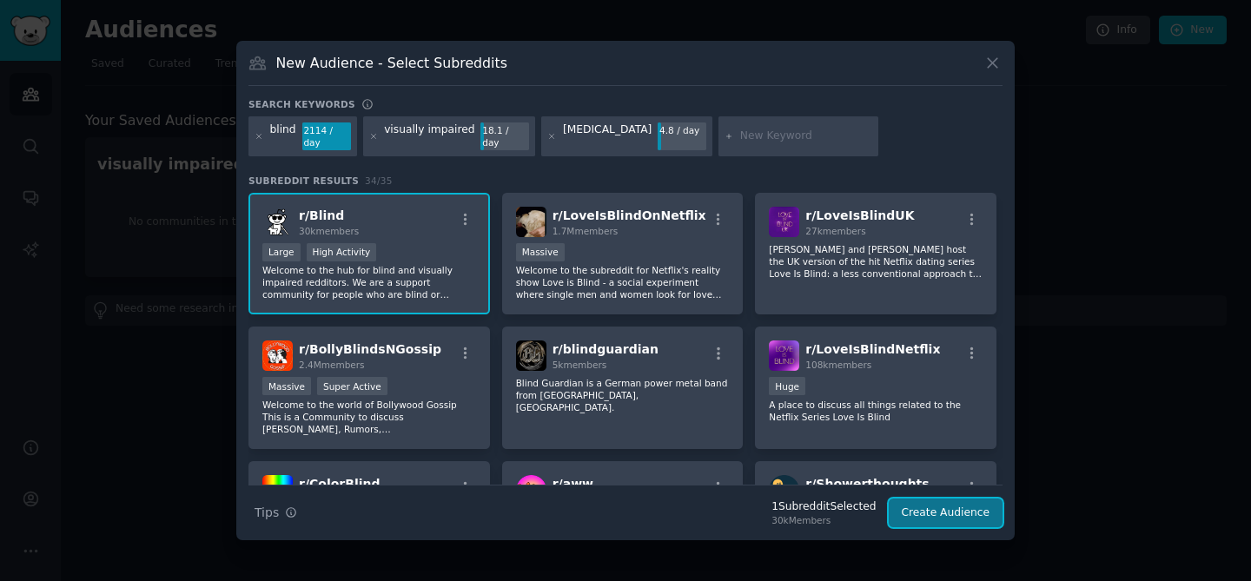
click at [929, 511] on button "Create Audience" at bounding box center [946, 514] width 115 height 30
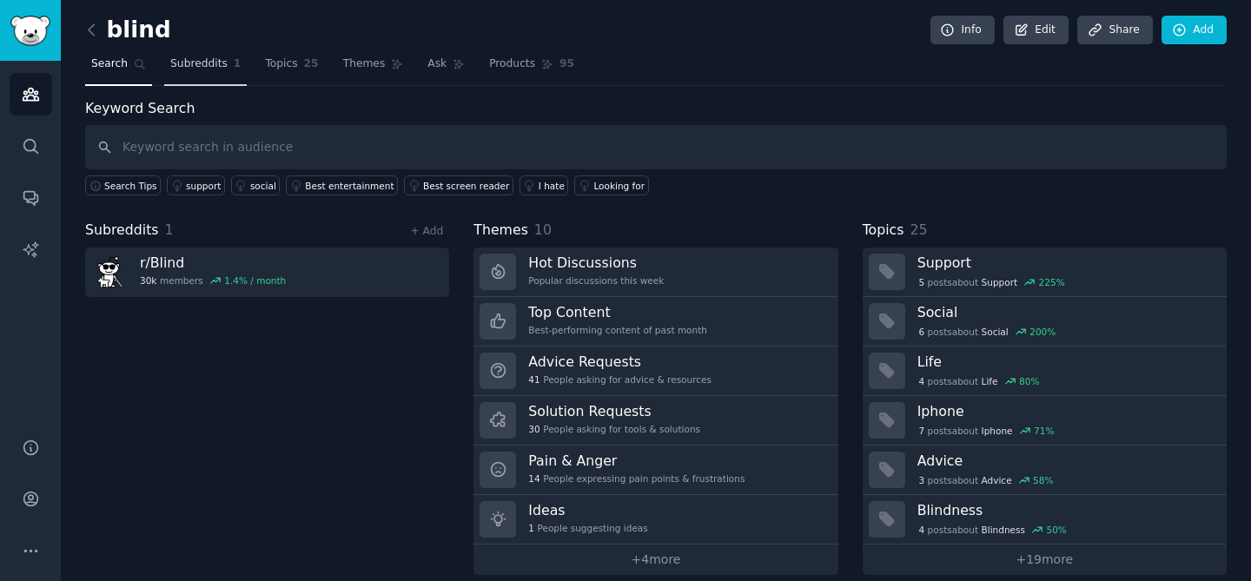
click at [213, 66] on span "Subreddits" at bounding box center [198, 64] width 57 height 16
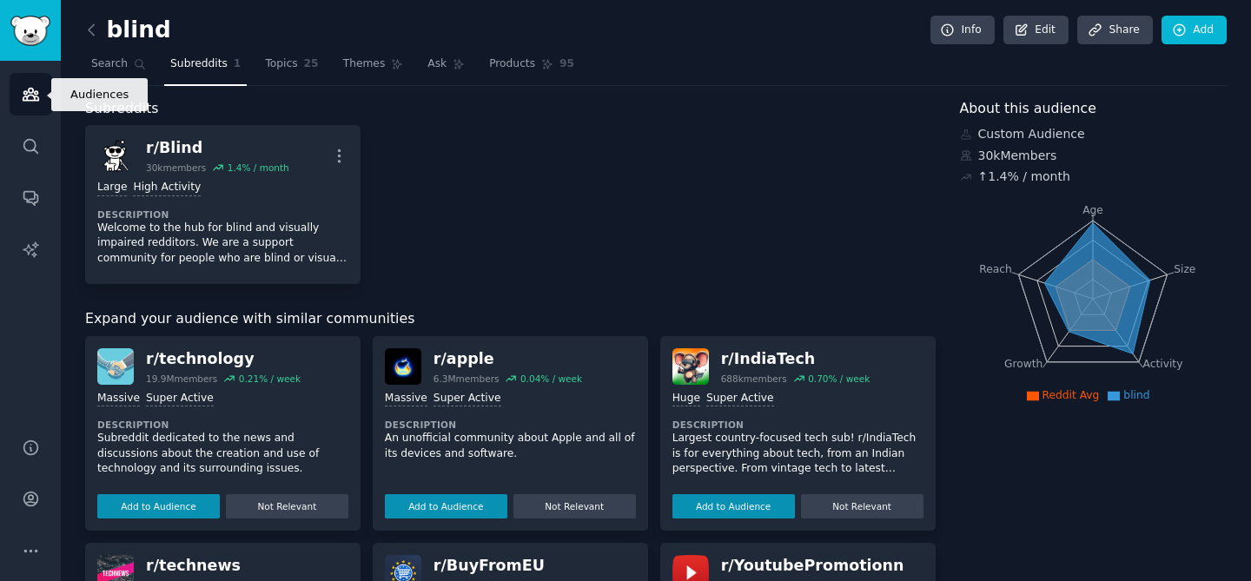
click at [29, 89] on icon "Sidebar" at bounding box center [31, 94] width 18 height 18
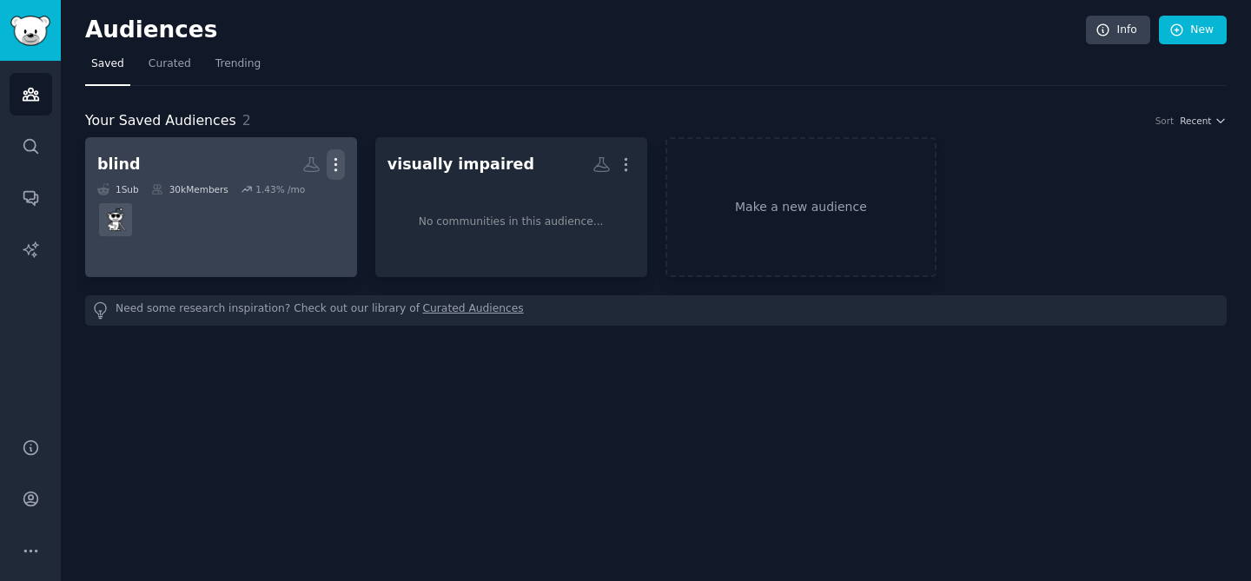
click at [337, 154] on button "More" at bounding box center [336, 164] width 18 height 30
click at [287, 200] on p "Delete" at bounding box center [288, 201] width 40 height 18
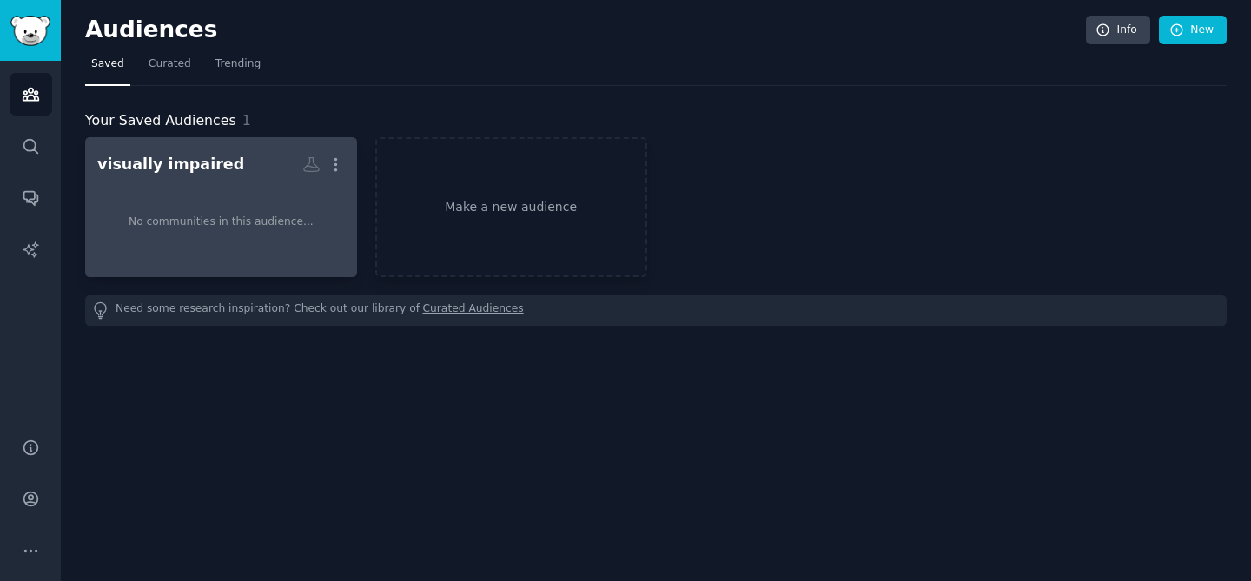
click at [337, 149] on link "visually impaired Custom Audience More No communities in this audience..." at bounding box center [221, 207] width 272 height 140
click at [342, 168] on icon "button" at bounding box center [336, 164] width 18 height 18
click at [289, 194] on p "Delete" at bounding box center [288, 201] width 40 height 18
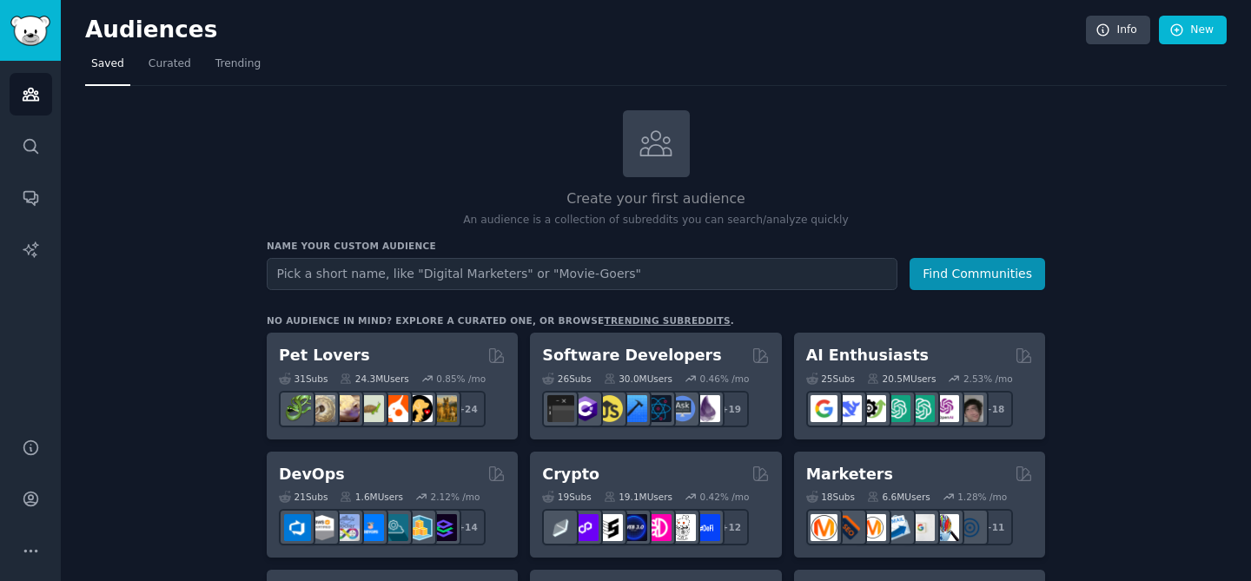
click at [370, 268] on input "text" at bounding box center [582, 274] width 631 height 32
type input "blind"
click at [910, 258] on button "Find Communities" at bounding box center [978, 274] width 136 height 32
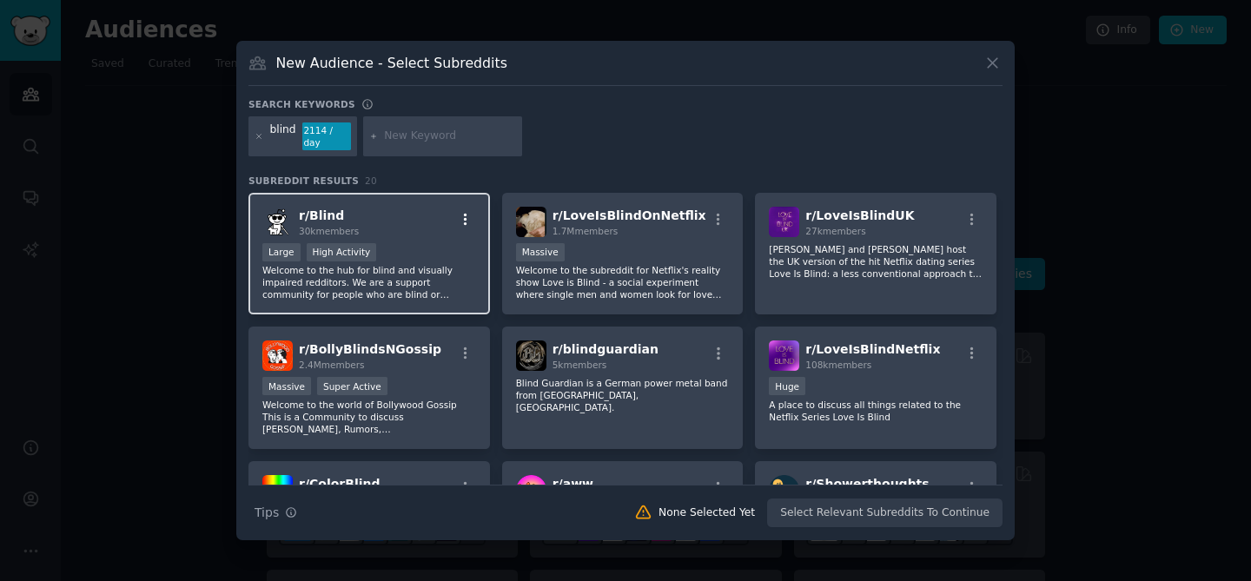
click at [461, 212] on icon "button" at bounding box center [466, 220] width 16 height 16
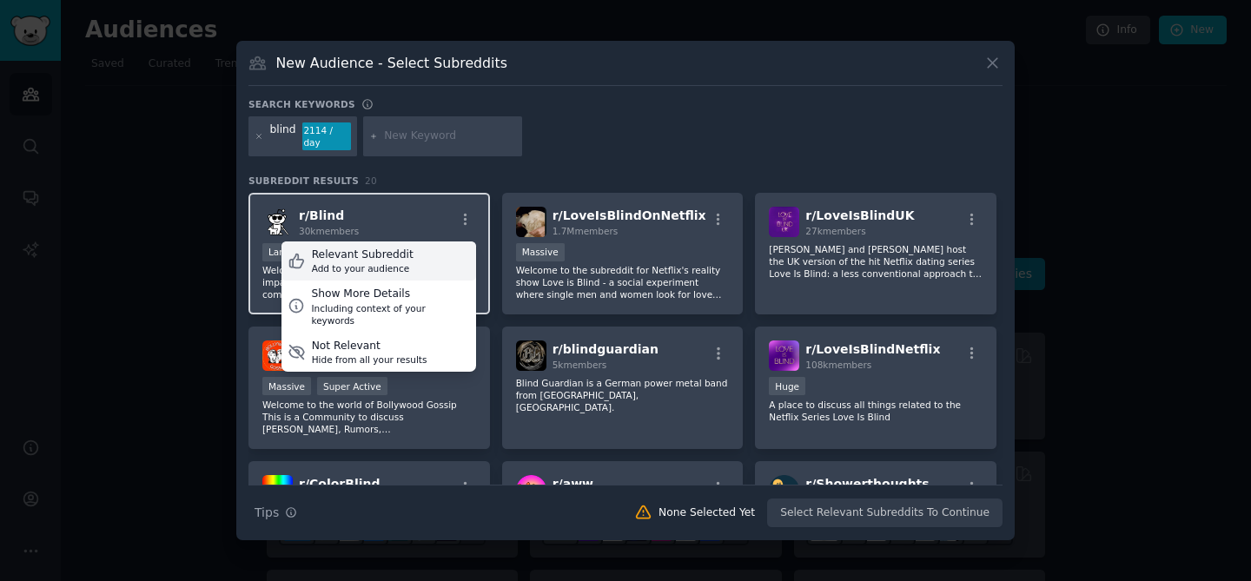
click at [434, 250] on div "Relevant Subreddit Add to your audience" at bounding box center [378, 261] width 195 height 40
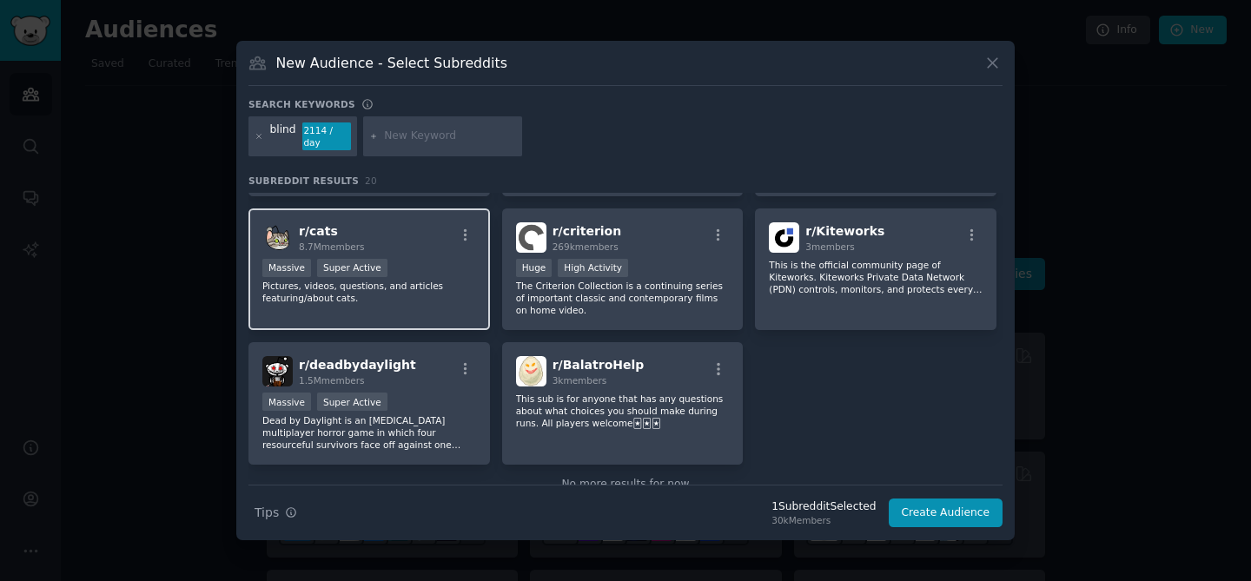
scroll to position [675, 0]
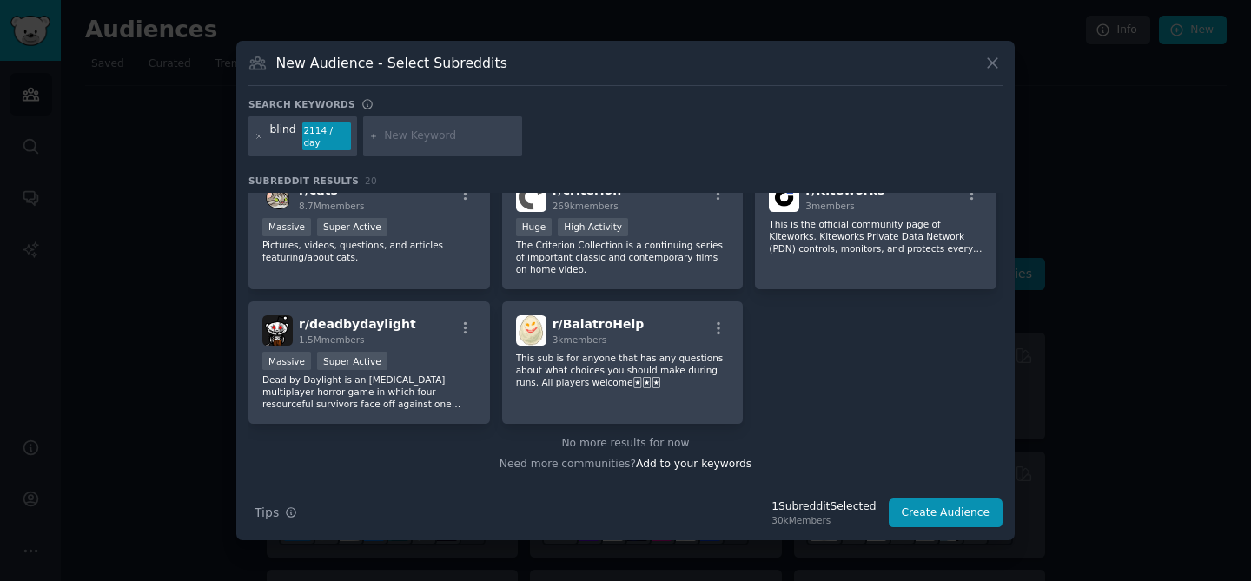
click at [434, 122] on div at bounding box center [443, 136] width 160 height 40
click at [431, 132] on input "text" at bounding box center [450, 137] width 132 height 16
type input "visually impaired"
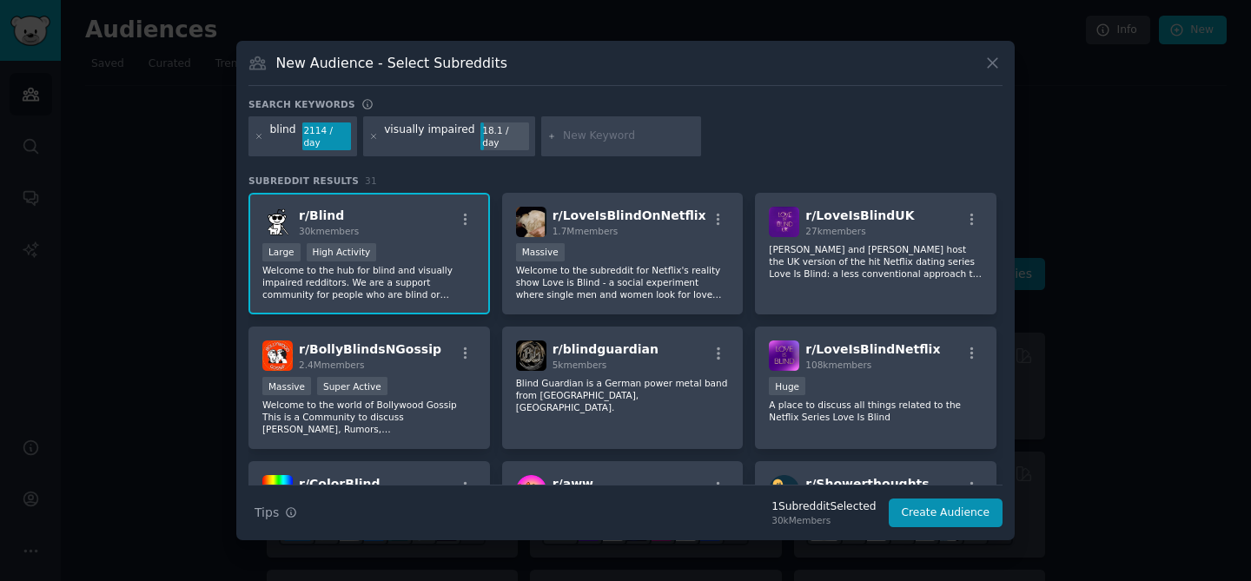
click at [437, 129] on div "visually impaired" at bounding box center [429, 136] width 90 height 28
click at [256, 136] on icon at bounding box center [260, 137] width 10 height 10
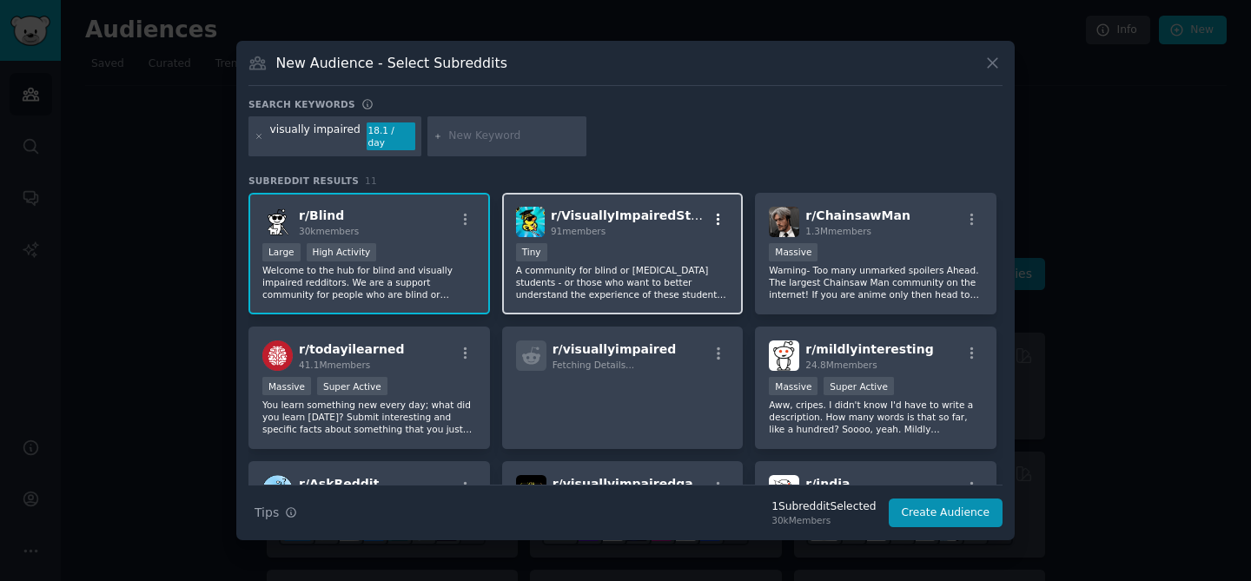
click at [717, 217] on icon "button" at bounding box center [718, 219] width 3 height 12
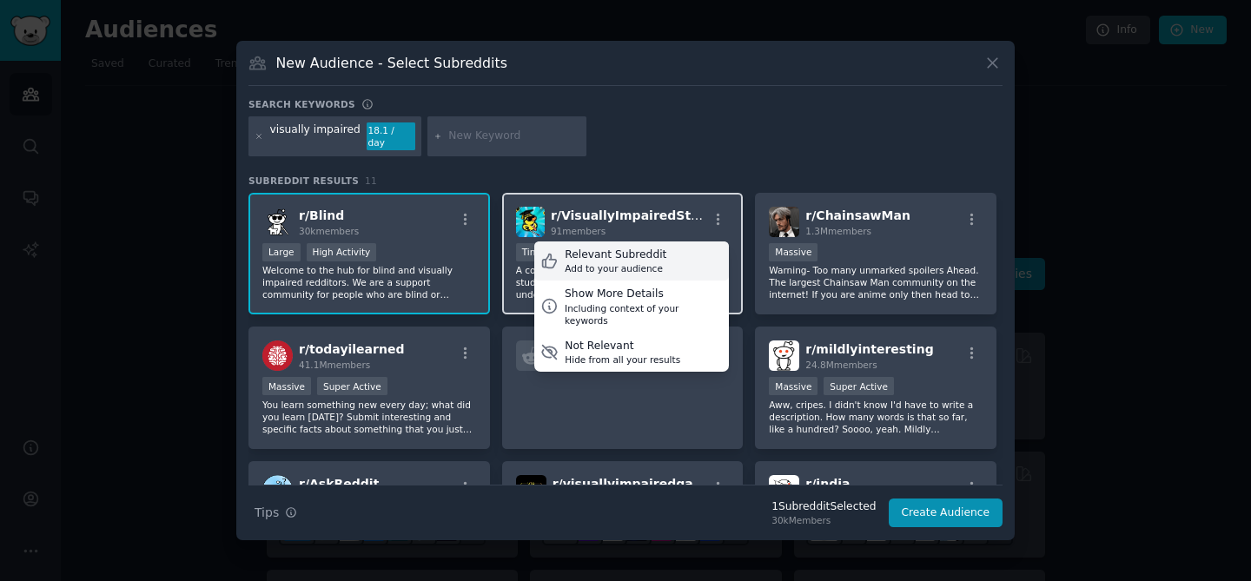
click at [678, 257] on div "Relevant Subreddit Add to your audience" at bounding box center [631, 261] width 195 height 40
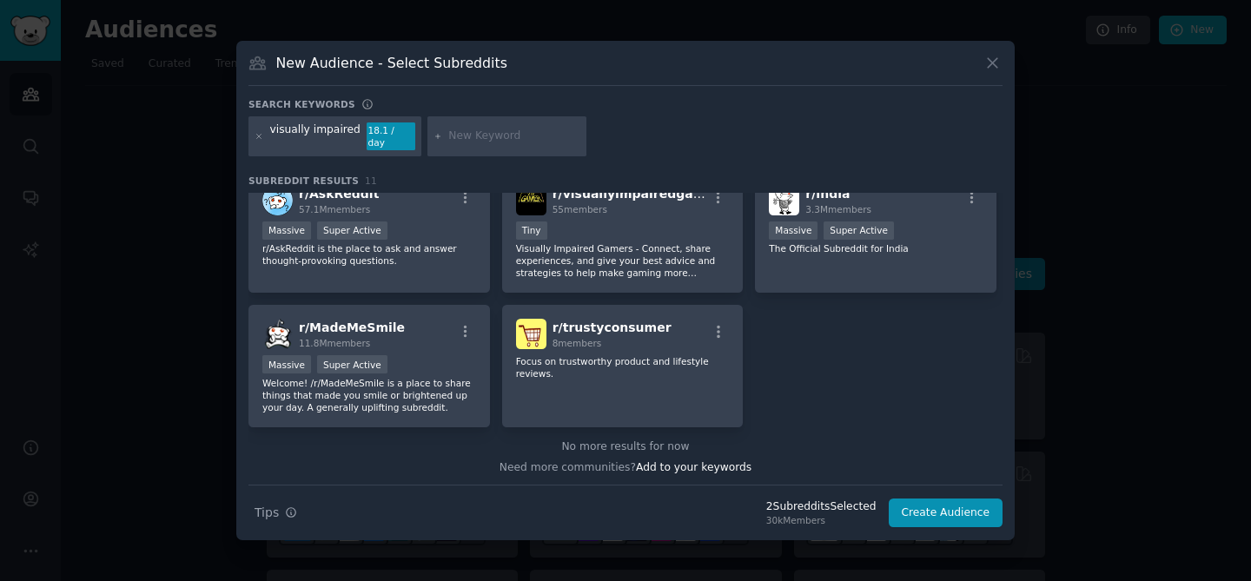
scroll to position [294, 0]
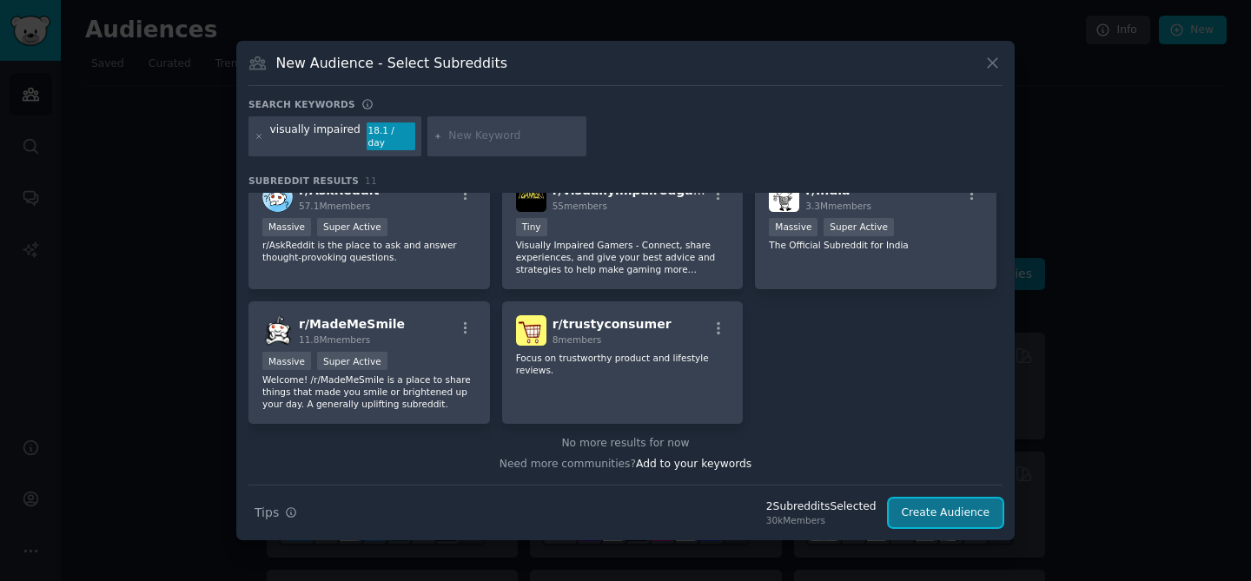
click at [946, 513] on button "Create Audience" at bounding box center [946, 514] width 115 height 30
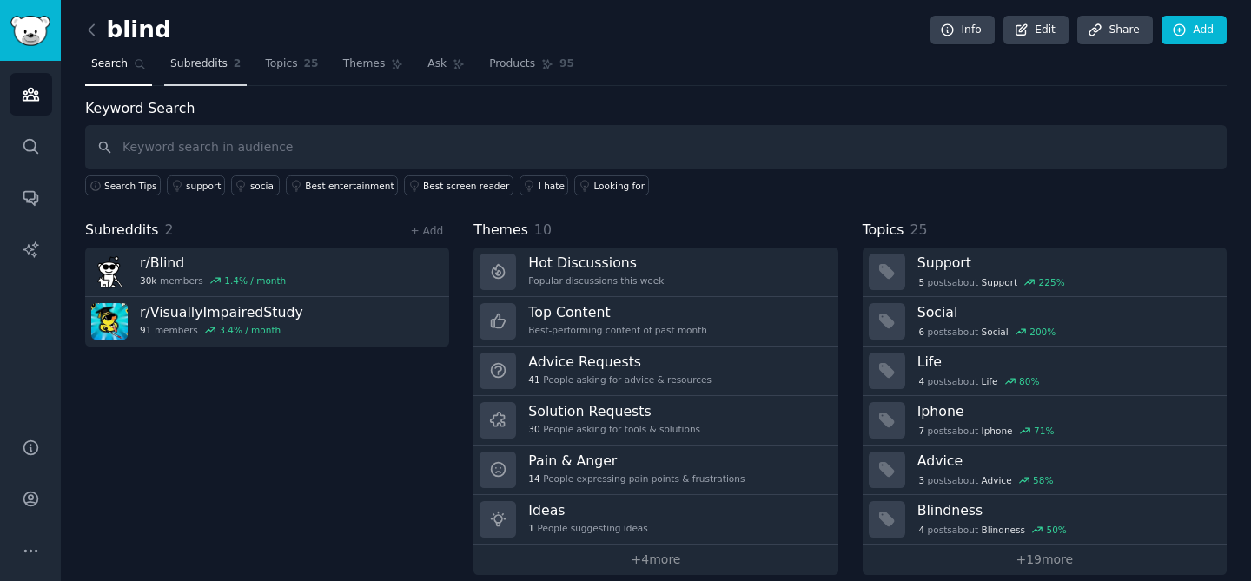
click at [218, 78] on link "Subreddits 2" at bounding box center [205, 68] width 83 height 36
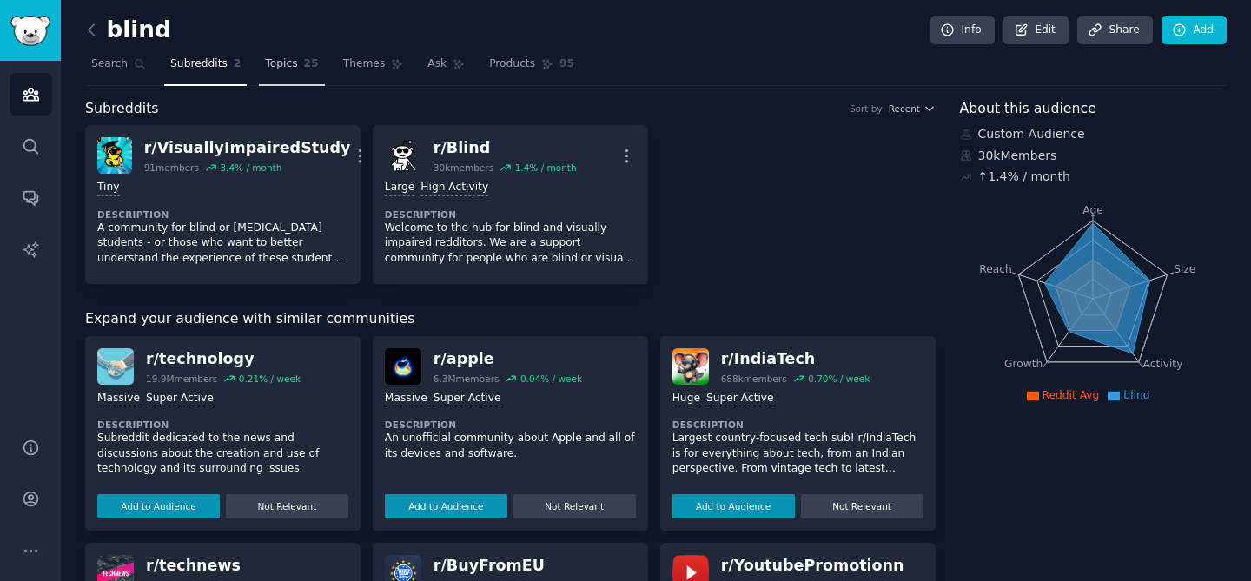
click at [292, 53] on link "Topics 25" at bounding box center [291, 68] width 65 height 36
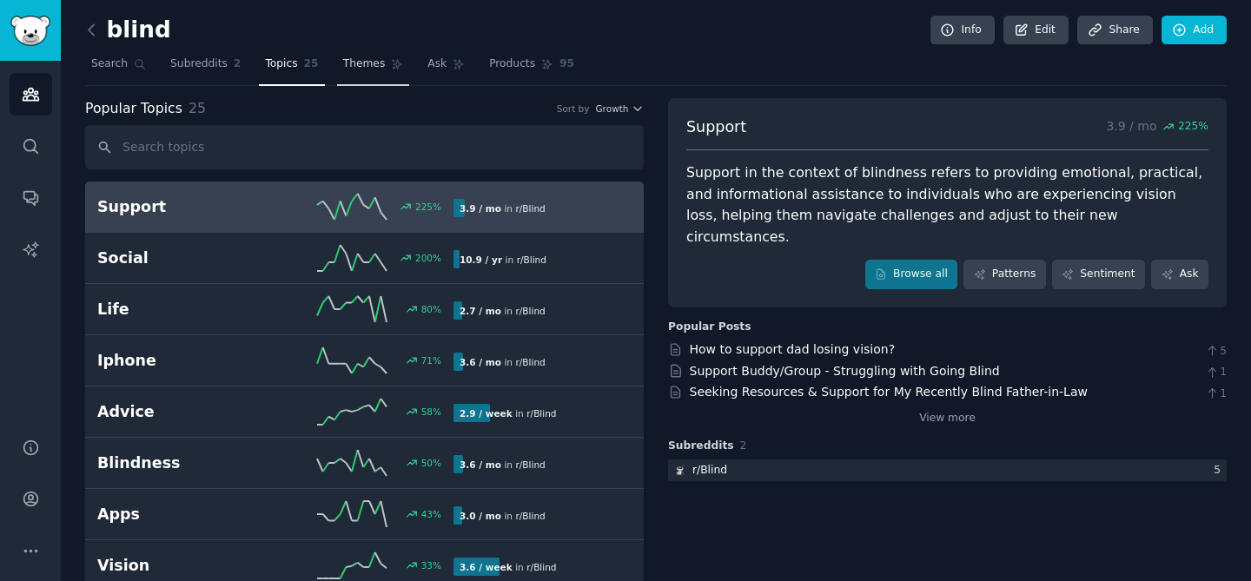
click at [364, 65] on span "Themes" at bounding box center [364, 64] width 43 height 16
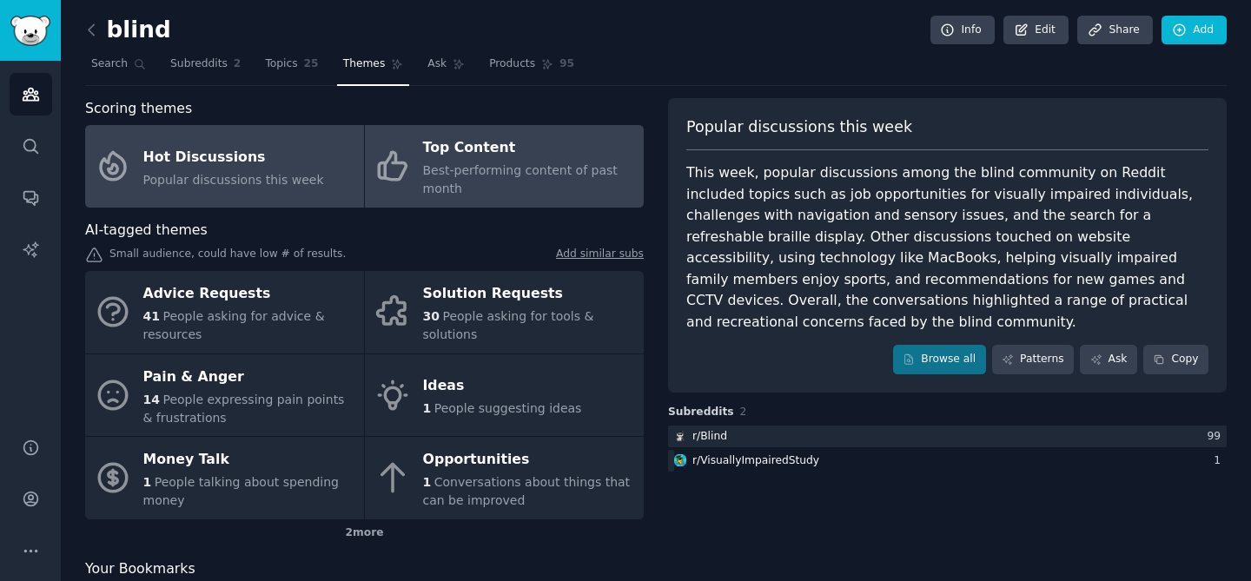
click at [524, 175] on span "Best-performing content of past month" at bounding box center [520, 179] width 195 height 32
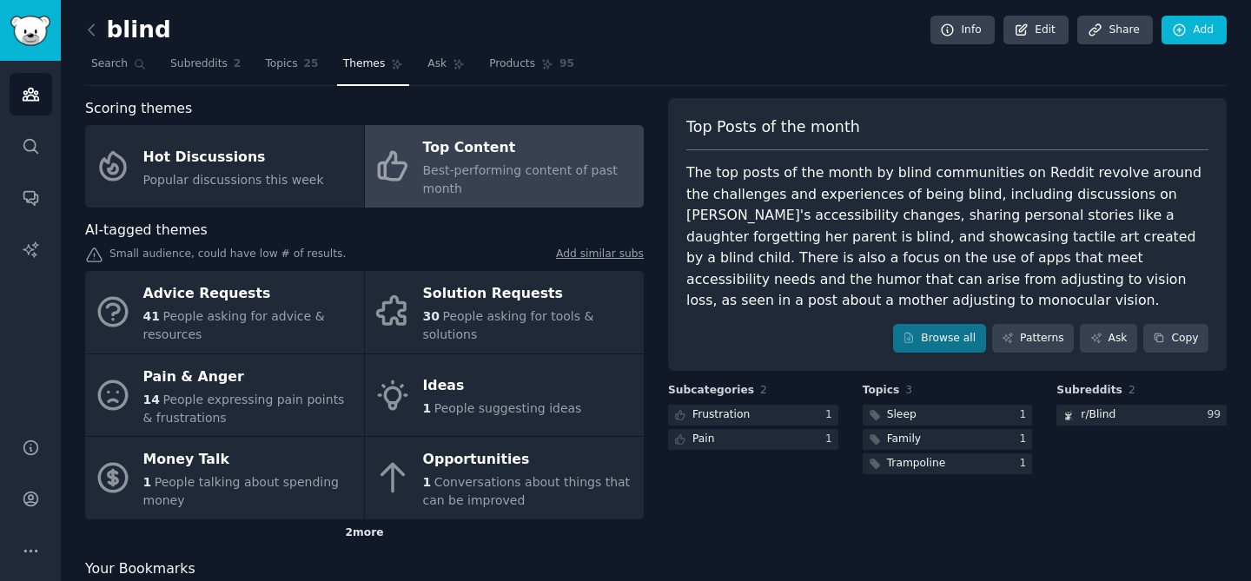
click at [370, 531] on div "2 more" at bounding box center [364, 533] width 559 height 28
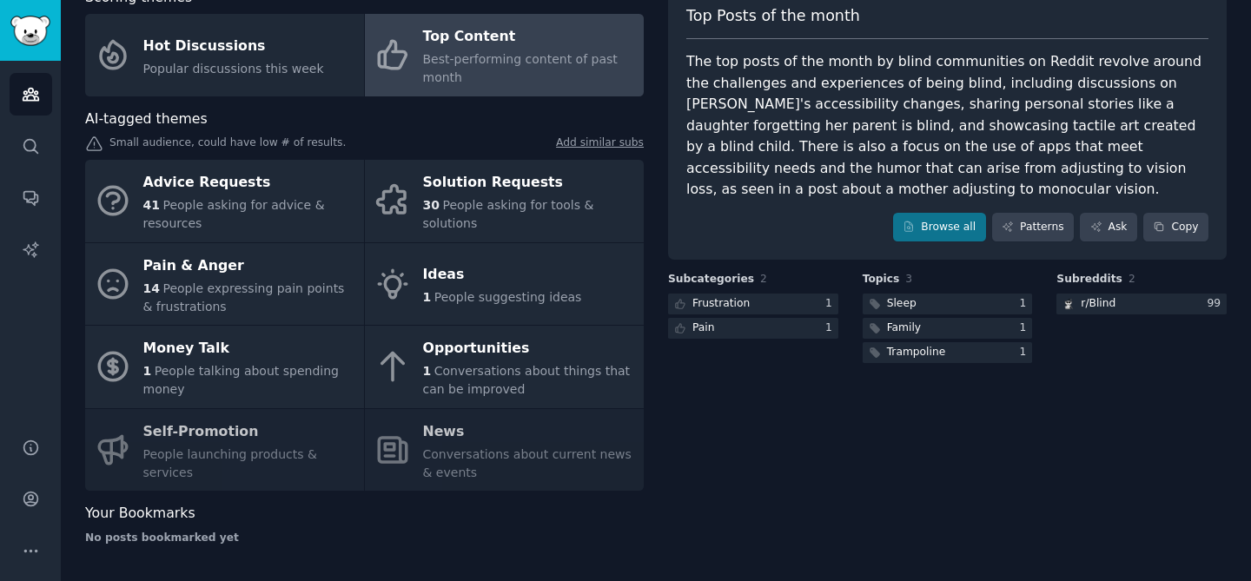
scroll to position [112, 0]
click at [179, 450] on div "Advice Requests 41 People asking for advice & resources Solution Requests 30 Pe…" at bounding box center [364, 324] width 559 height 331
click at [189, 435] on div "Advice Requests 41 People asking for advice & resources Solution Requests 30 Pe…" at bounding box center [364, 324] width 559 height 331
click at [1108, 226] on link "Ask" at bounding box center [1108, 227] width 57 height 30
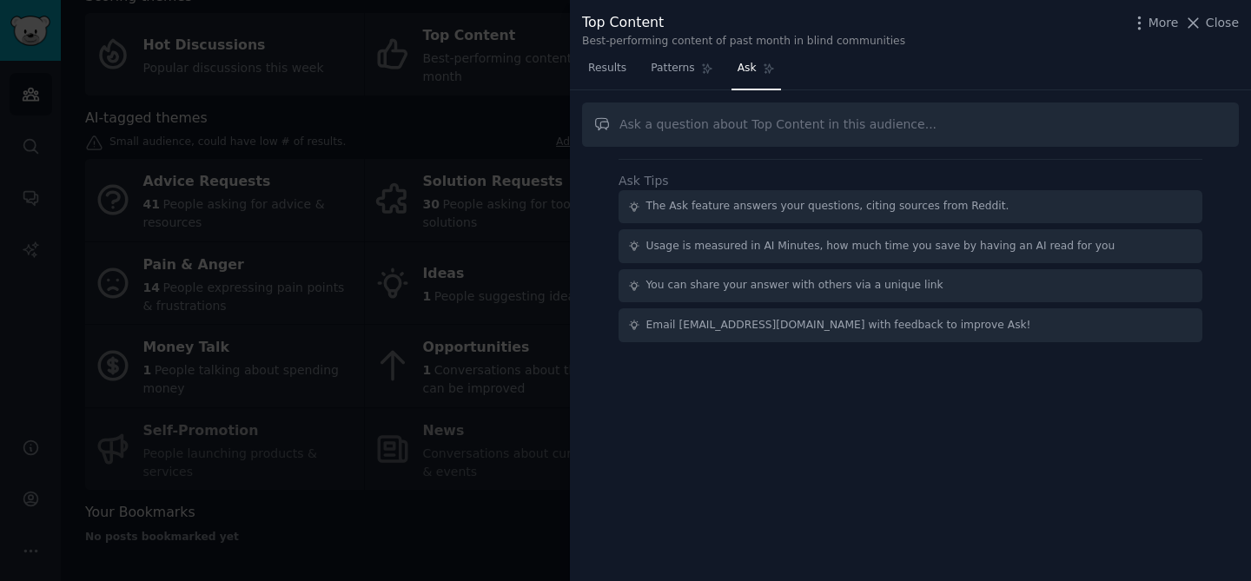
click at [802, 125] on input "text" at bounding box center [910, 125] width 657 height 44
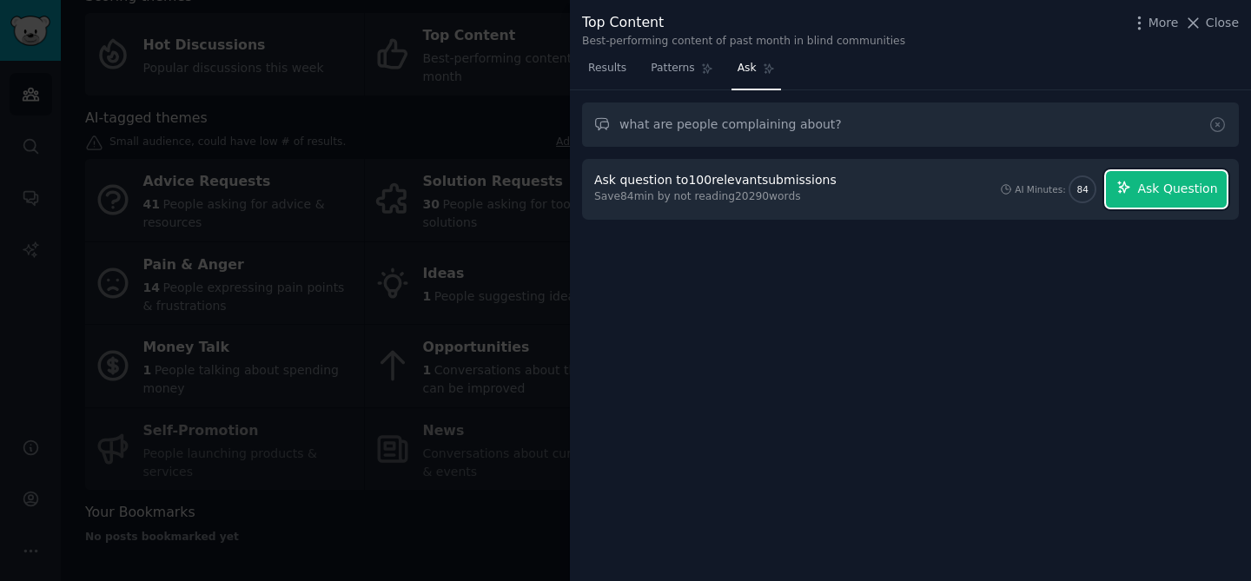
click at [1138, 190] on button "Ask Question" at bounding box center [1166, 189] width 121 height 36
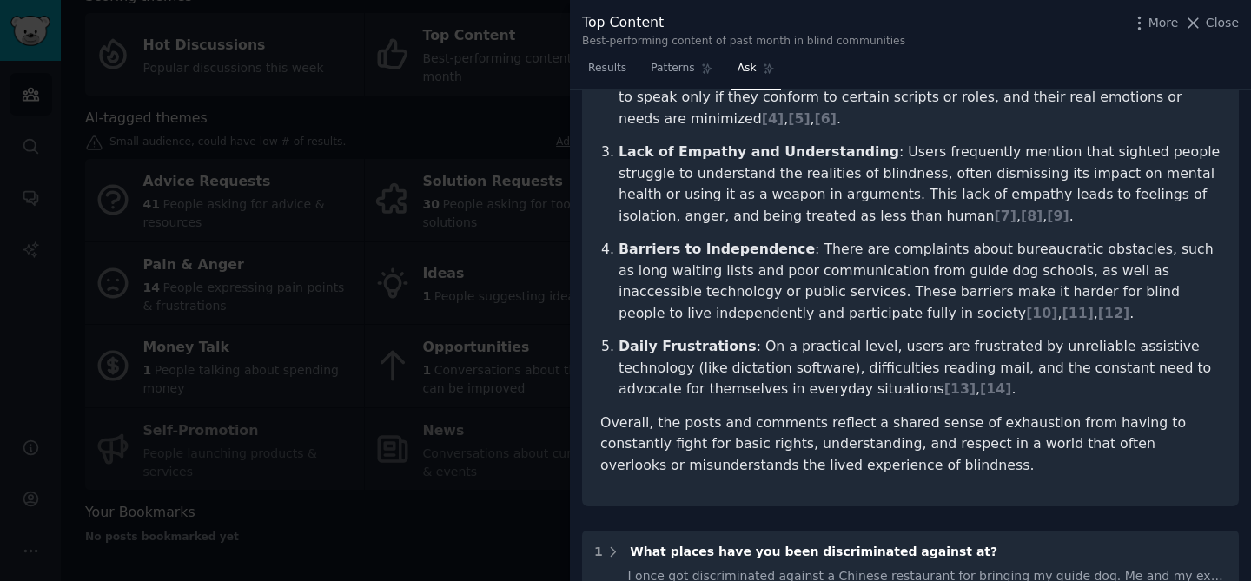
scroll to position [424, 0]
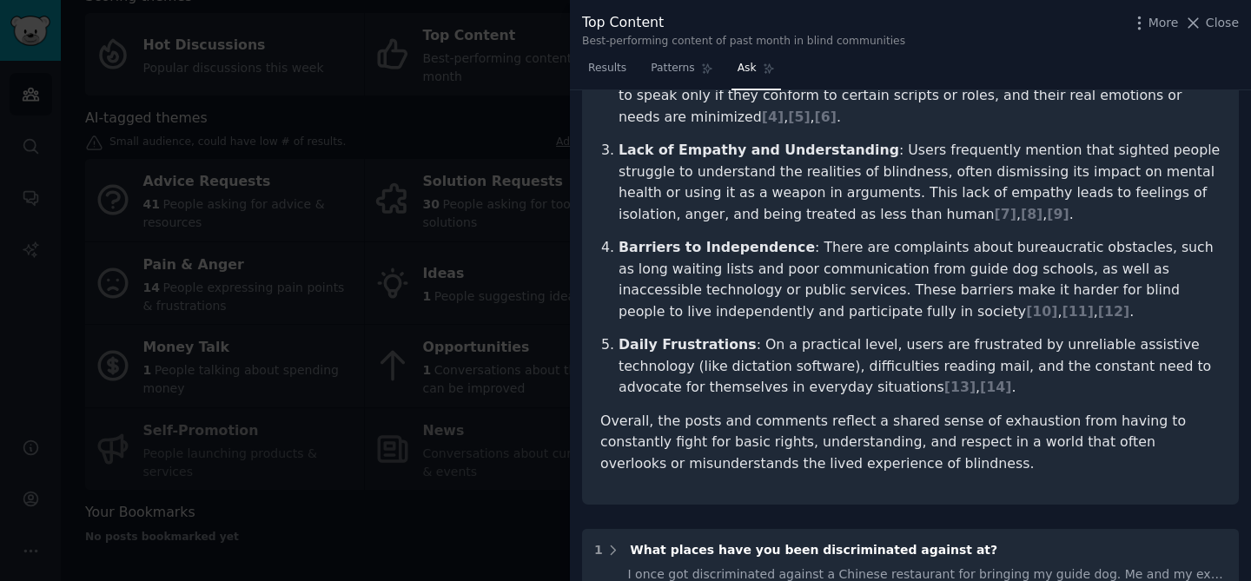
click at [667, 334] on p "Daily Frustrations : On a practical level, users are frustrated by unreliable a…" at bounding box center [920, 366] width 602 height 64
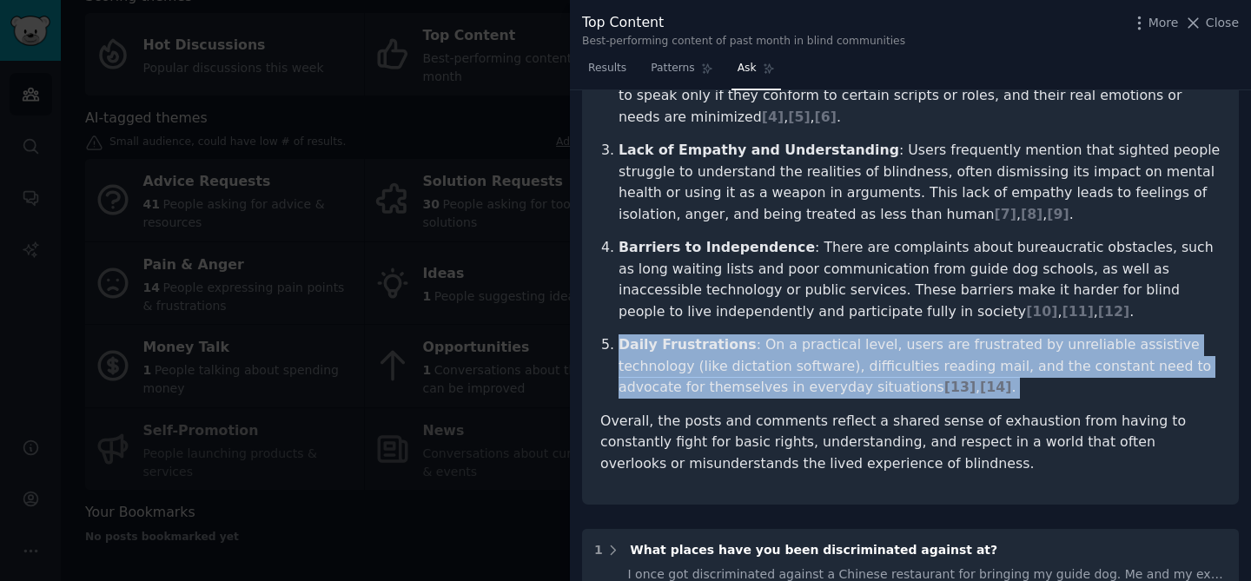
click at [667, 334] on p "Daily Frustrations : On a practical level, users are frustrated by unreliable a…" at bounding box center [920, 366] width 602 height 64
click at [674, 337] on p "Daily Frustrations : On a practical level, users are frustrated by unreliable a…" at bounding box center [920, 366] width 602 height 64
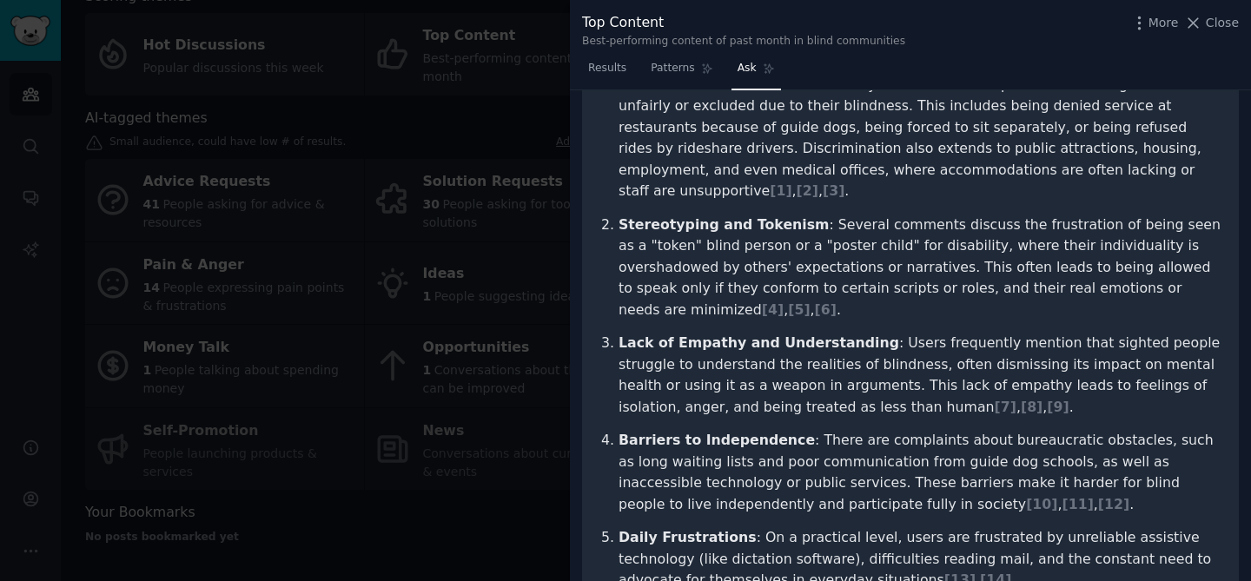
scroll to position [0, 0]
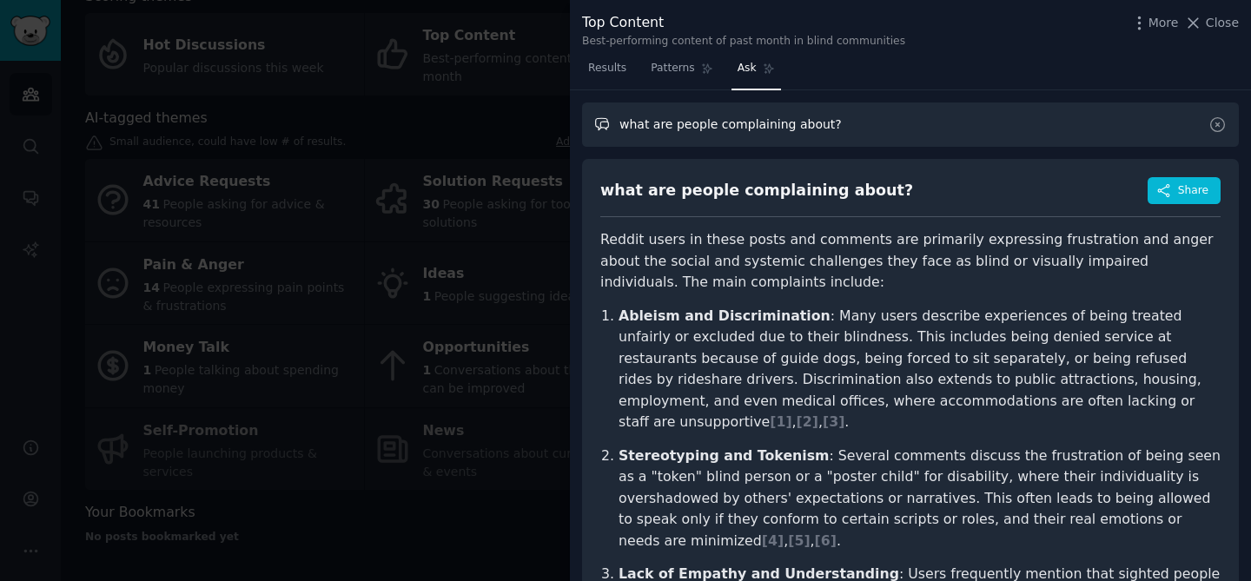
click at [811, 129] on input "what are people complaining about?" at bounding box center [910, 125] width 657 height 44
click at [809, 129] on input "what are people complaining about?" at bounding box center [910, 125] width 657 height 44
type input "are there things people want?"
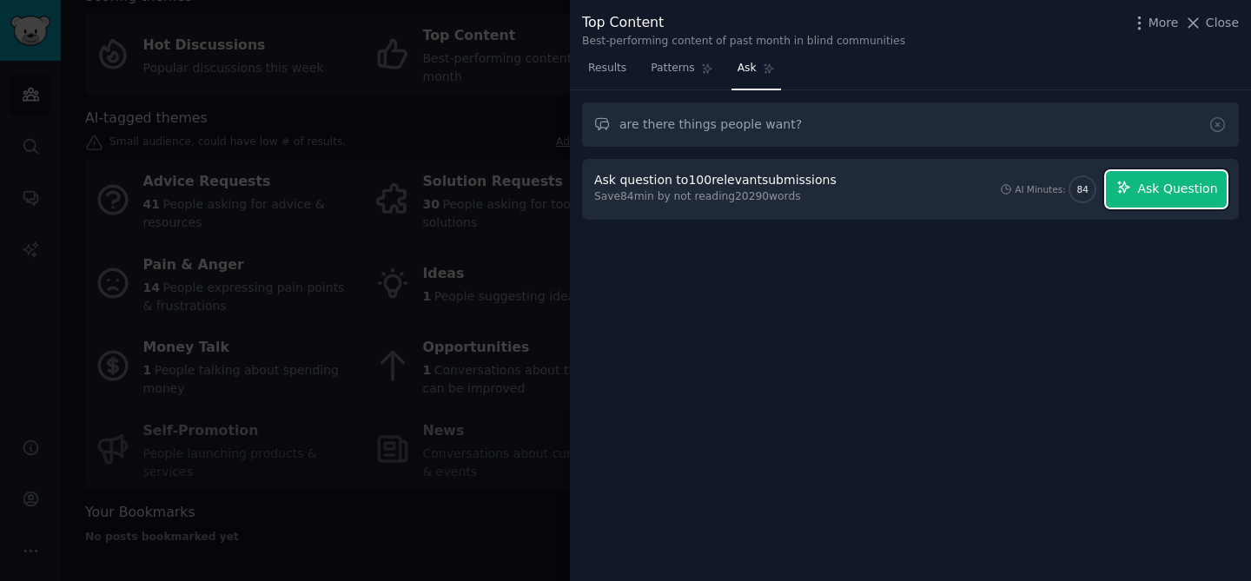
click at [1171, 178] on button "Ask Question" at bounding box center [1166, 189] width 121 height 36
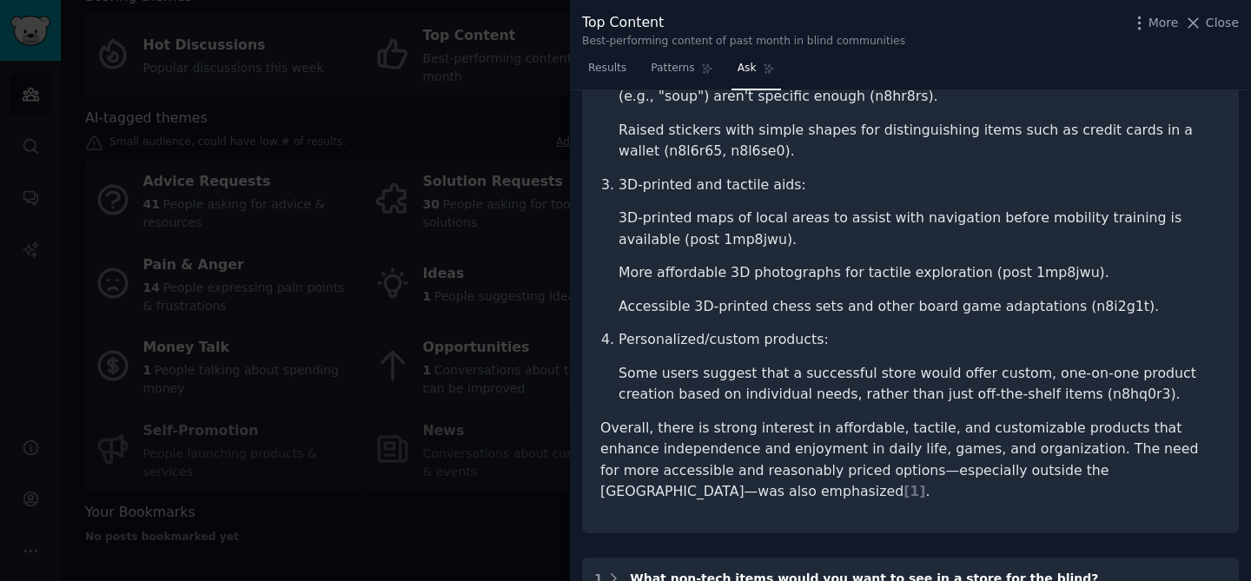
scroll to position [482, 0]
click at [478, 82] on div at bounding box center [625, 290] width 1251 height 581
